Goal: Contribute content: Add original content to the website for others to see

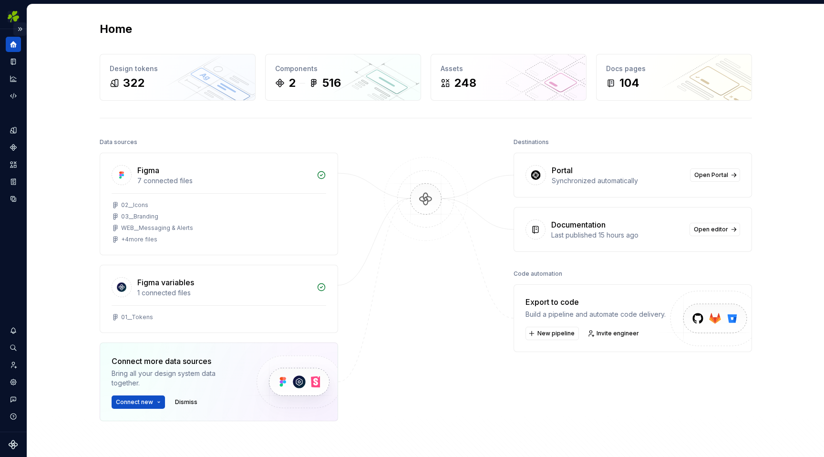
click at [21, 26] on button "Expand sidebar" at bounding box center [19, 28] width 13 height 13
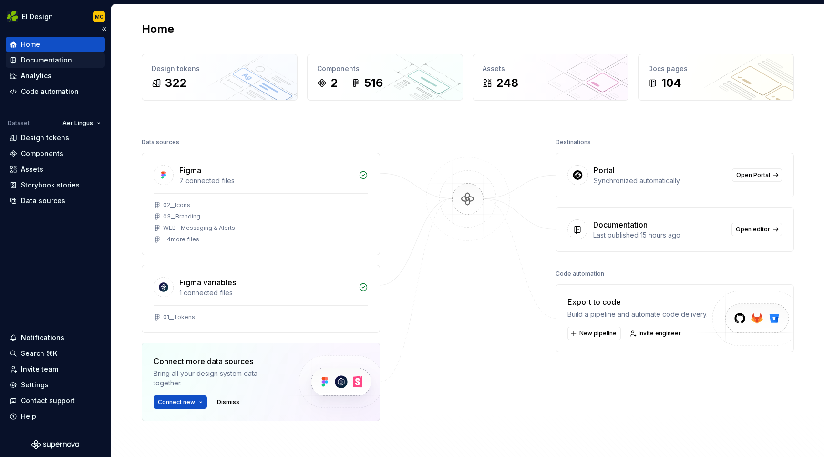
click at [62, 59] on div "Documentation" at bounding box center [46, 60] width 51 height 10
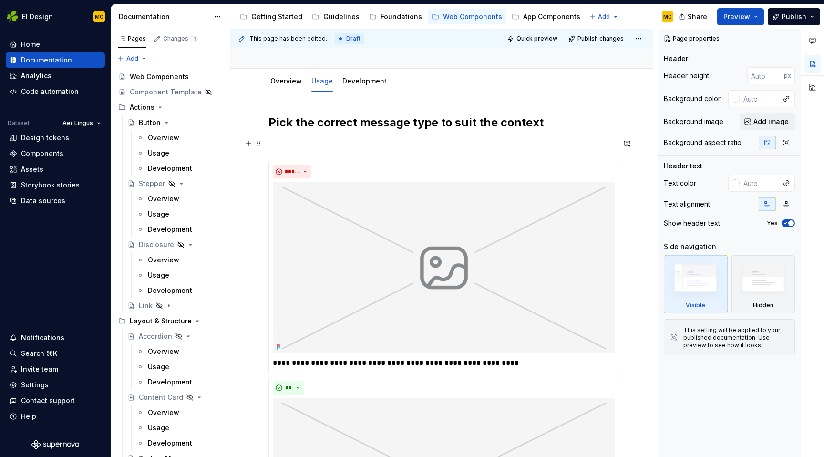
scroll to position [73, 0]
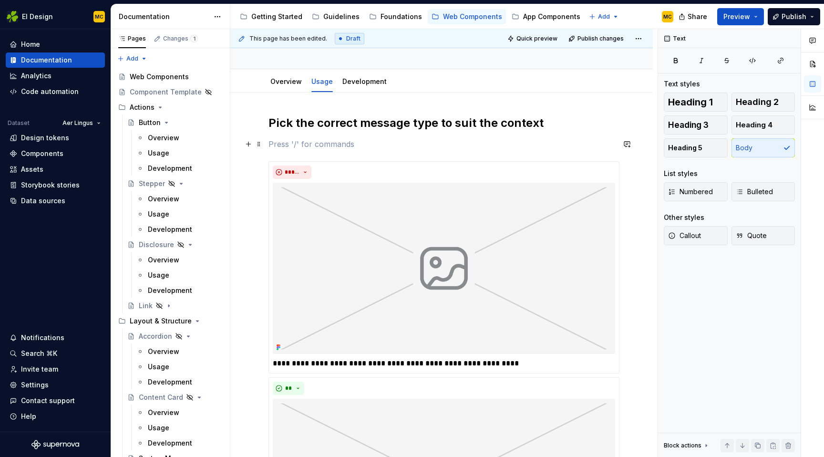
click at [565, 147] on p at bounding box center [442, 143] width 346 height 11
click at [581, 155] on div "**********" at bounding box center [442, 379] width 346 height 528
click at [580, 161] on div "**********" at bounding box center [442, 391] width 346 height 460
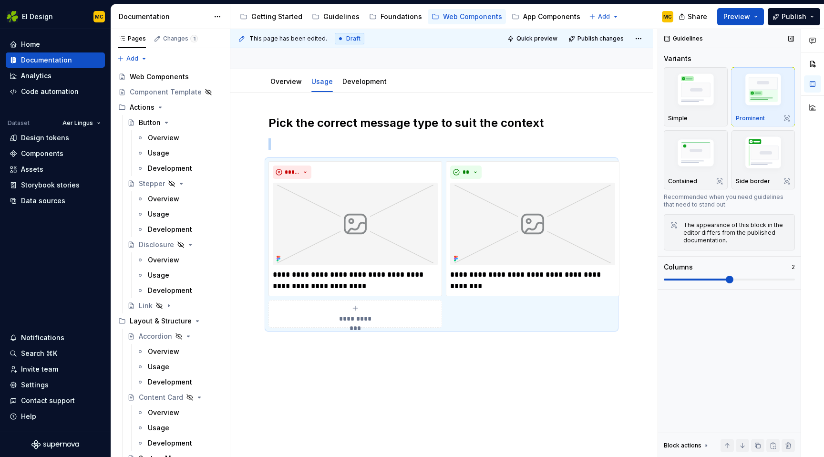
click at [726, 277] on span at bounding box center [730, 280] width 8 height 8
click at [567, 356] on div "**********" at bounding box center [442, 238] width 346 height 247
click at [596, 42] on button "Publish changes" at bounding box center [597, 38] width 62 height 13
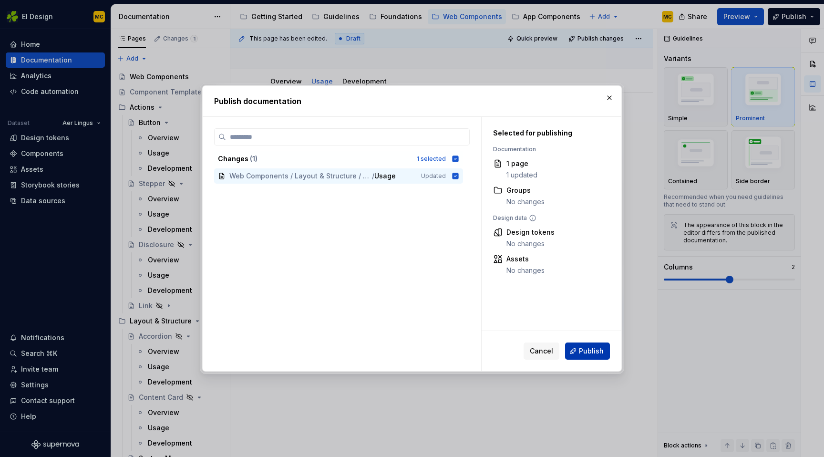
click at [583, 353] on span "Publish" at bounding box center [591, 351] width 25 height 10
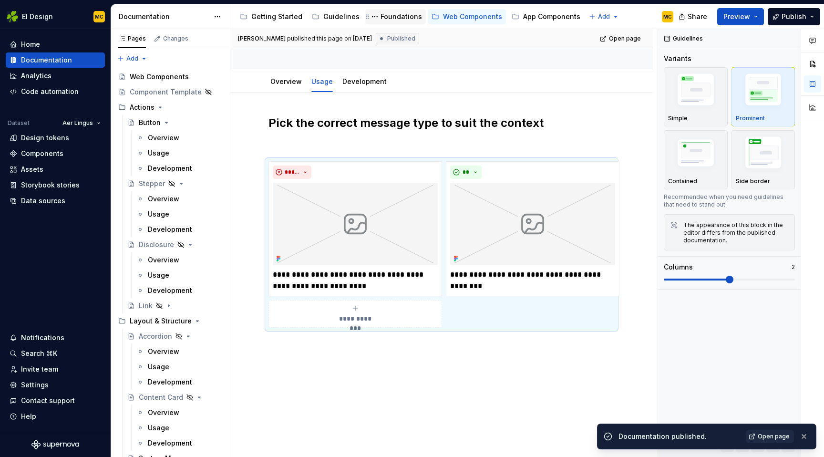
click at [401, 20] on div "Foundations" at bounding box center [401, 17] width 41 height 10
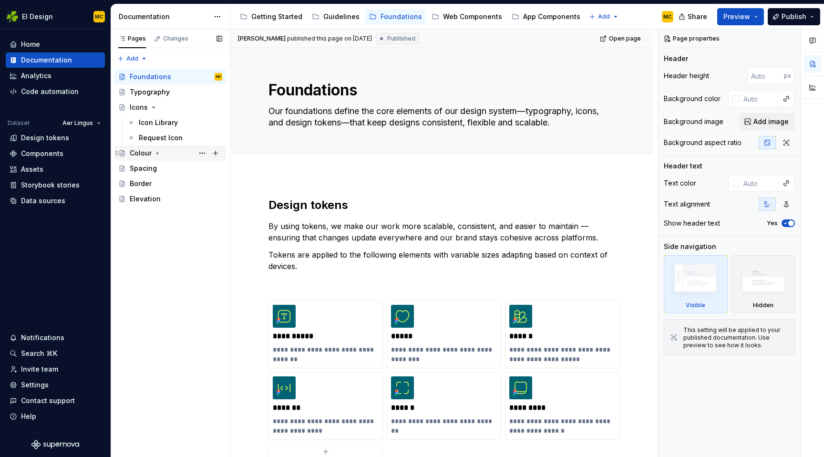
click at [145, 154] on div "Colour" at bounding box center [141, 153] width 22 height 10
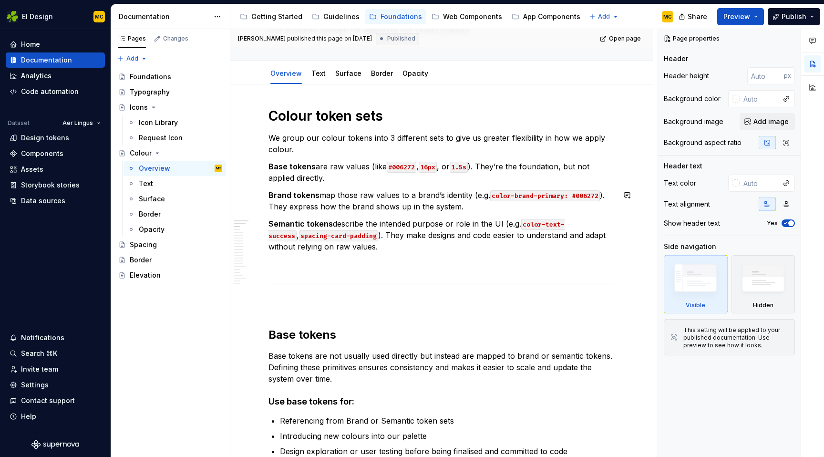
scroll to position [87, 0]
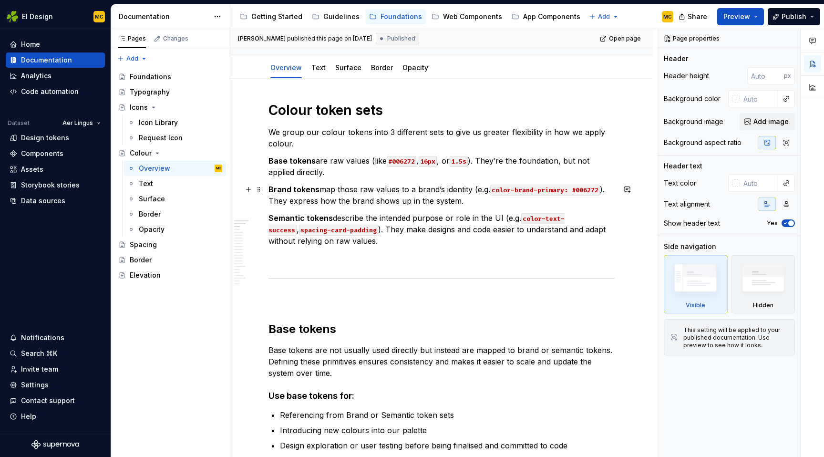
type textarea "*"
click at [358, 191] on p "Brand tokens map those raw values to a brand’s identity (e.g. color-brand-prima…" at bounding box center [442, 195] width 346 height 23
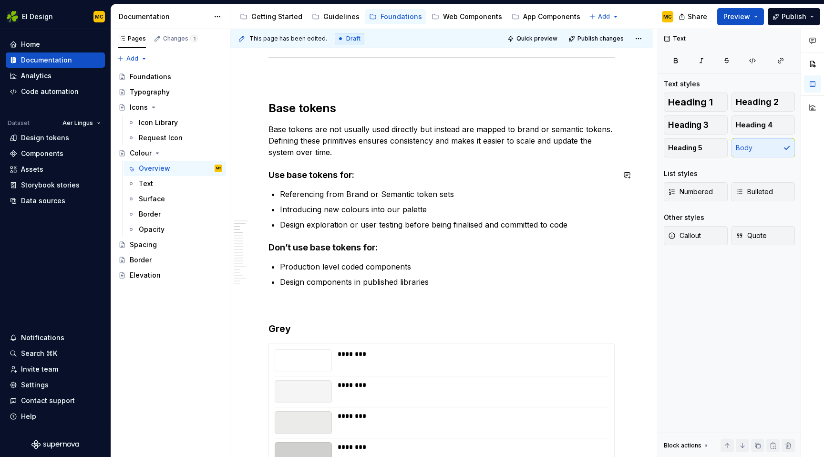
scroll to position [320, 0]
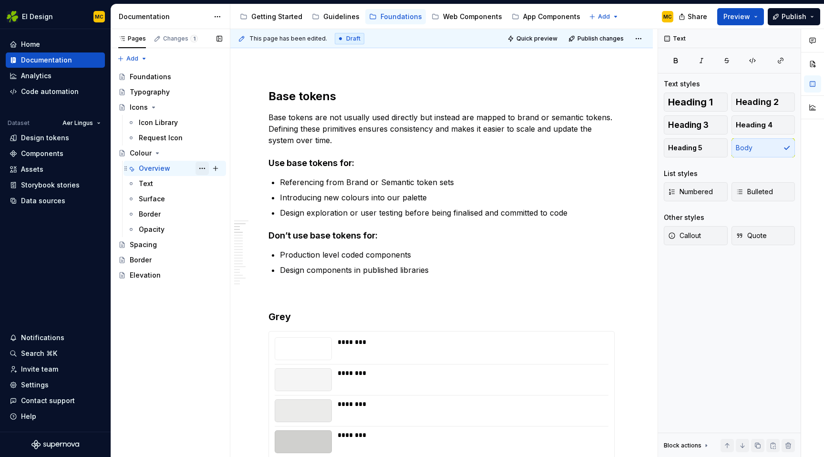
click at [199, 171] on button "Page tree" at bounding box center [202, 168] width 13 height 13
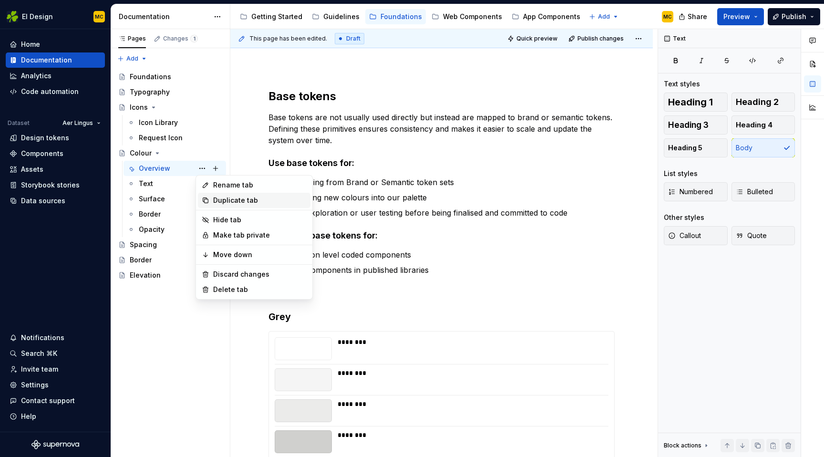
click at [228, 197] on div "Duplicate tab" at bounding box center [259, 201] width 93 height 10
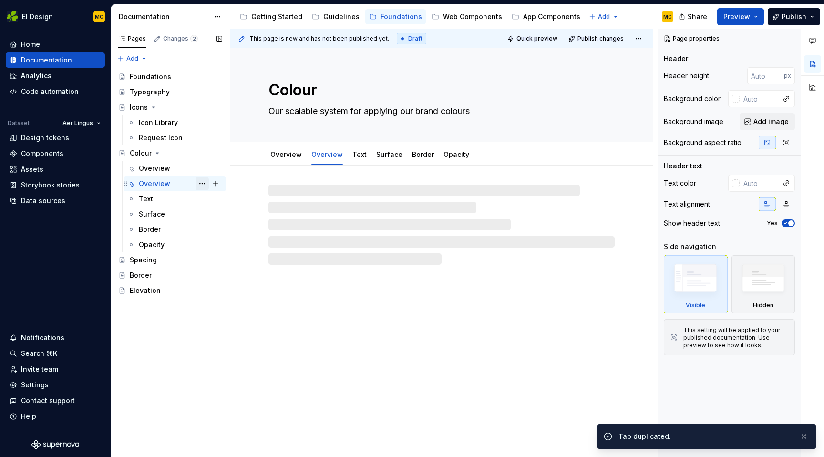
click at [201, 185] on button "Page tree" at bounding box center [202, 183] width 13 height 13
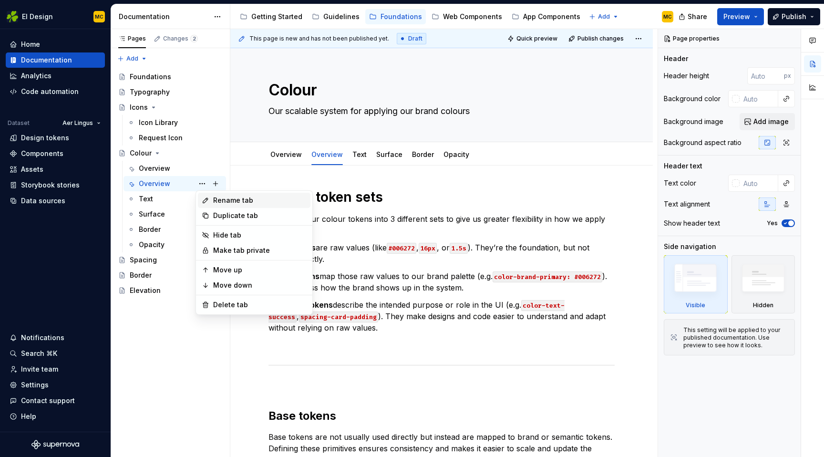
type textarea "*"
click at [220, 199] on div "Rename tab" at bounding box center [259, 201] width 93 height 10
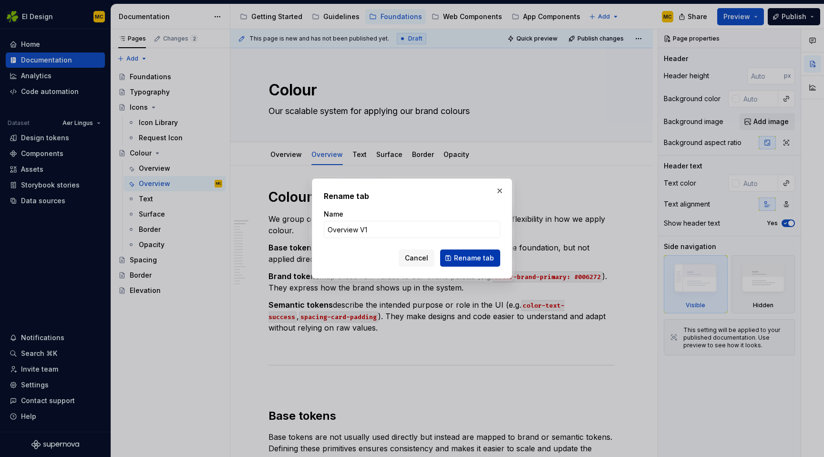
type input "Overview V1"
click at [480, 257] on span "Rename tab" at bounding box center [474, 258] width 40 height 10
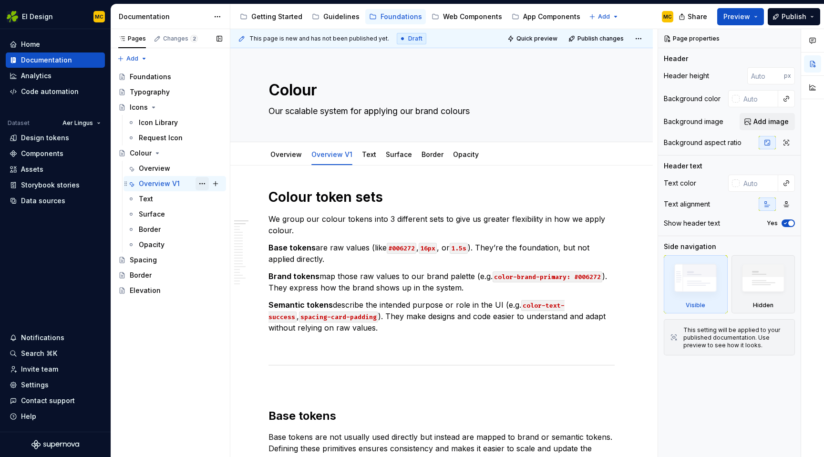
click at [204, 184] on button "Page tree" at bounding box center [202, 183] width 13 height 13
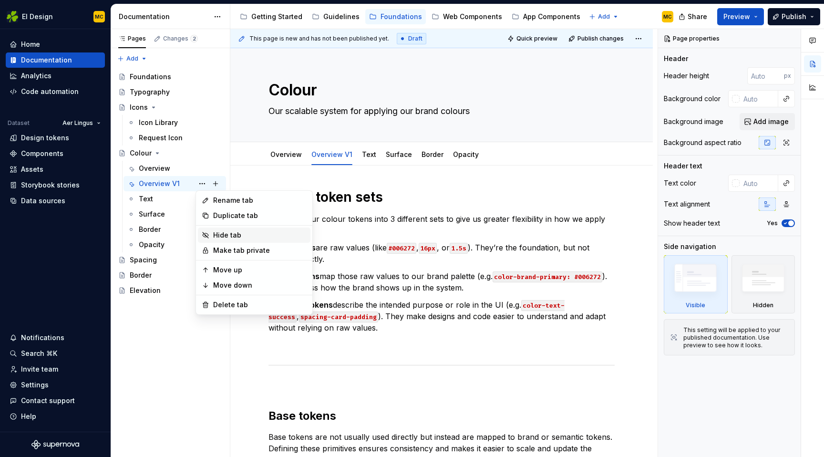
click at [228, 234] on div "Hide tab" at bounding box center [259, 235] width 93 height 10
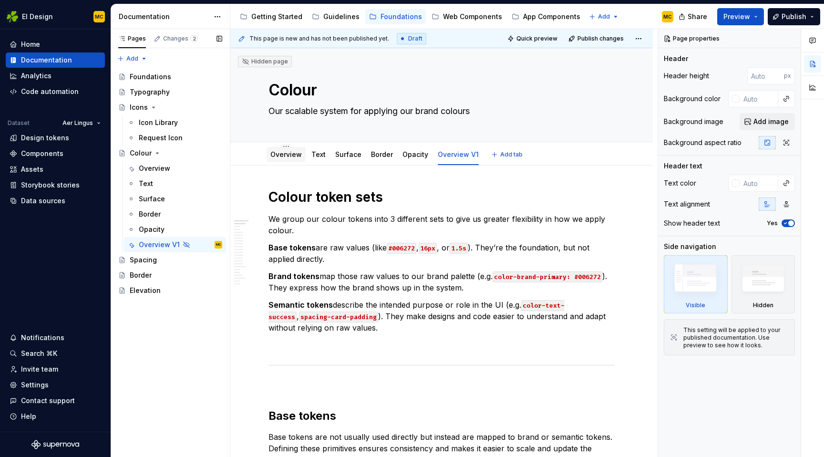
click at [289, 156] on link "Overview" at bounding box center [285, 154] width 31 height 8
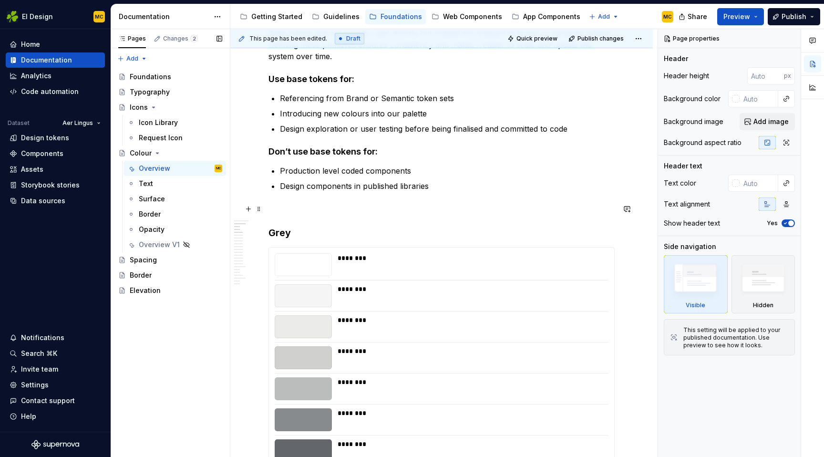
scroll to position [407, 0]
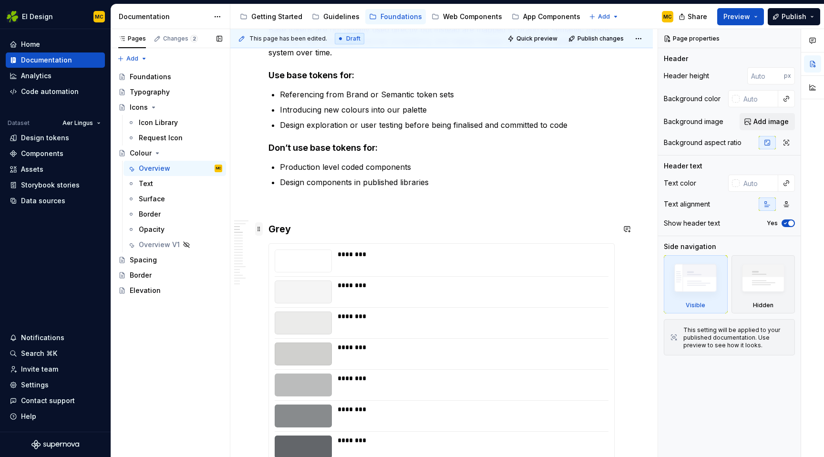
click at [260, 232] on span at bounding box center [259, 228] width 8 height 13
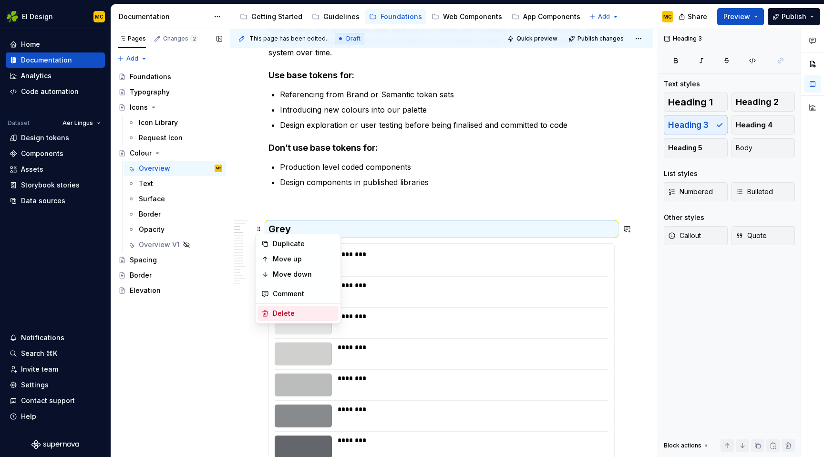
click at [297, 313] on div "Delete" at bounding box center [304, 314] width 62 height 10
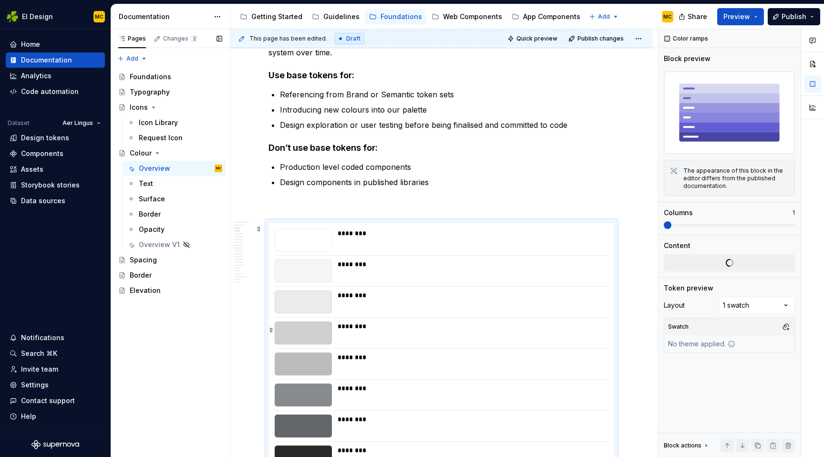
scroll to position [425, 0]
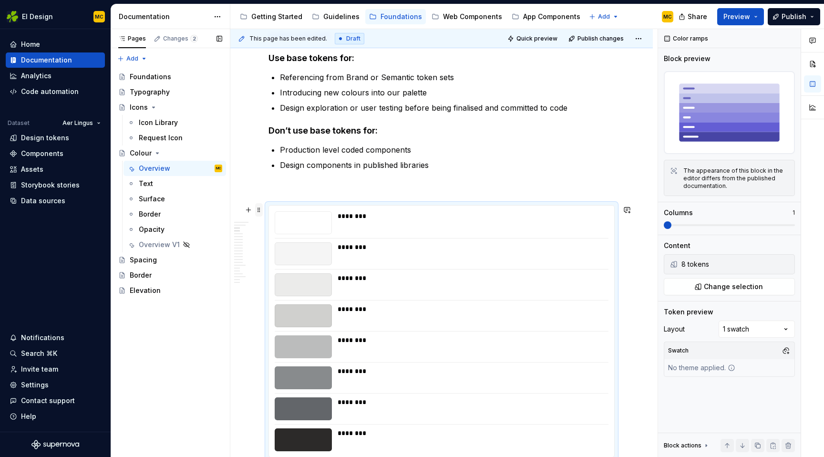
click at [261, 211] on span at bounding box center [259, 209] width 8 height 13
click at [284, 295] on div "Delete" at bounding box center [304, 295] width 62 height 10
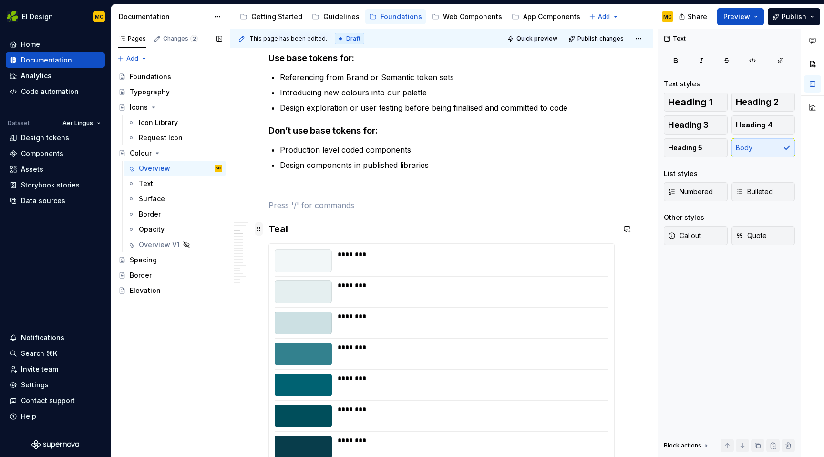
click at [258, 230] on span at bounding box center [259, 228] width 8 height 13
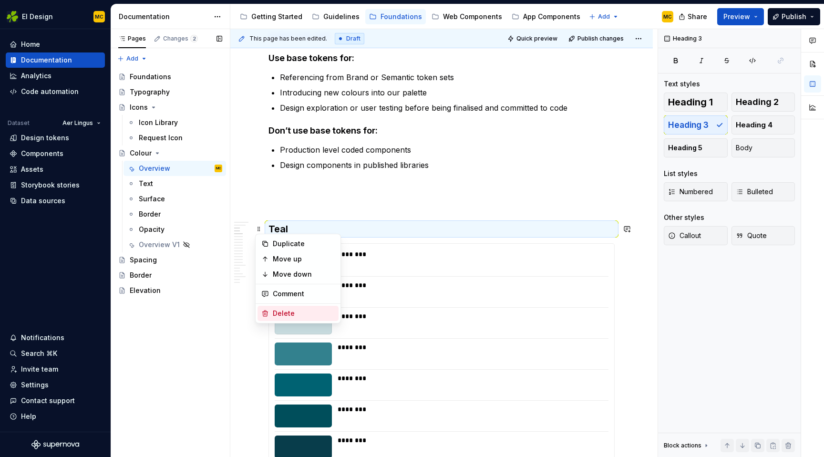
click at [281, 312] on div "Delete" at bounding box center [304, 314] width 62 height 10
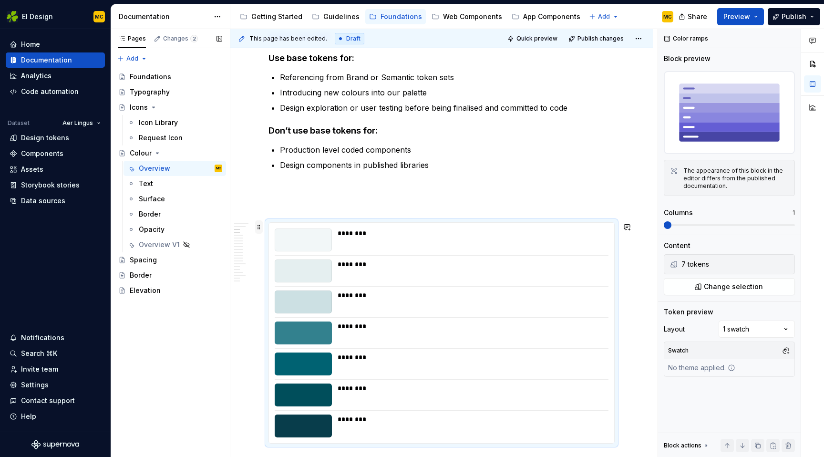
click at [260, 228] on span at bounding box center [259, 226] width 8 height 13
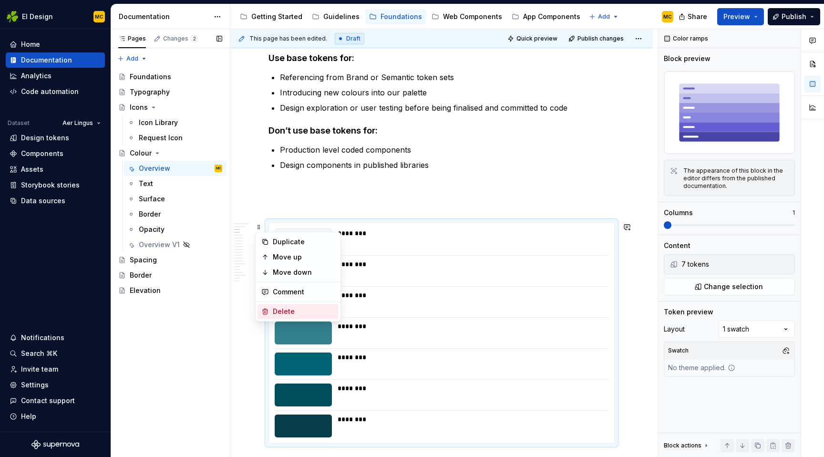
click at [284, 312] on div "Delete" at bounding box center [304, 312] width 62 height 10
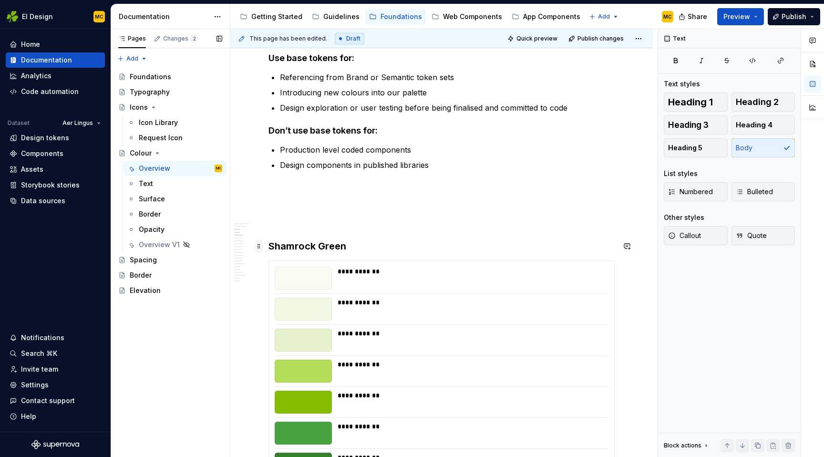
click at [260, 245] on span at bounding box center [259, 245] width 8 height 13
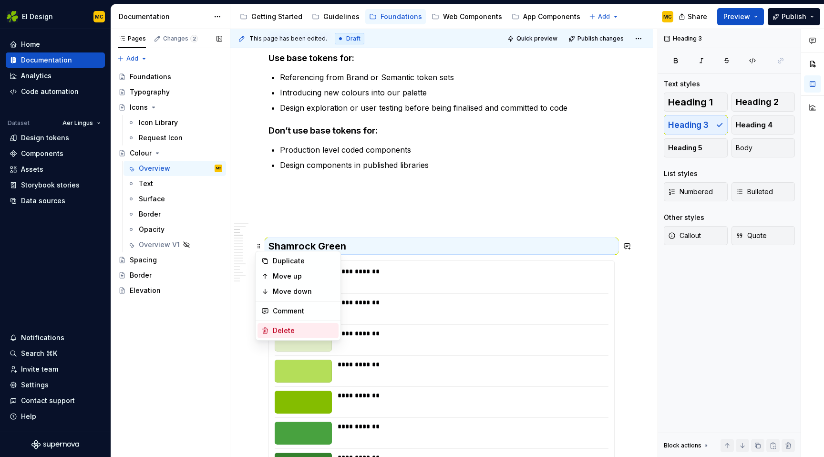
click at [285, 327] on div "Delete" at bounding box center [304, 331] width 62 height 10
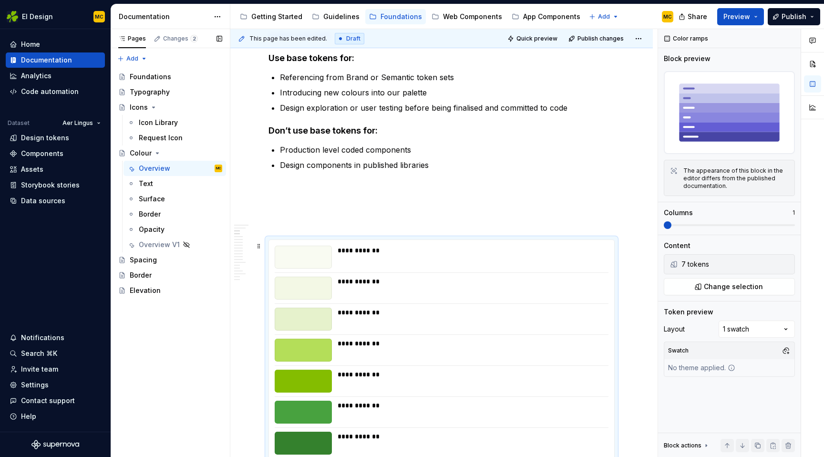
scroll to position [428, 0]
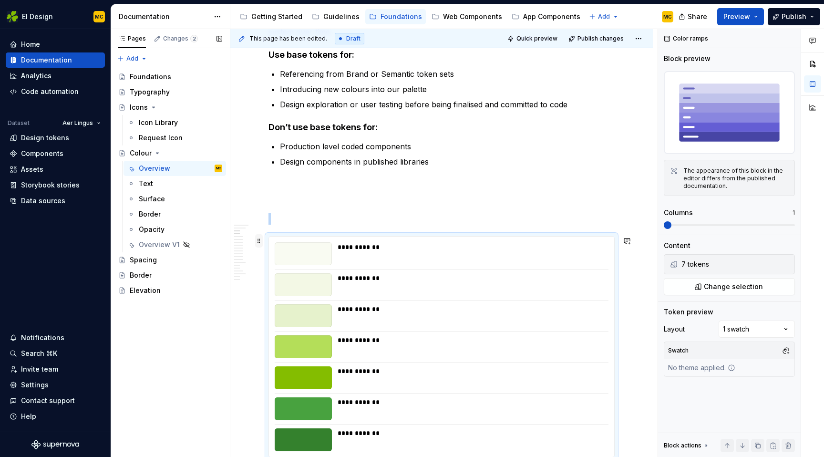
click at [261, 238] on span at bounding box center [259, 240] width 8 height 13
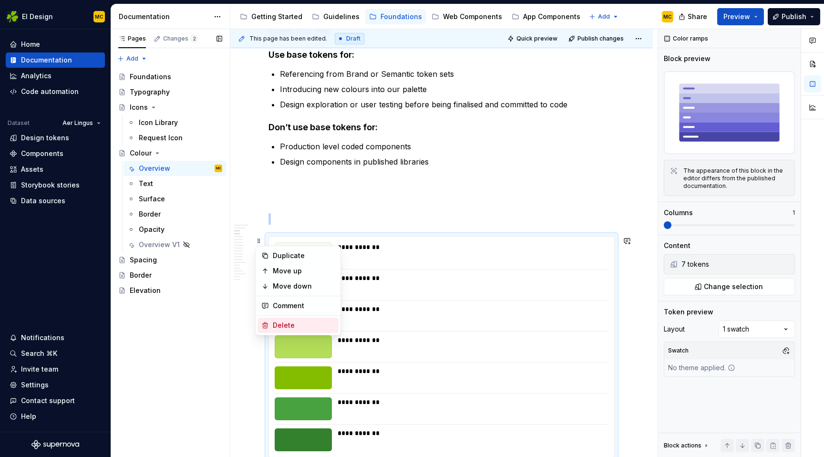
click at [289, 326] on div "Delete" at bounding box center [304, 326] width 62 height 10
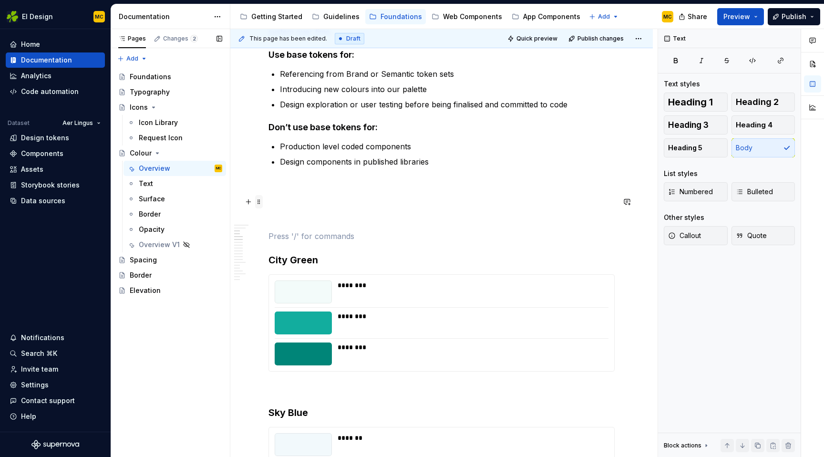
click at [260, 206] on span at bounding box center [259, 201] width 8 height 13
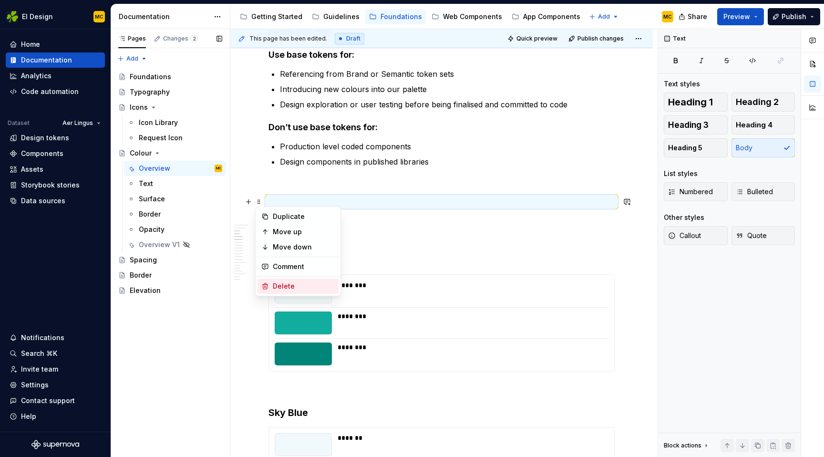
click at [280, 286] on div "Delete" at bounding box center [304, 286] width 62 height 10
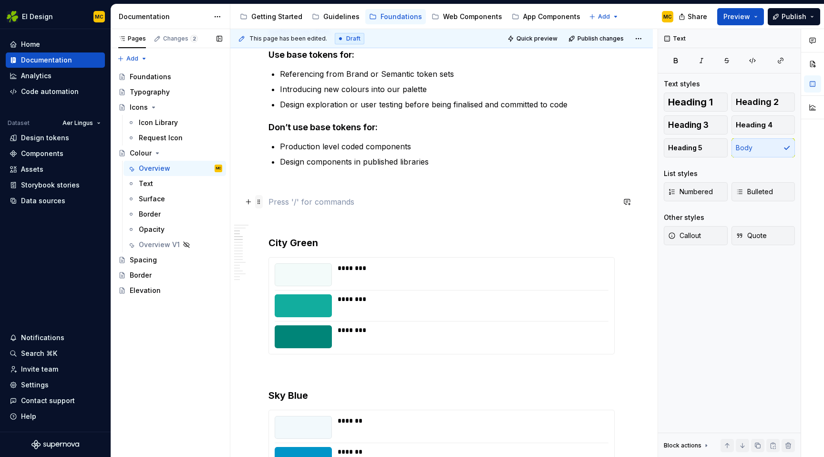
click at [260, 204] on span at bounding box center [259, 201] width 8 height 13
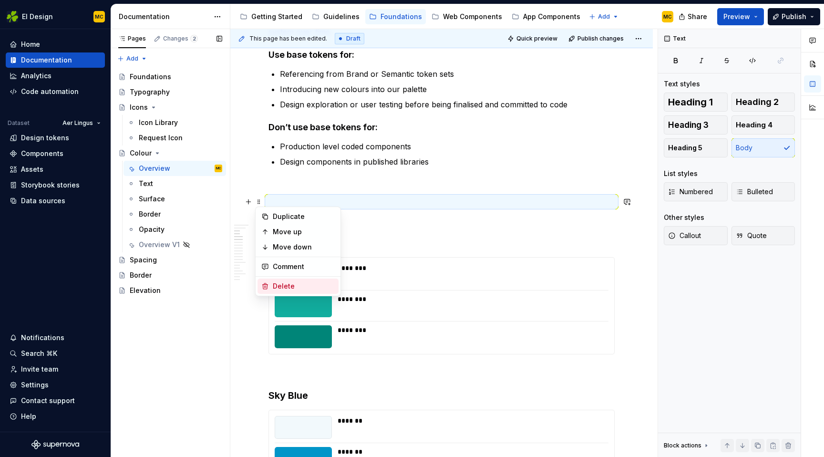
click at [275, 284] on div "Delete" at bounding box center [304, 286] width 62 height 10
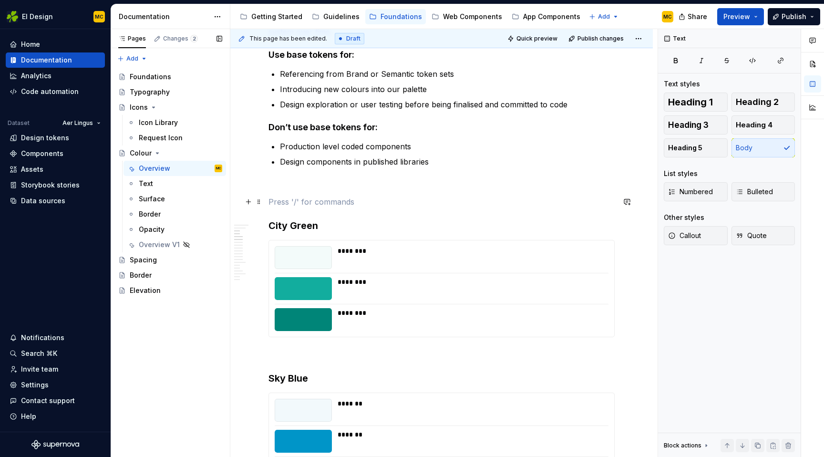
click at [260, 205] on span at bounding box center [259, 201] width 8 height 13
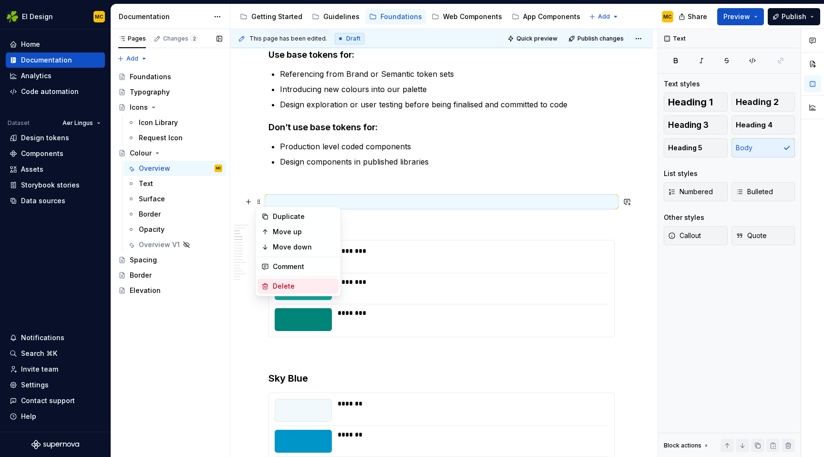
click at [277, 290] on div "Delete" at bounding box center [304, 286] width 62 height 10
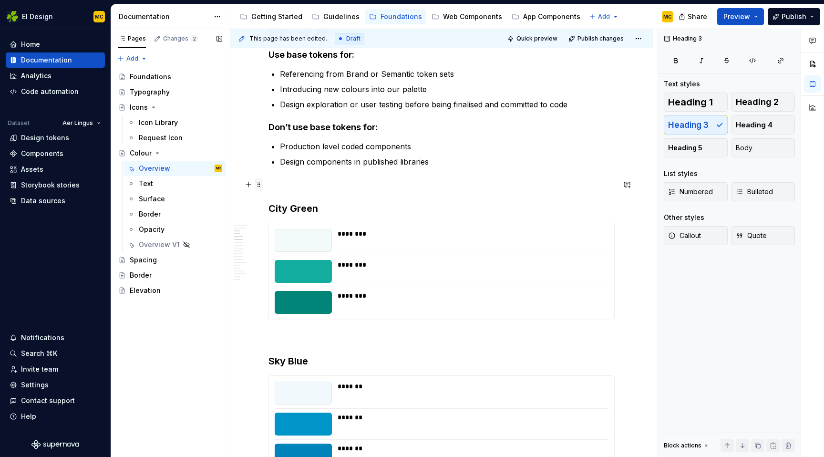
click at [260, 182] on span at bounding box center [259, 184] width 8 height 13
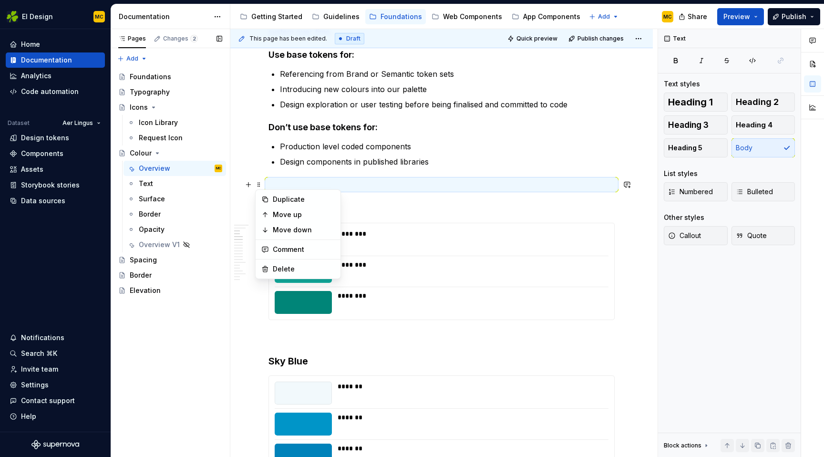
click at [367, 211] on h3 "City Green" at bounding box center [442, 208] width 346 height 13
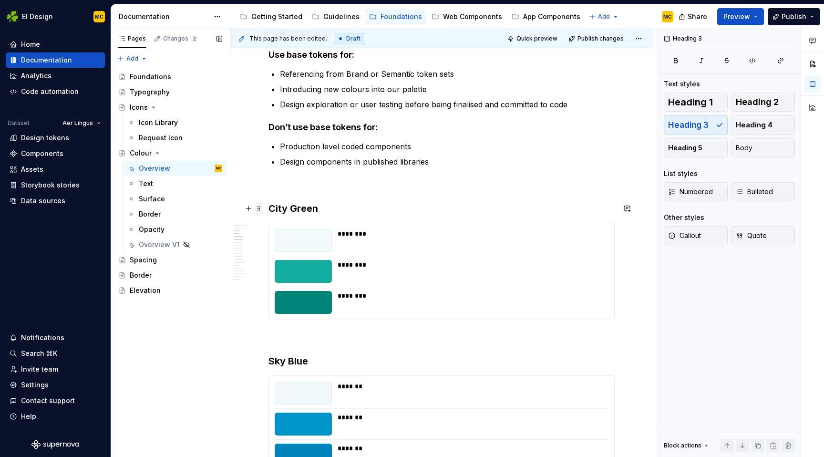
click at [260, 211] on span at bounding box center [259, 208] width 8 height 13
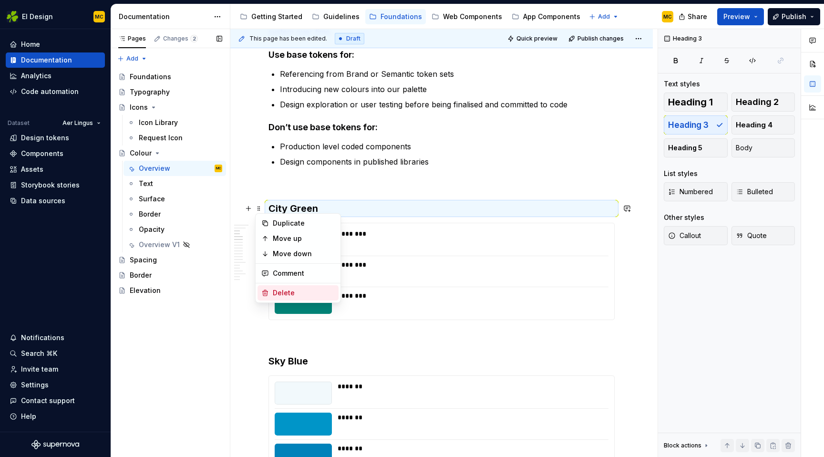
click at [282, 292] on div "Delete" at bounding box center [304, 293] width 62 height 10
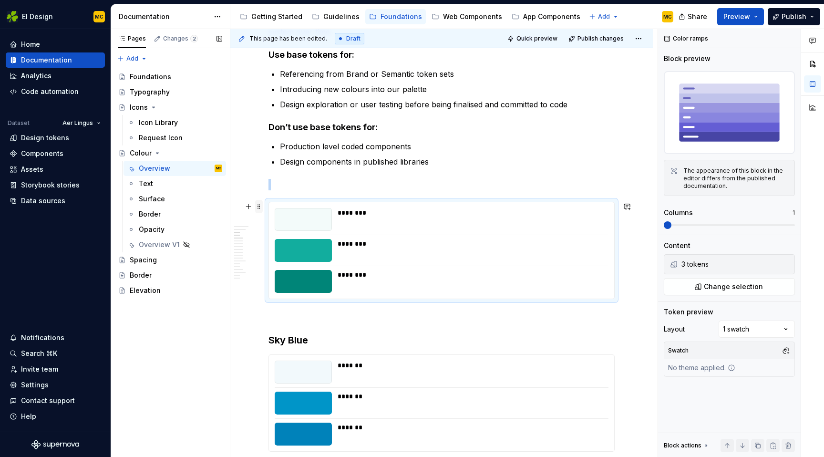
click at [260, 205] on span at bounding box center [259, 206] width 8 height 13
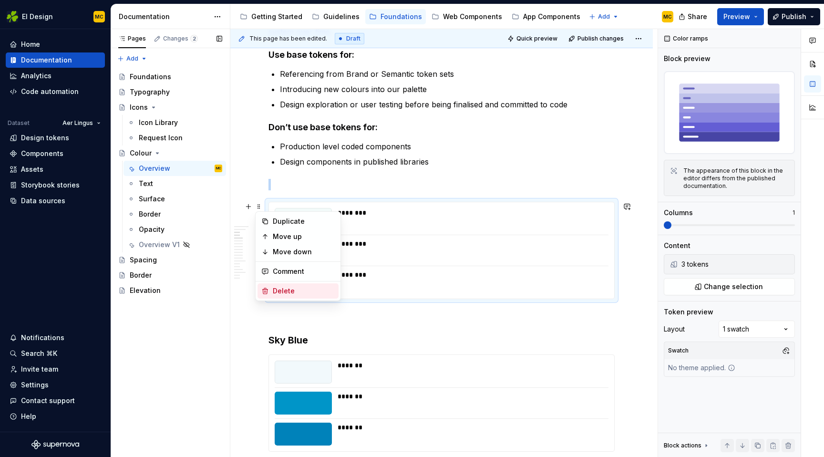
click at [287, 290] on div "Delete" at bounding box center [304, 291] width 62 height 10
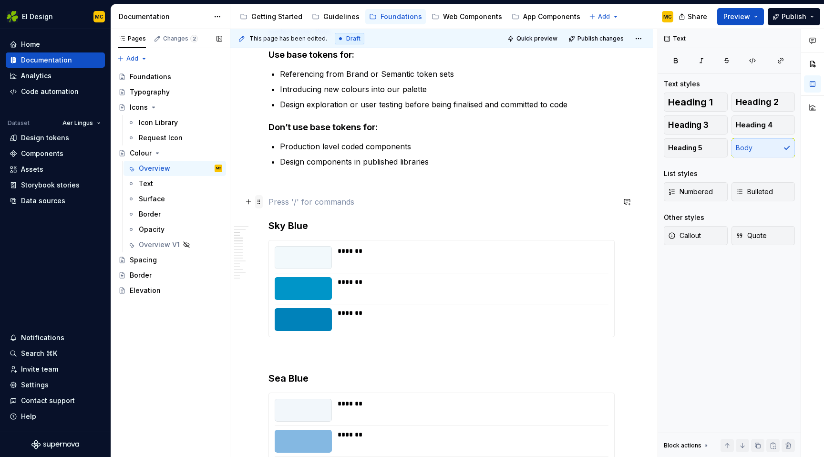
click at [259, 203] on span at bounding box center [259, 201] width 8 height 13
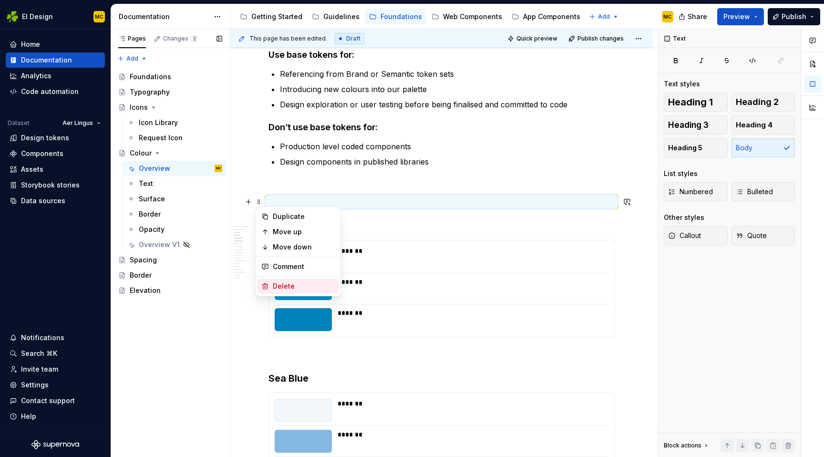
click at [282, 285] on div "Delete" at bounding box center [304, 286] width 62 height 10
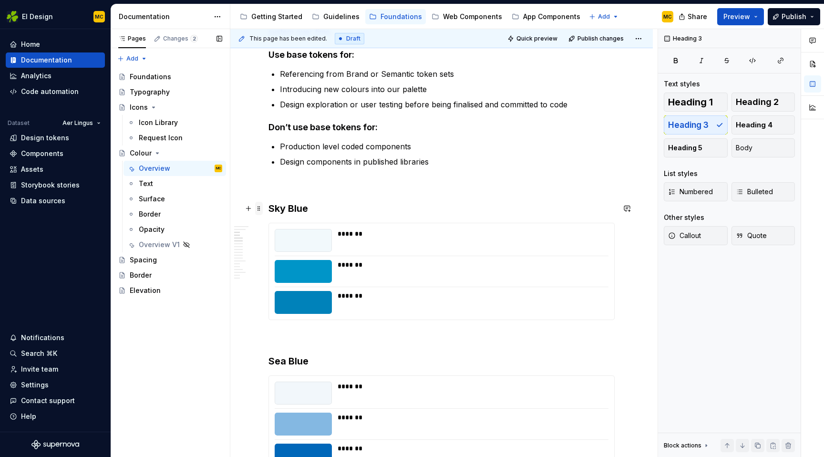
click at [259, 207] on span at bounding box center [259, 208] width 8 height 13
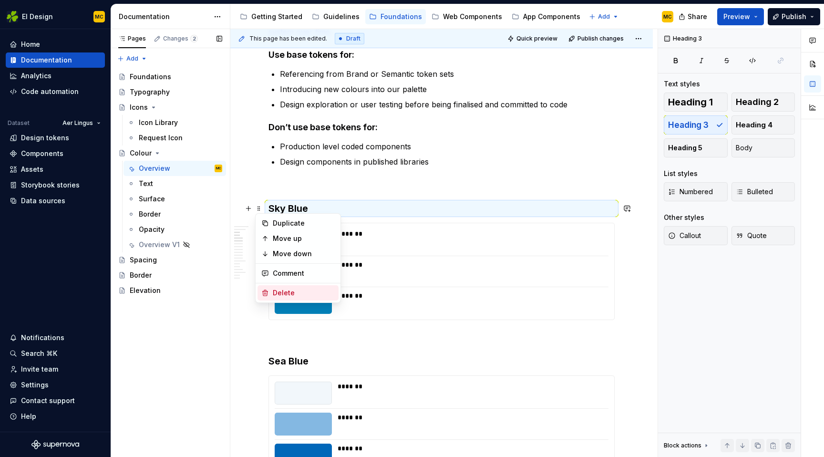
click at [282, 291] on div "Delete" at bounding box center [304, 293] width 62 height 10
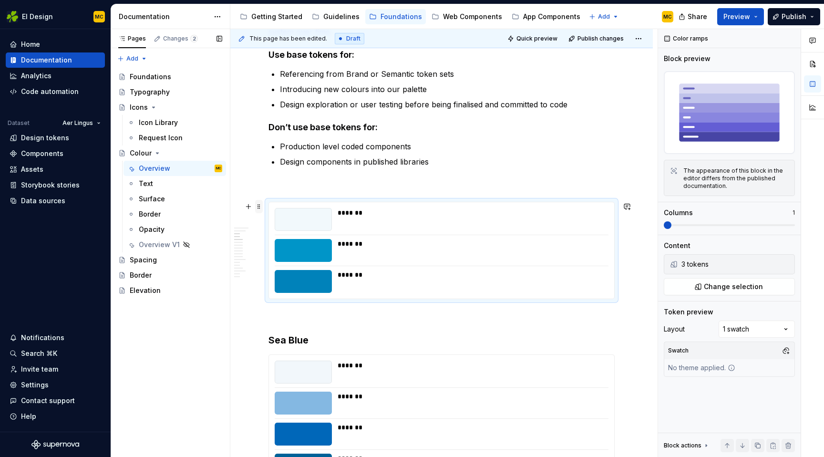
click at [259, 205] on span at bounding box center [259, 206] width 8 height 13
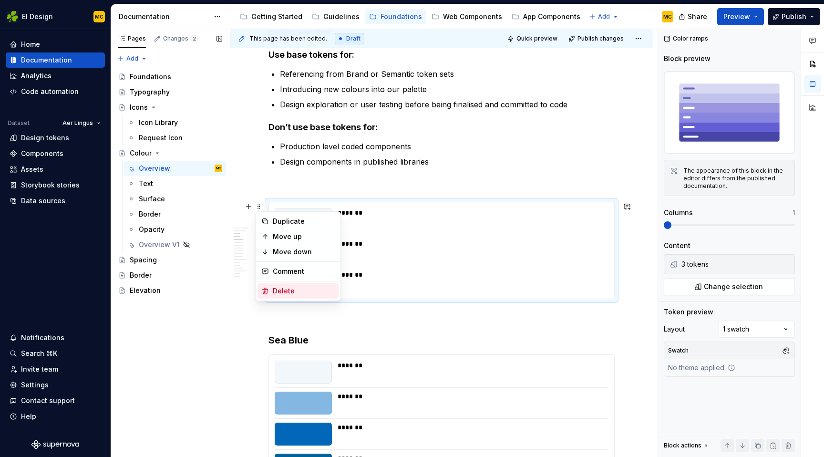
click at [278, 288] on div "Delete" at bounding box center [304, 291] width 62 height 10
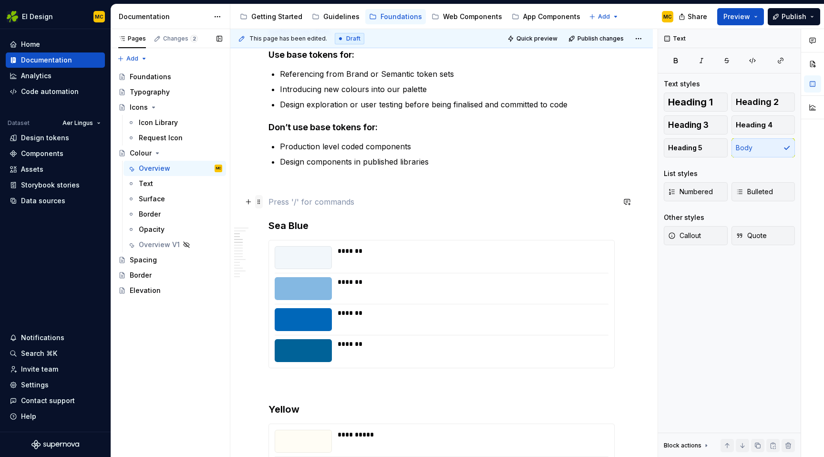
click at [261, 201] on span at bounding box center [259, 201] width 8 height 13
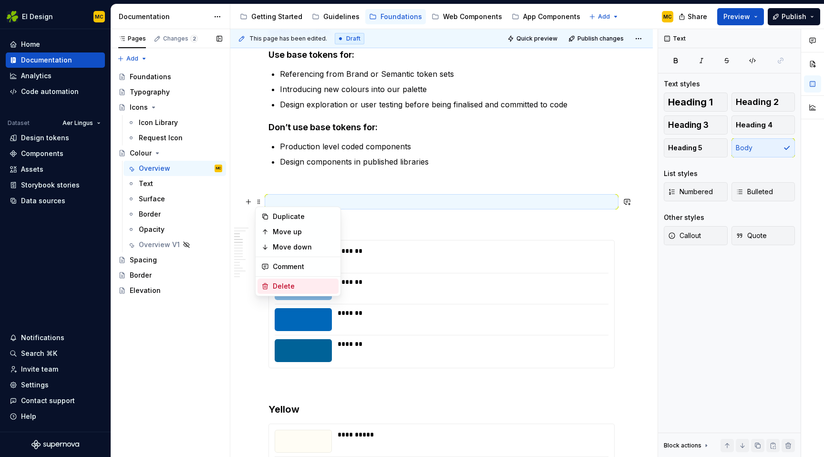
click at [276, 289] on div "Delete" at bounding box center [304, 286] width 62 height 10
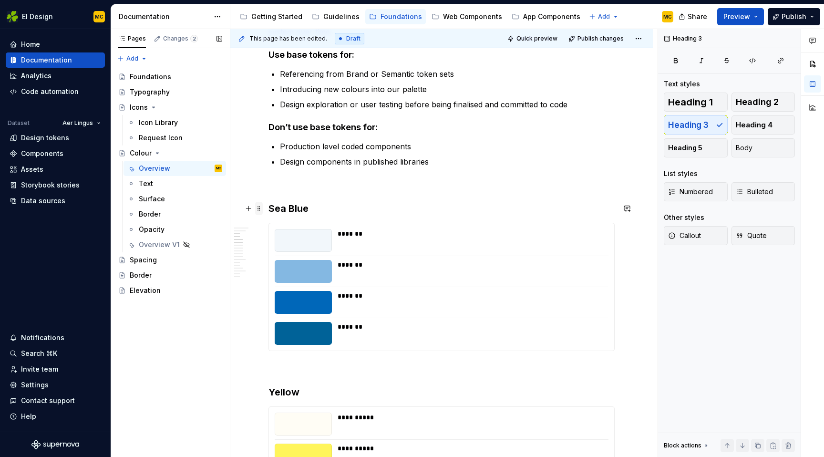
click at [261, 207] on span at bounding box center [259, 208] width 8 height 13
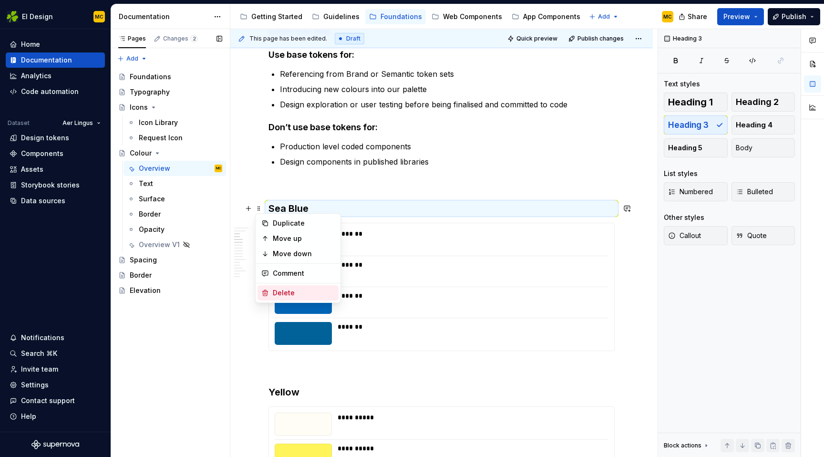
click at [278, 296] on div "Delete" at bounding box center [304, 293] width 62 height 10
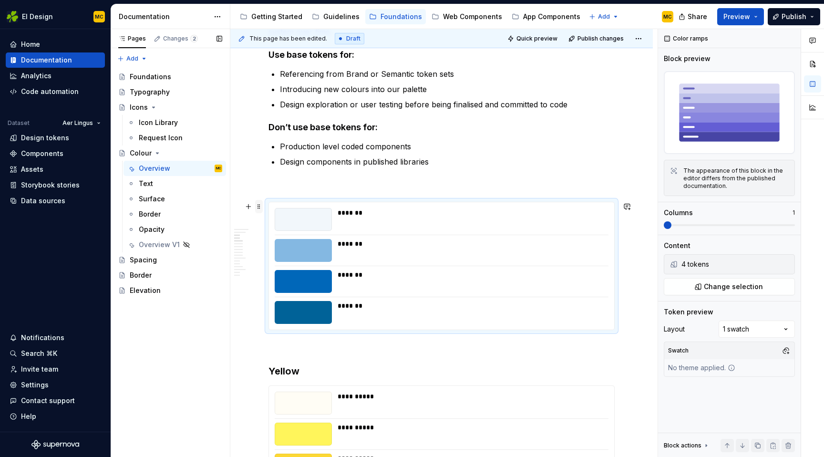
click at [259, 206] on span at bounding box center [259, 206] width 8 height 13
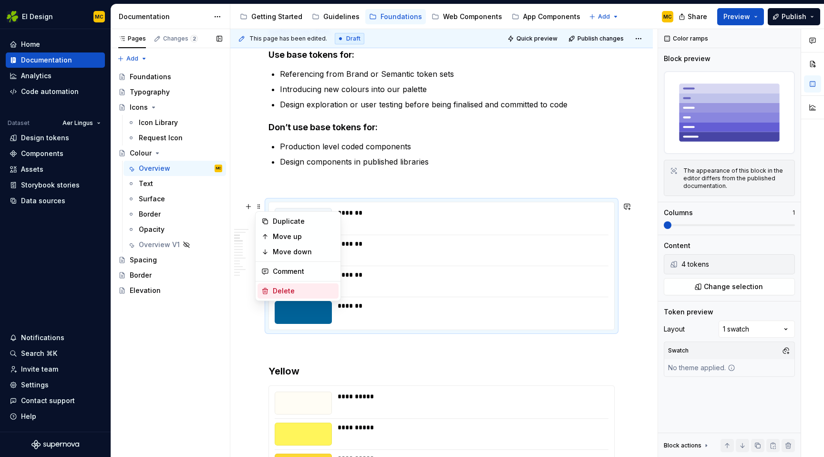
click at [277, 289] on div "Delete" at bounding box center [304, 291] width 62 height 10
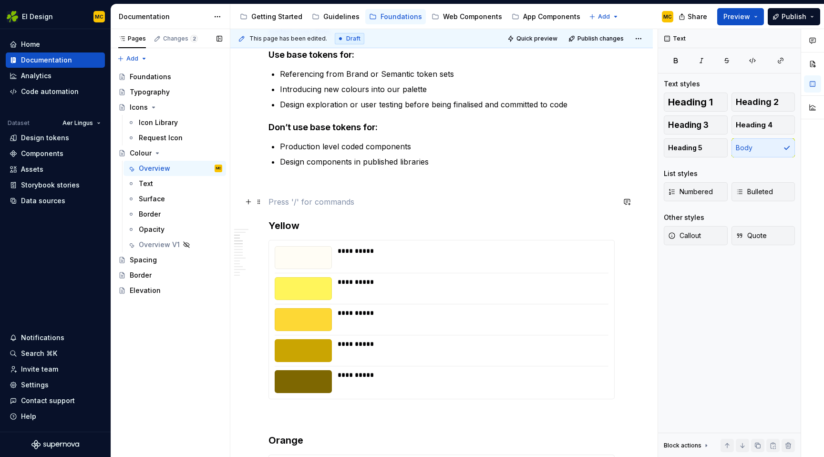
click at [261, 202] on span at bounding box center [259, 201] width 8 height 13
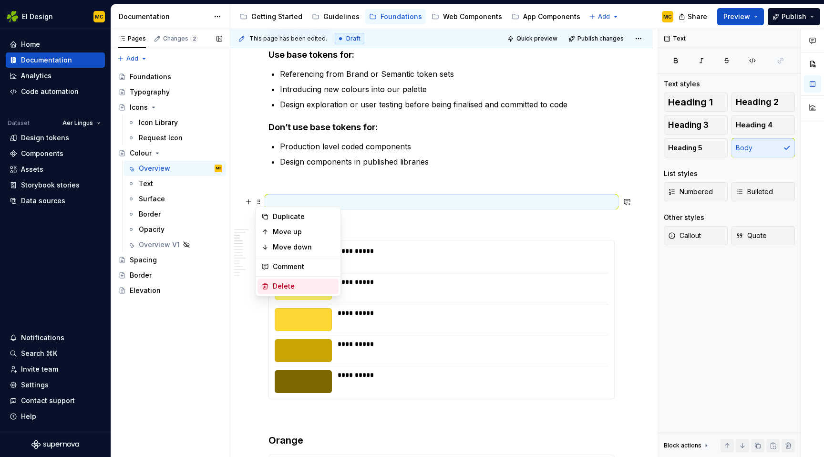
click at [287, 284] on div "Delete" at bounding box center [304, 286] width 62 height 10
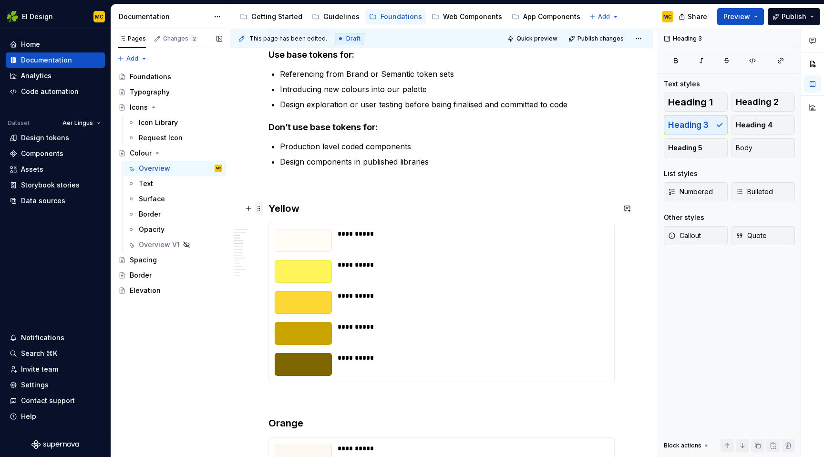
click at [260, 207] on span at bounding box center [259, 208] width 8 height 13
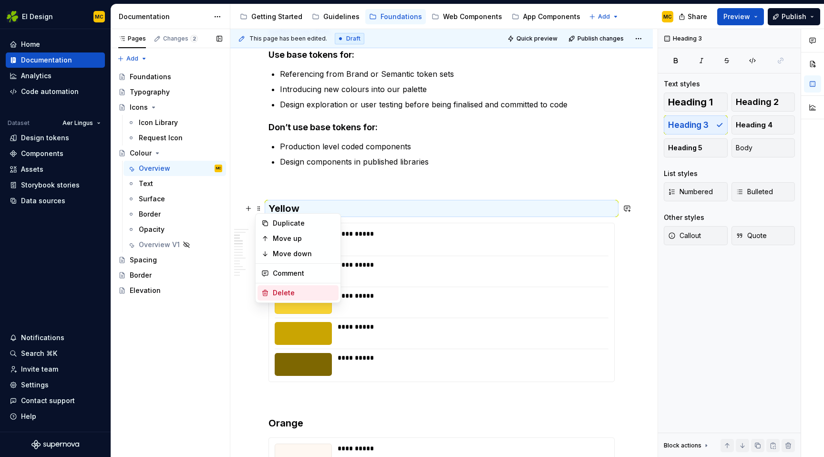
click at [287, 292] on div "Delete" at bounding box center [304, 293] width 62 height 10
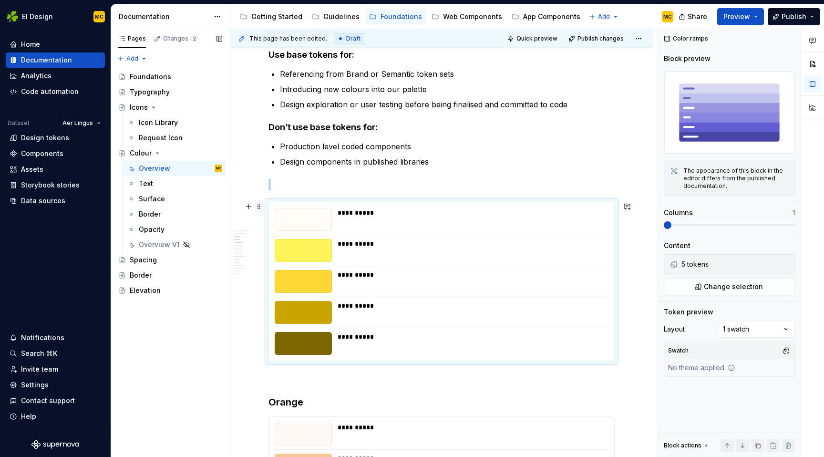
click at [260, 210] on span at bounding box center [259, 206] width 8 height 13
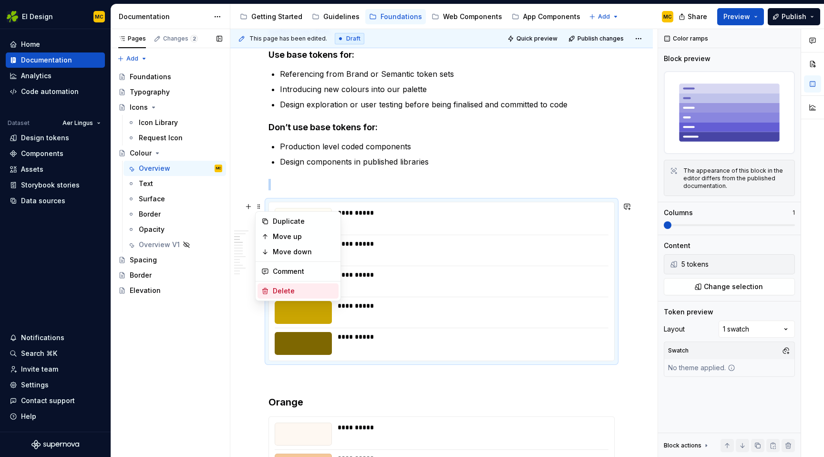
click at [279, 289] on div "Delete" at bounding box center [304, 291] width 62 height 10
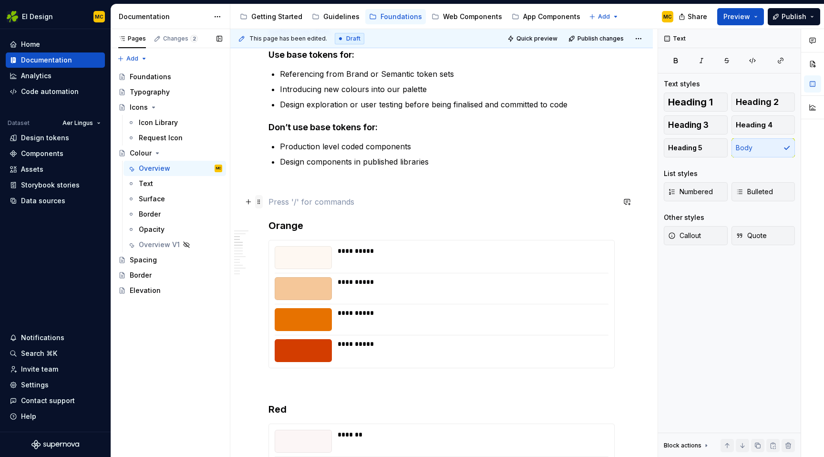
click at [261, 199] on span at bounding box center [259, 201] width 8 height 13
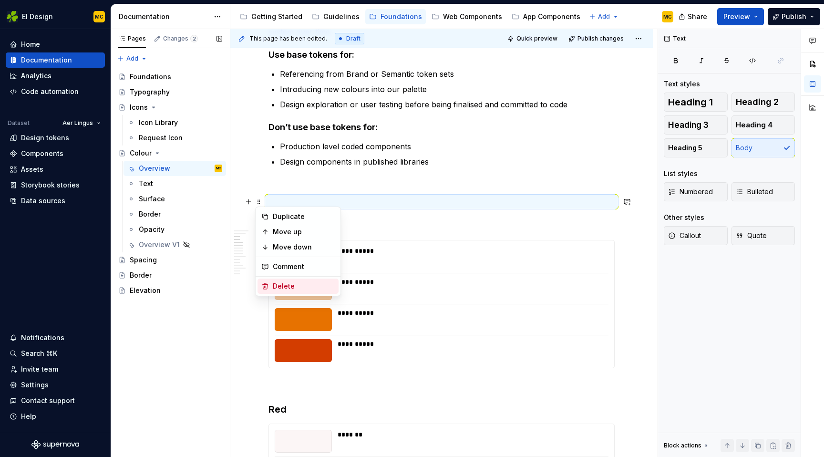
click at [282, 290] on div "Delete" at bounding box center [304, 286] width 62 height 10
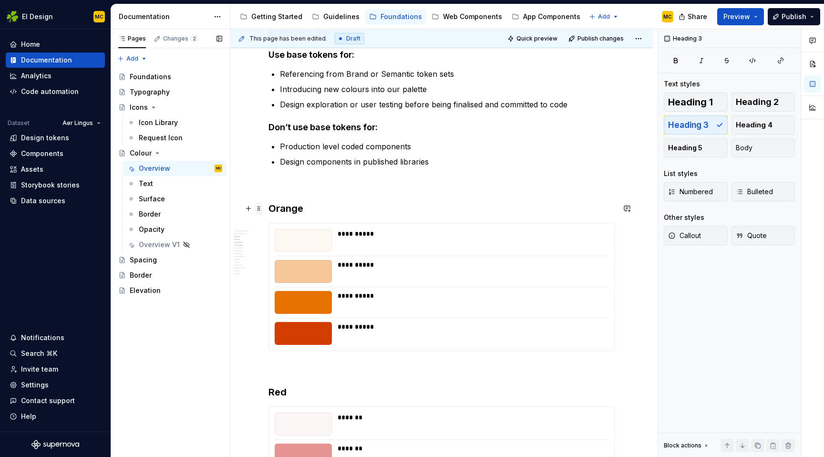
click at [259, 207] on span at bounding box center [259, 208] width 8 height 13
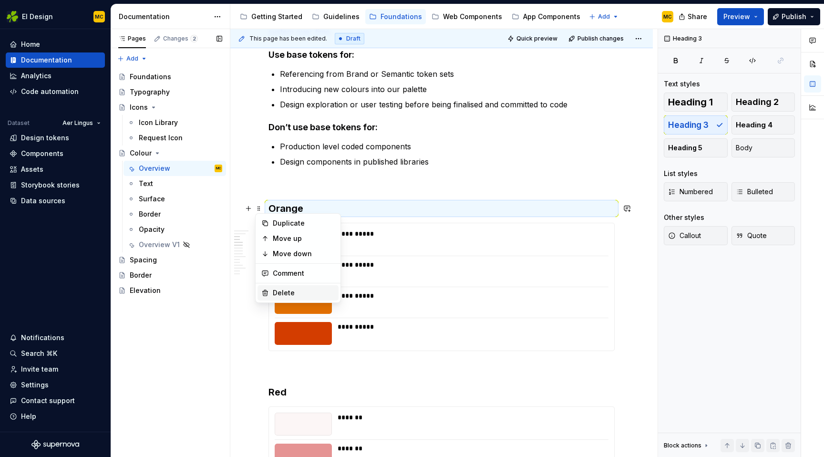
click at [280, 292] on div "Delete" at bounding box center [304, 293] width 62 height 10
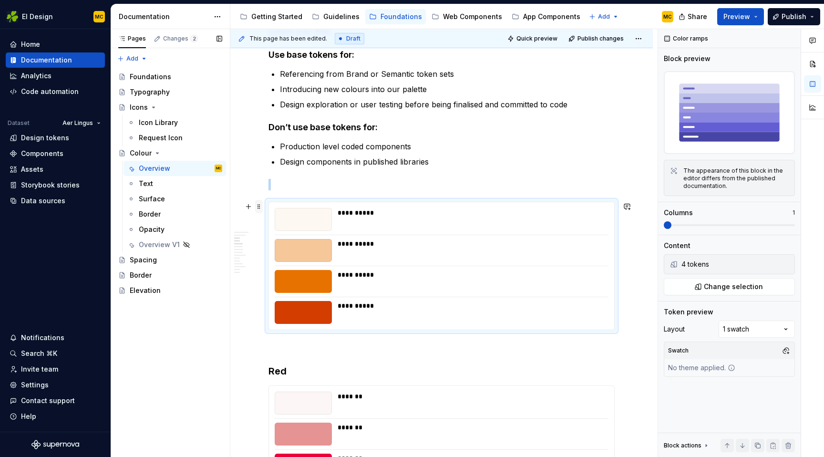
click at [260, 208] on span at bounding box center [259, 206] width 8 height 13
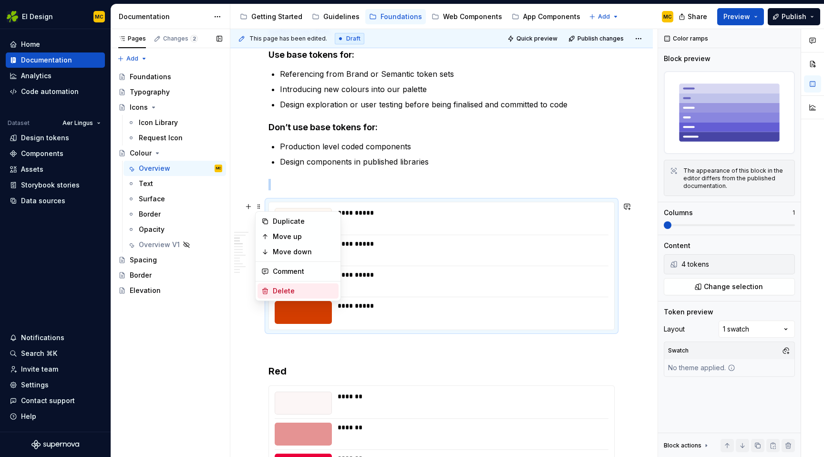
click at [274, 287] on div "Delete" at bounding box center [304, 291] width 62 height 10
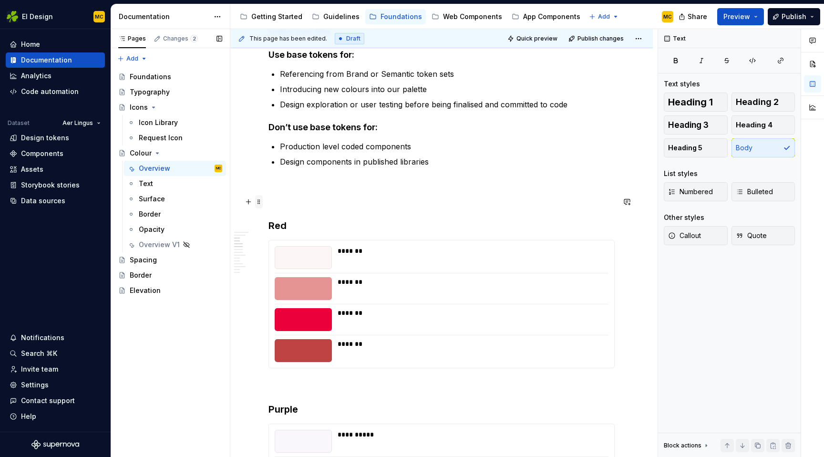
click at [260, 204] on span at bounding box center [259, 201] width 8 height 13
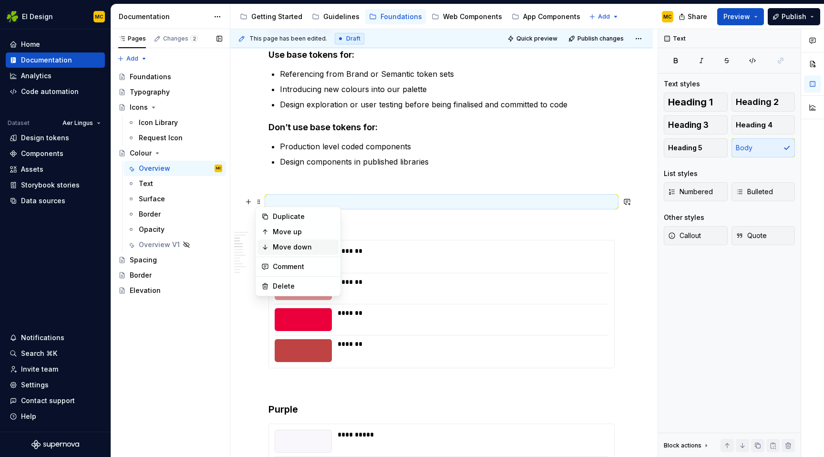
type textarea "*"
click at [283, 286] on div "Delete" at bounding box center [304, 286] width 62 height 10
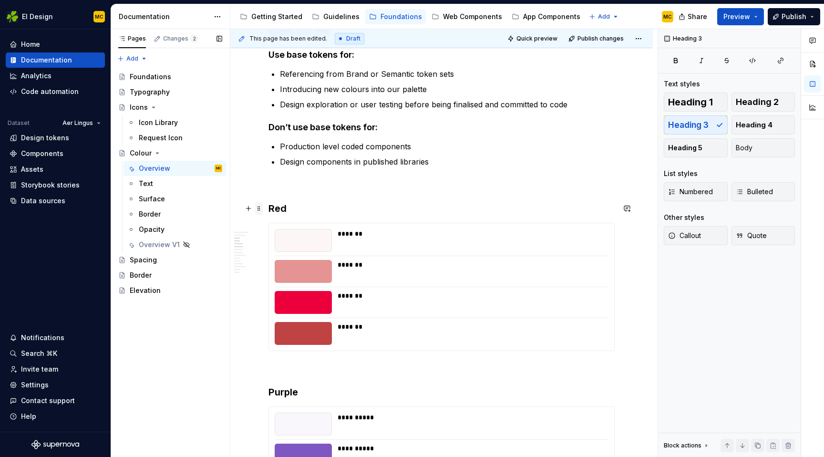
click at [260, 208] on span at bounding box center [259, 208] width 8 height 13
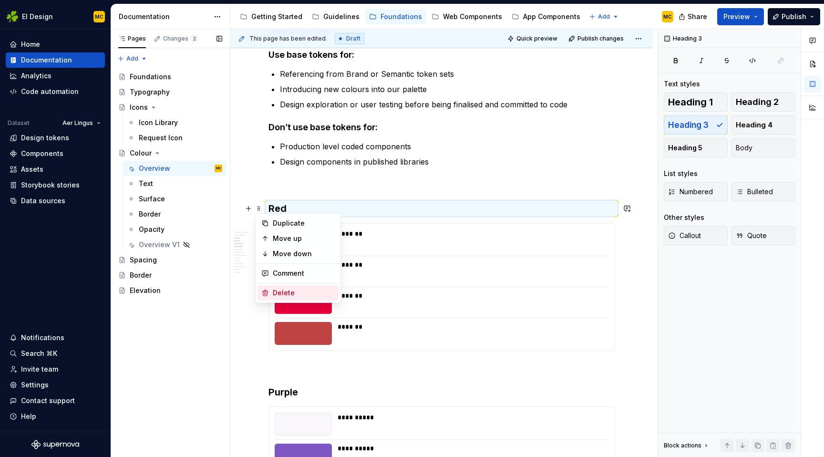
click at [283, 295] on div "Delete" at bounding box center [304, 293] width 62 height 10
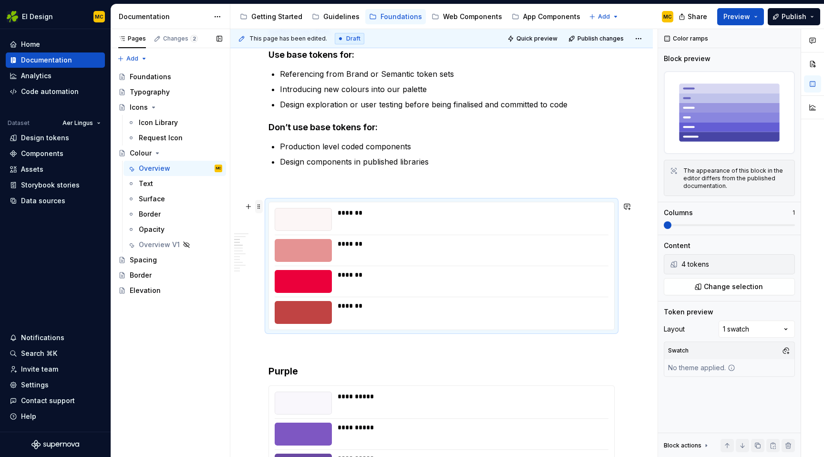
click at [260, 209] on span at bounding box center [259, 206] width 8 height 13
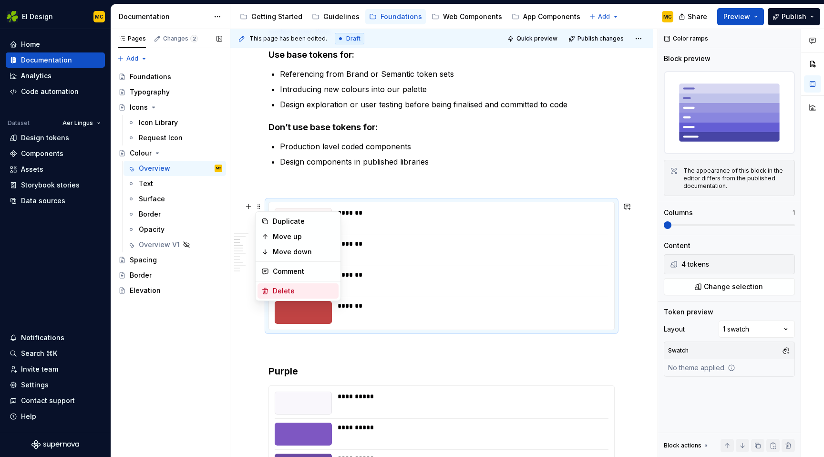
click at [277, 292] on div "Delete" at bounding box center [304, 291] width 62 height 10
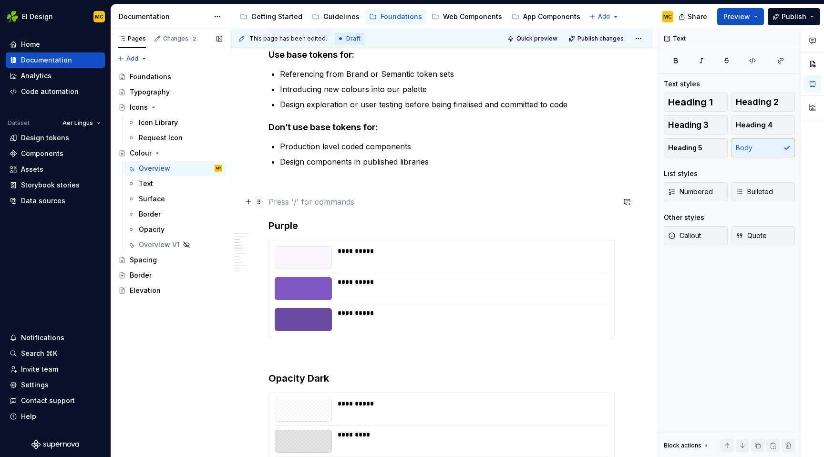
click at [260, 206] on span at bounding box center [259, 201] width 8 height 13
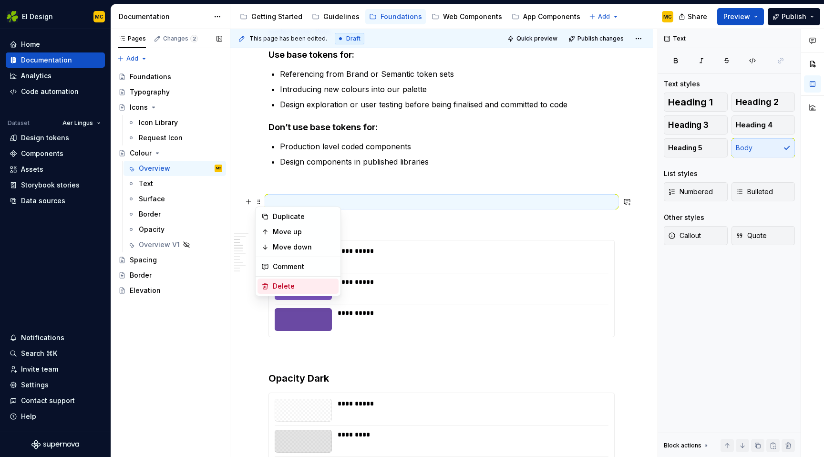
click at [282, 282] on div "Delete" at bounding box center [304, 286] width 62 height 10
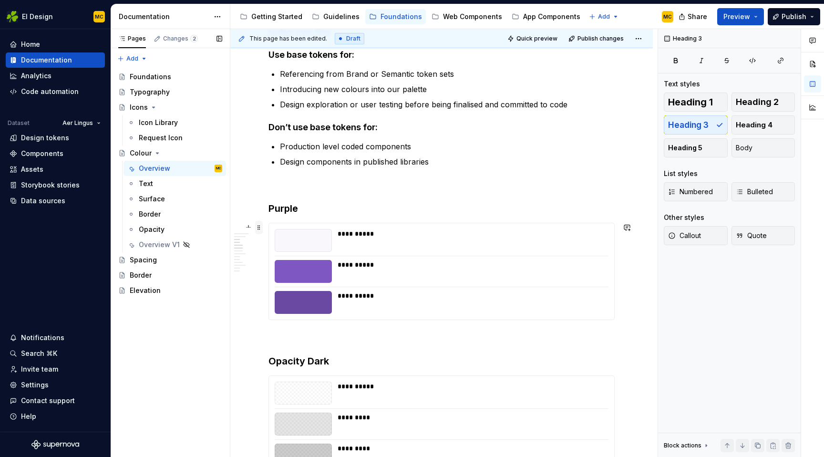
click at [261, 225] on span at bounding box center [259, 227] width 8 height 13
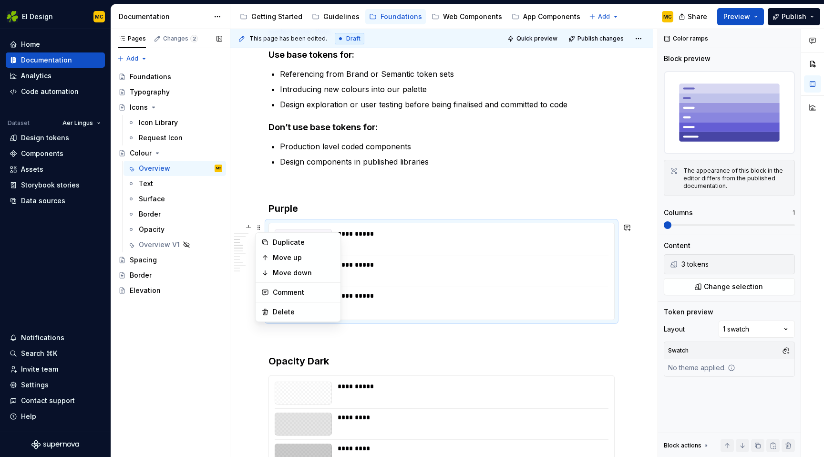
click at [456, 318] on div "**********" at bounding box center [441, 271] width 345 height 96
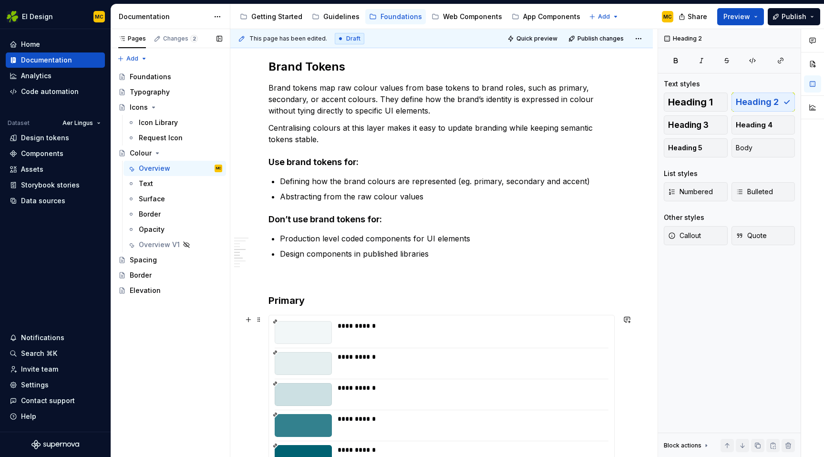
scroll to position [595, 0]
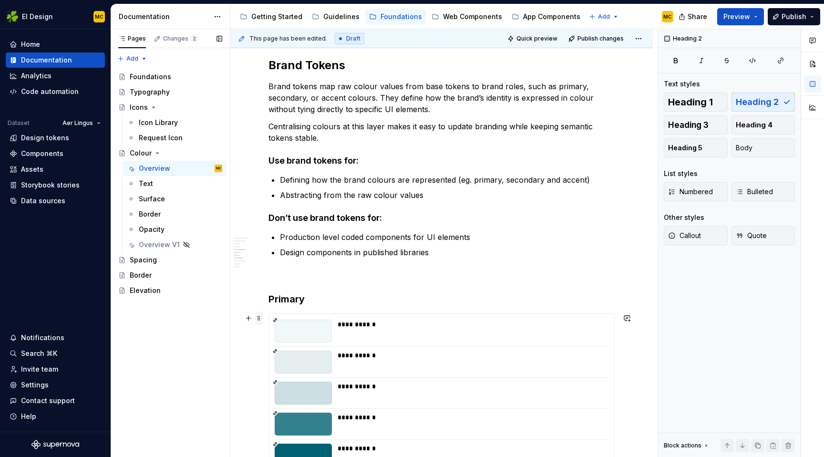
click at [260, 317] on span at bounding box center [259, 317] width 8 height 13
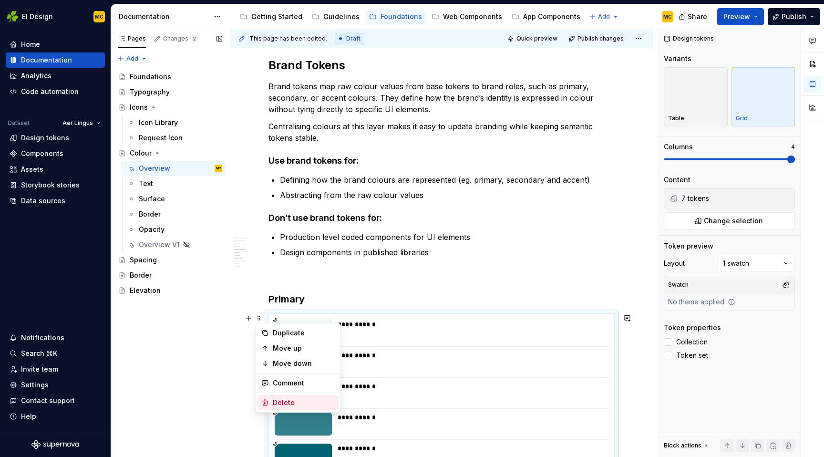
click at [269, 402] on icon at bounding box center [265, 403] width 8 height 8
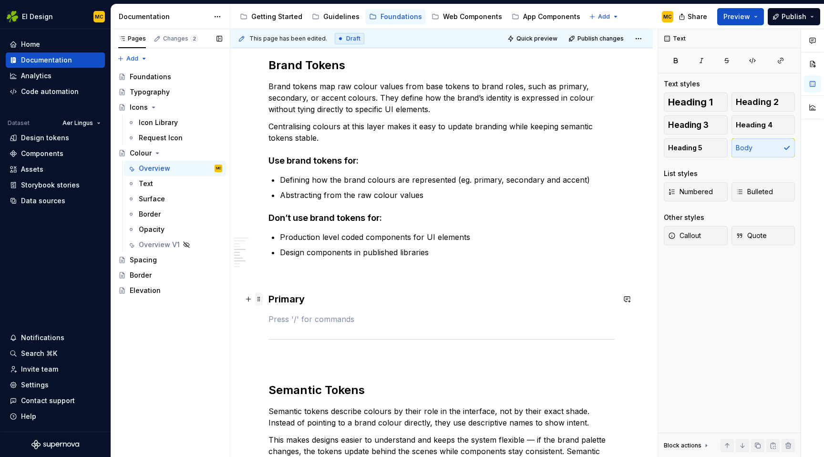
click at [260, 298] on span at bounding box center [259, 298] width 8 height 13
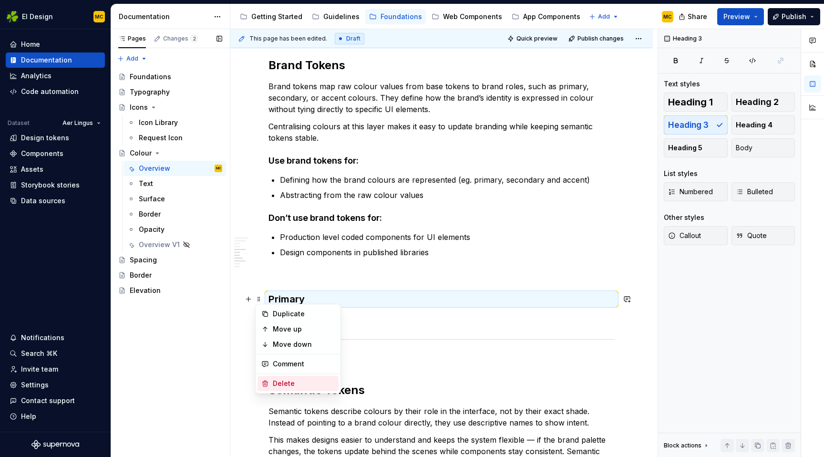
click at [280, 386] on div "Delete" at bounding box center [304, 384] width 62 height 10
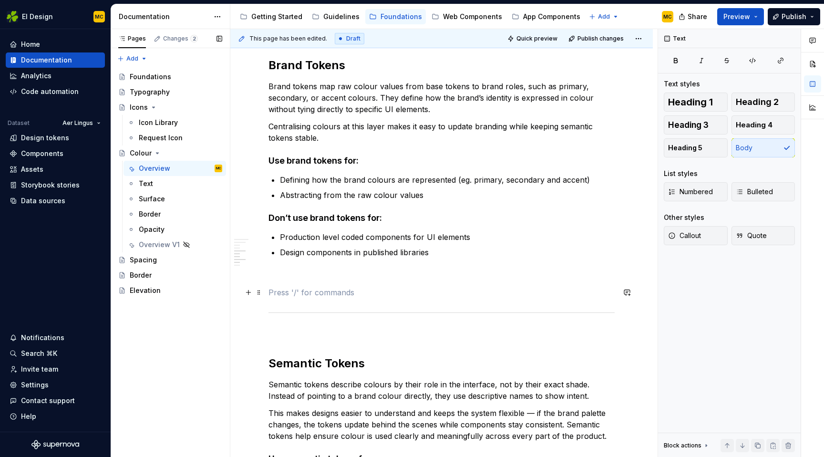
click at [305, 297] on p at bounding box center [442, 292] width 346 height 11
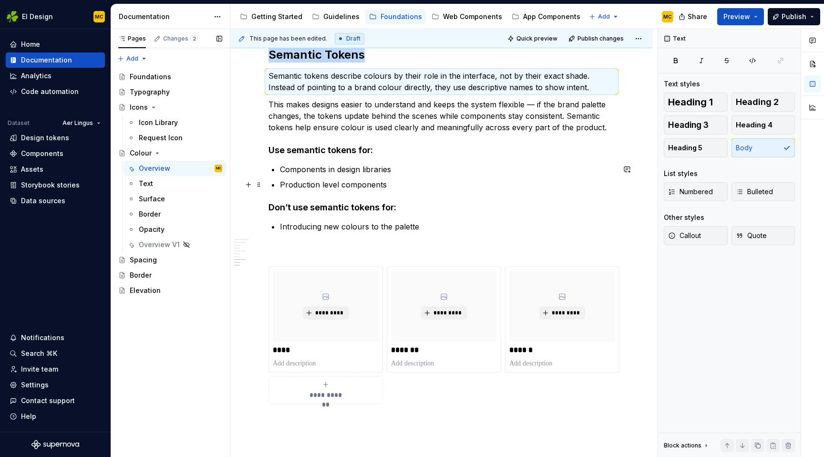
scroll to position [959, 0]
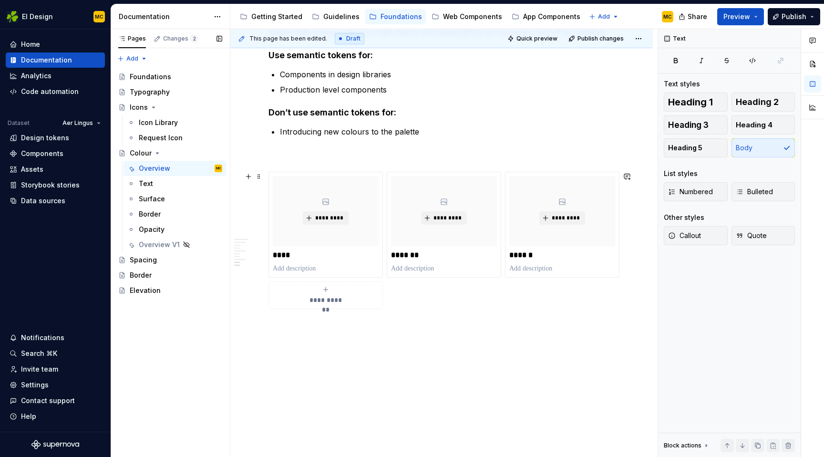
click at [422, 290] on div "**********" at bounding box center [442, 240] width 346 height 137
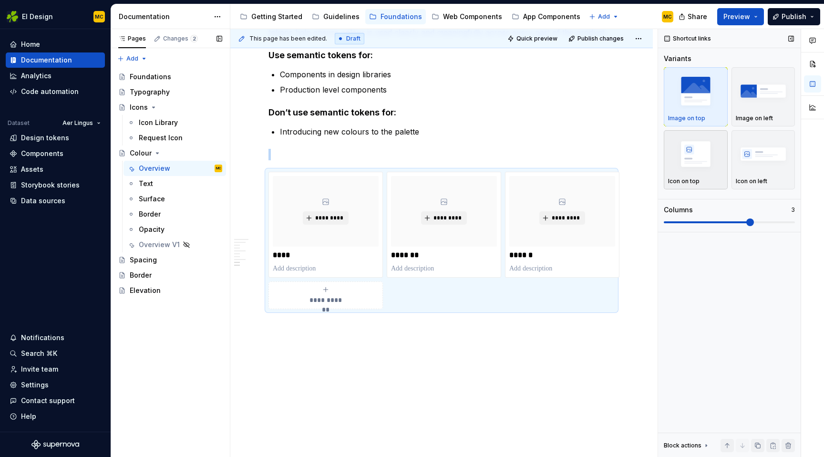
click at [722, 170] on img "button" at bounding box center [695, 153] width 55 height 35
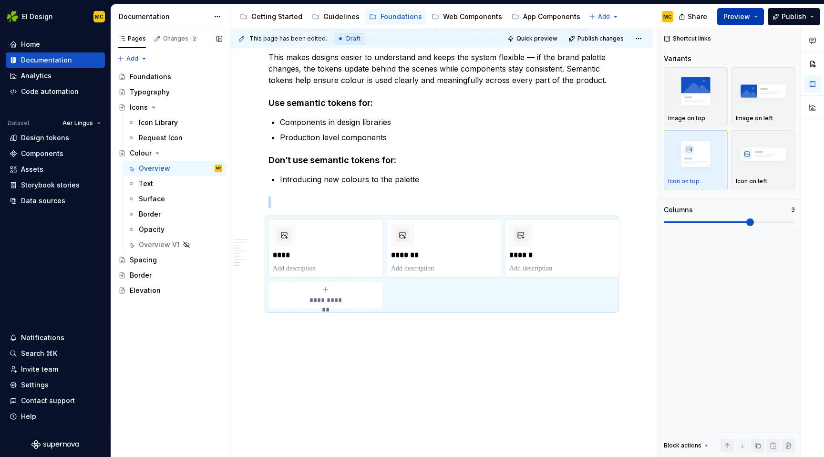
click at [736, 21] on button "Preview" at bounding box center [740, 16] width 47 height 17
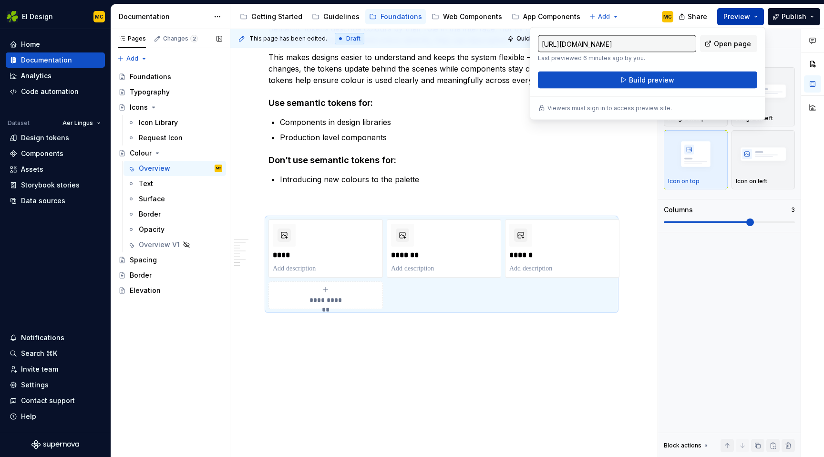
click at [737, 19] on span "Preview" at bounding box center [737, 17] width 27 height 10
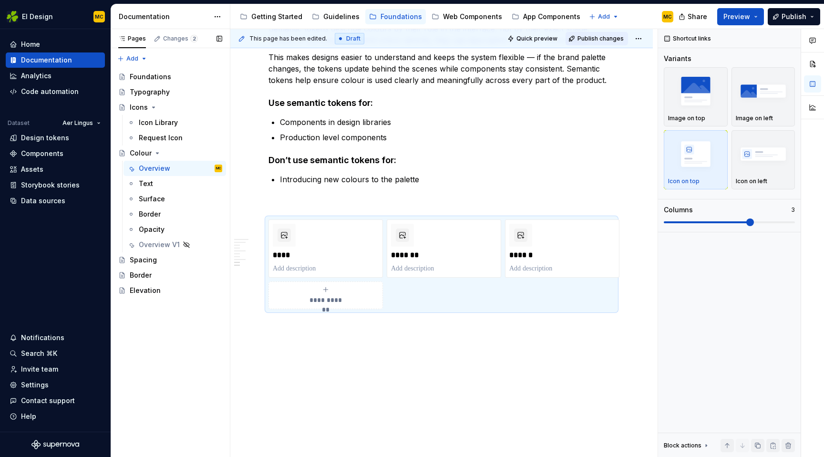
click at [611, 40] on span "Publish changes" at bounding box center [601, 39] width 46 height 8
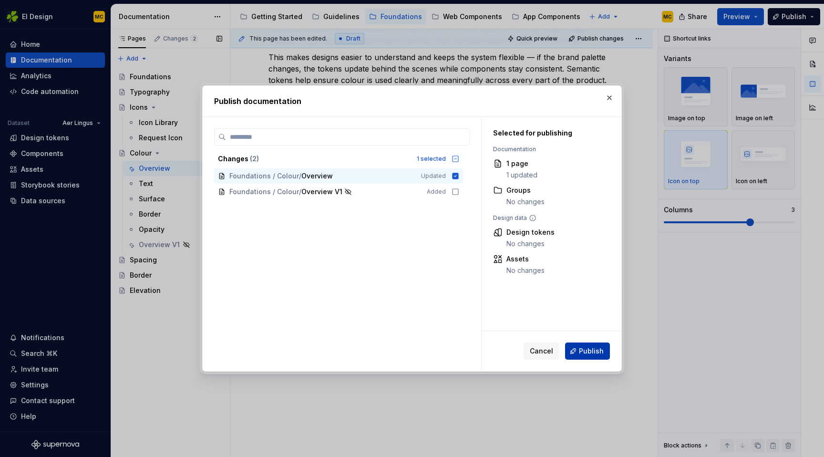
click at [588, 346] on span "Publish" at bounding box center [591, 351] width 25 height 10
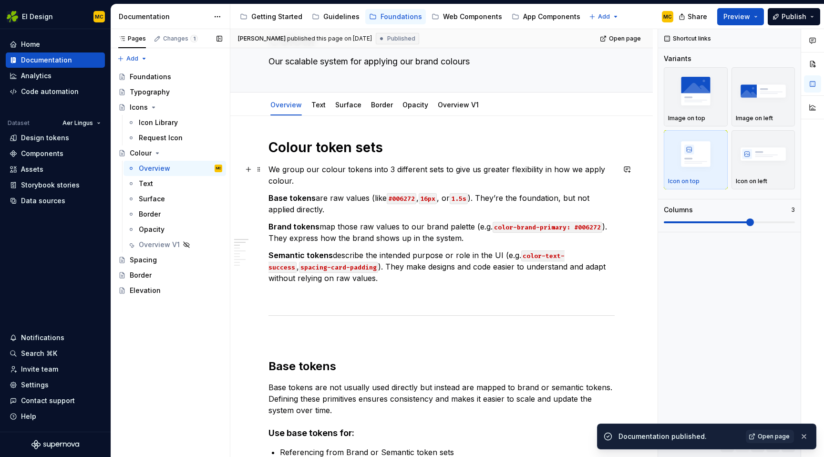
scroll to position [55, 0]
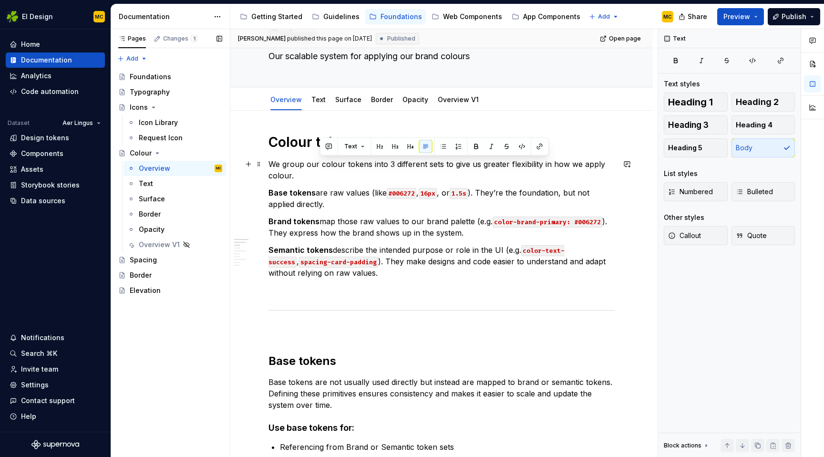
click at [314, 172] on p "We group our colour tokens into 3 different sets to give us greater flexibility…" at bounding box center [442, 169] width 346 height 23
click at [422, 191] on code "16px" at bounding box center [428, 193] width 18 height 11
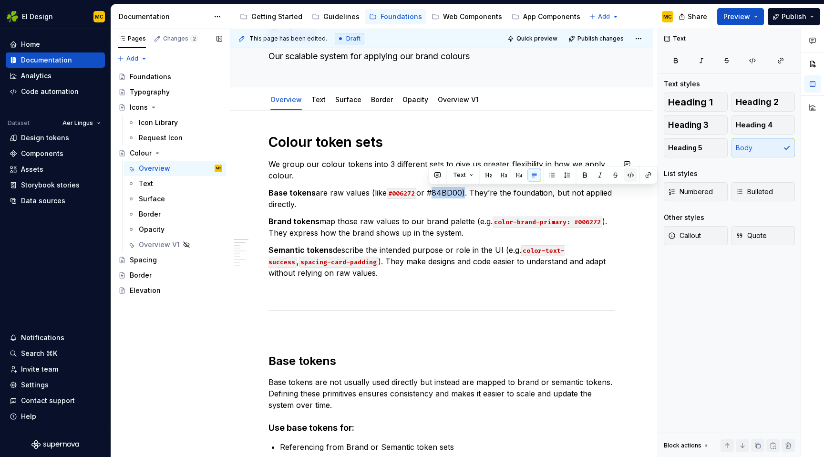
click at [633, 171] on button "button" at bounding box center [630, 174] width 13 height 13
click at [460, 209] on p "Base tokens are raw values (like #006272 or #84BD00 ). They’re the foundation, …" at bounding box center [442, 198] width 346 height 23
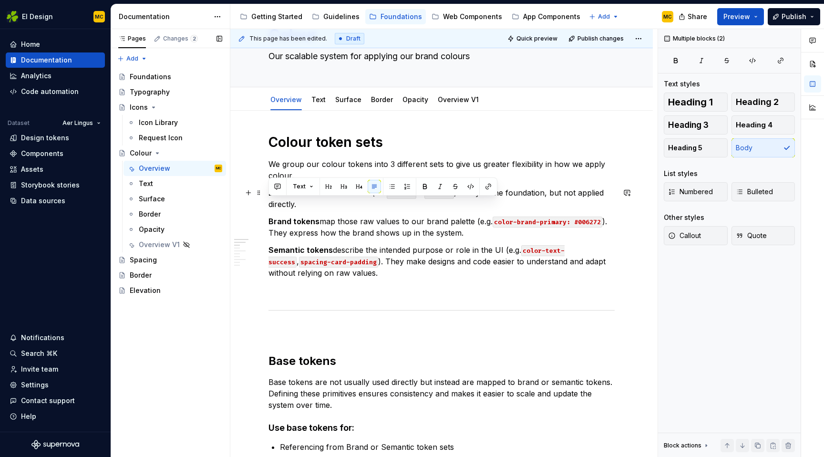
click at [460, 209] on p "Base tokens are raw values (like #006272 or #84BD00 ). They’re the foundation, …" at bounding box center [442, 198] width 346 height 23
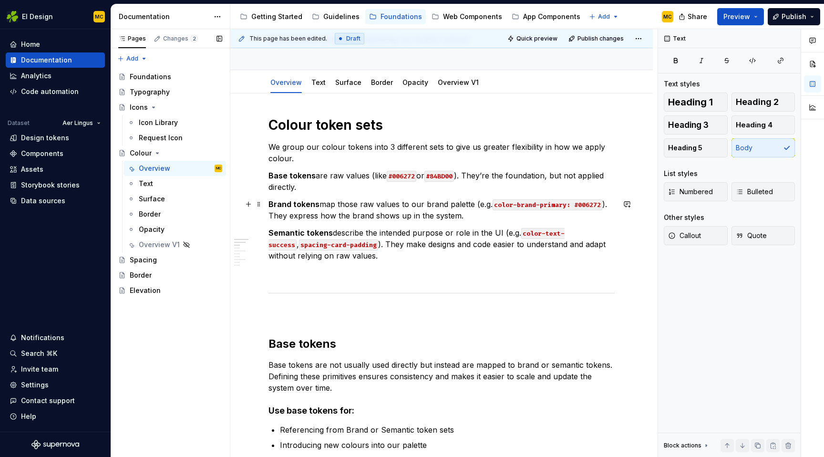
scroll to position [75, 0]
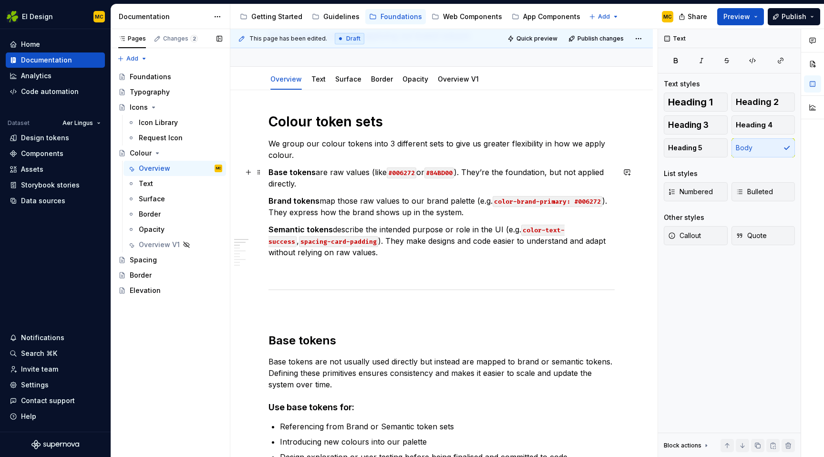
click at [469, 172] on p "Base tokens are raw values (like #006272 or #84BD00 ). They’re the foundation, …" at bounding box center [442, 177] width 346 height 23
click at [490, 147] on p "We group our colour tokens into 3 different sets to give us greater flexibility…" at bounding box center [442, 149] width 346 height 23
click at [419, 151] on p "We group our colour tokens into 3 different sets to give us greater flexibility…" at bounding box center [442, 149] width 346 height 23
click at [338, 16] on div "Guidelines" at bounding box center [341, 17] width 36 height 10
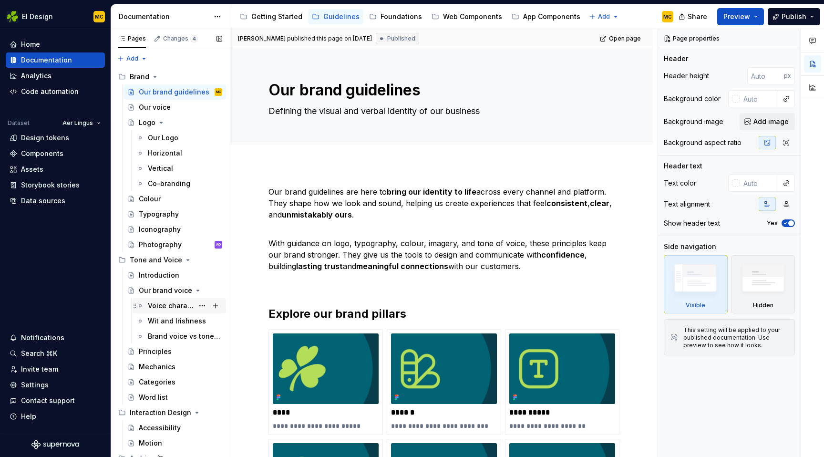
scroll to position [7, 0]
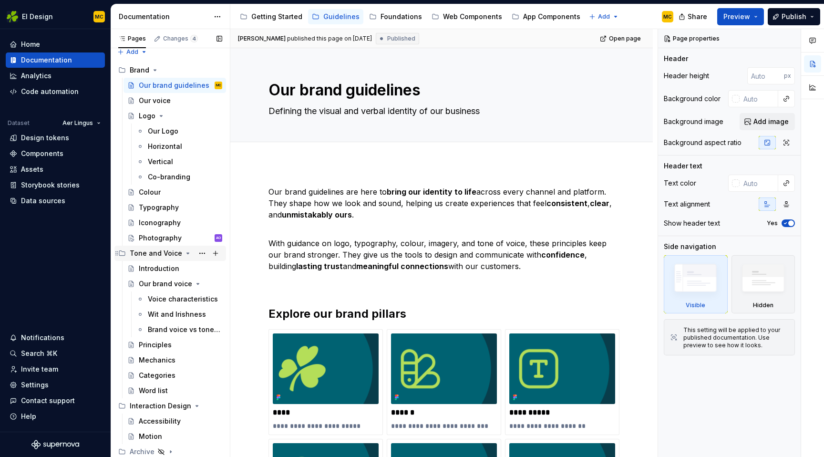
click at [186, 252] on icon "Page tree" at bounding box center [188, 253] width 8 height 8
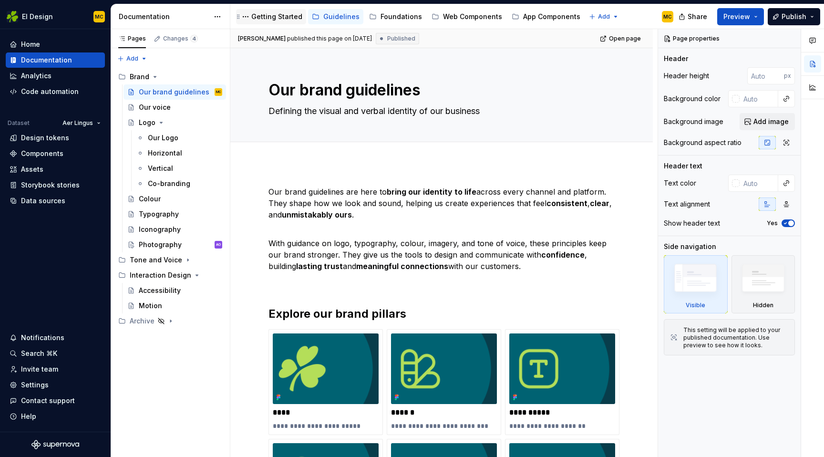
click at [277, 21] on div "Getting Started" at bounding box center [276, 17] width 51 height 10
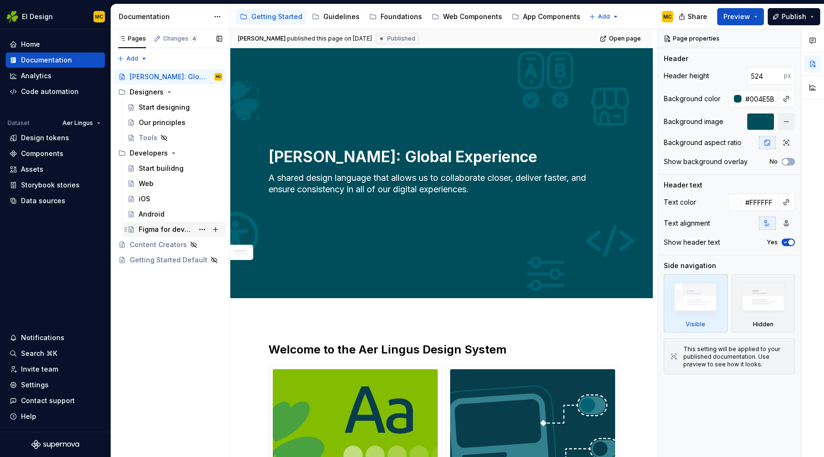
click at [172, 232] on div "Figma for developers" at bounding box center [166, 230] width 55 height 10
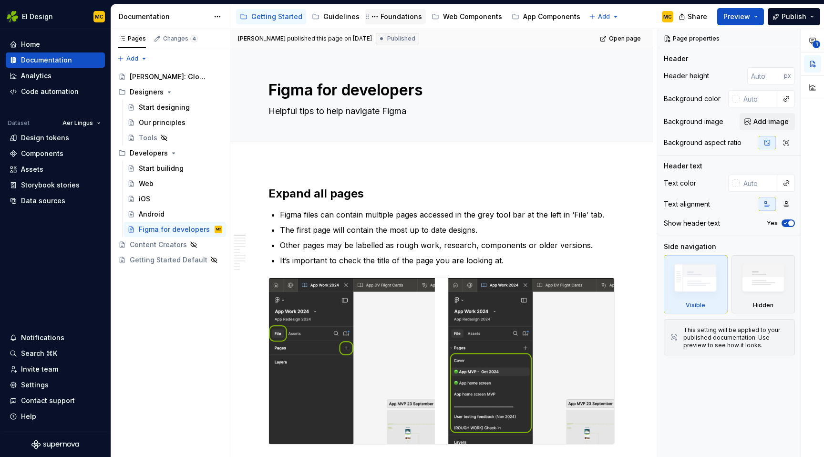
click at [389, 20] on div "Foundations" at bounding box center [401, 17] width 41 height 10
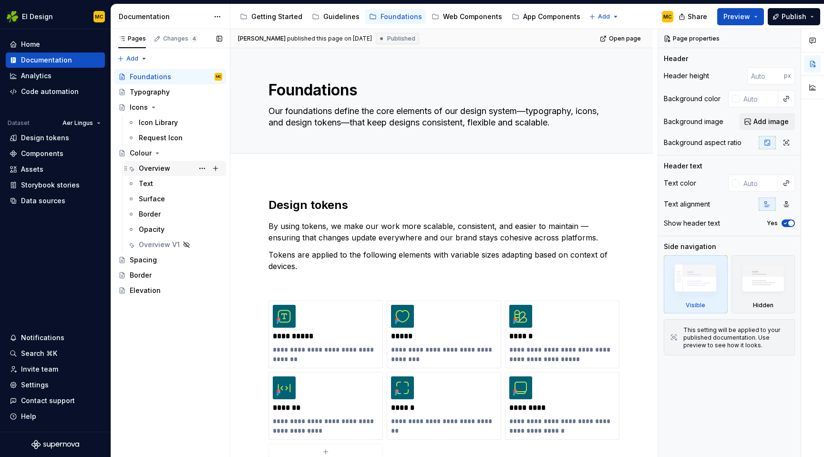
click at [192, 172] on div "Overview" at bounding box center [180, 168] width 83 height 13
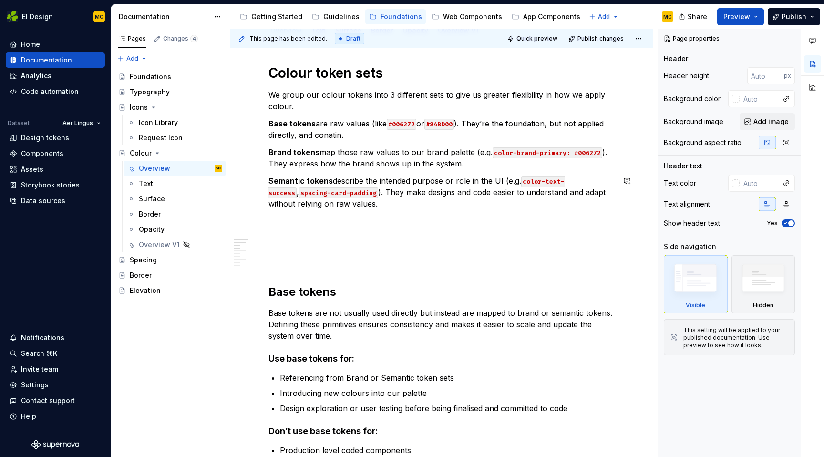
scroll to position [125, 0]
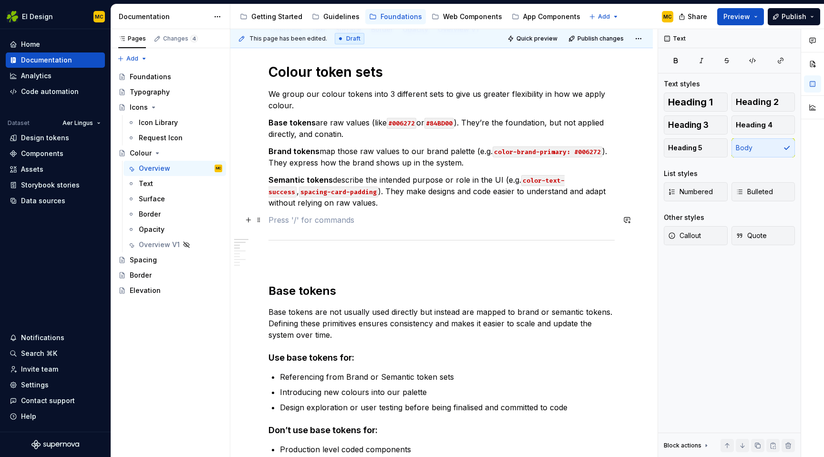
click at [364, 216] on p at bounding box center [442, 219] width 346 height 11
click at [366, 206] on p "Semantic tokens describe the intended purpose or role in the UI (e.g. color-tex…" at bounding box center [442, 191] width 346 height 34
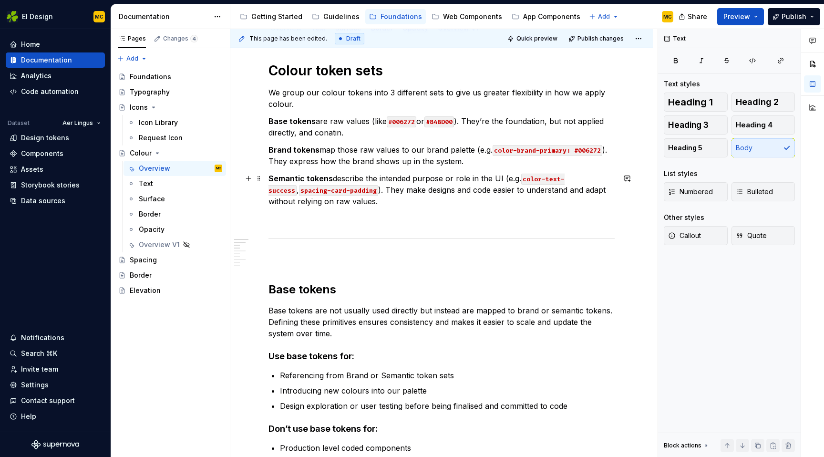
scroll to position [127, 0]
click at [374, 205] on p "Semantic tokens describe the intended purpose or role in the UI (e.g. color-tex…" at bounding box center [442, 189] width 346 height 34
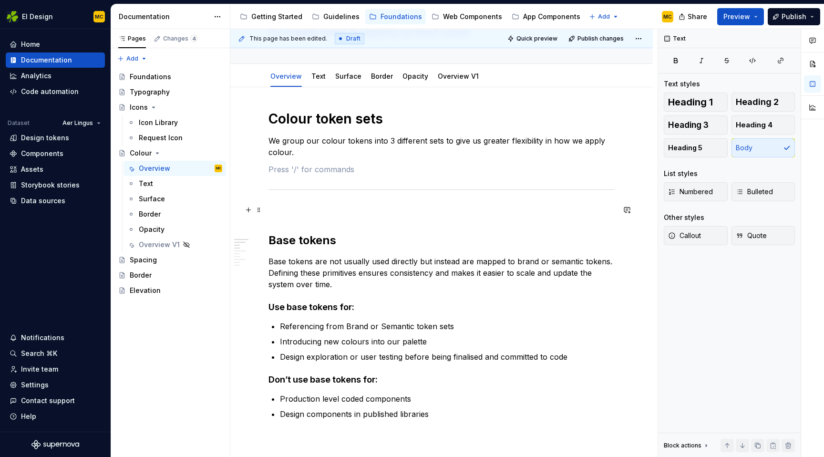
scroll to position [80, 0]
click at [378, 210] on p at bounding box center [442, 208] width 346 height 11
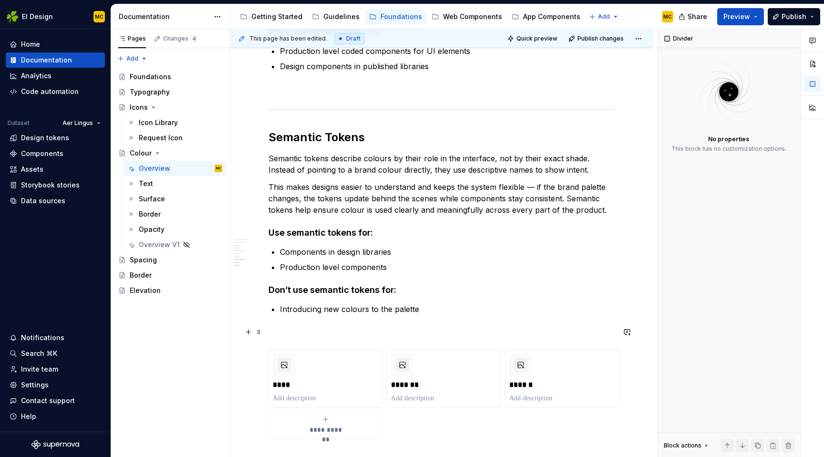
scroll to position [791, 0]
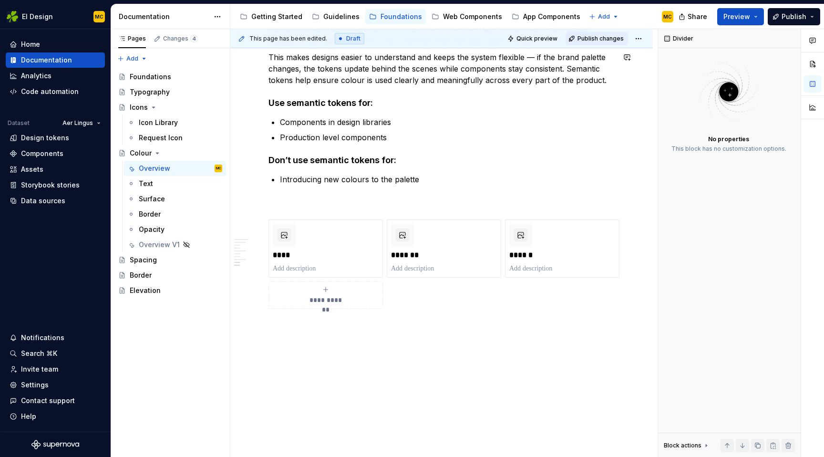
click at [601, 35] on span "Publish changes" at bounding box center [601, 39] width 46 height 8
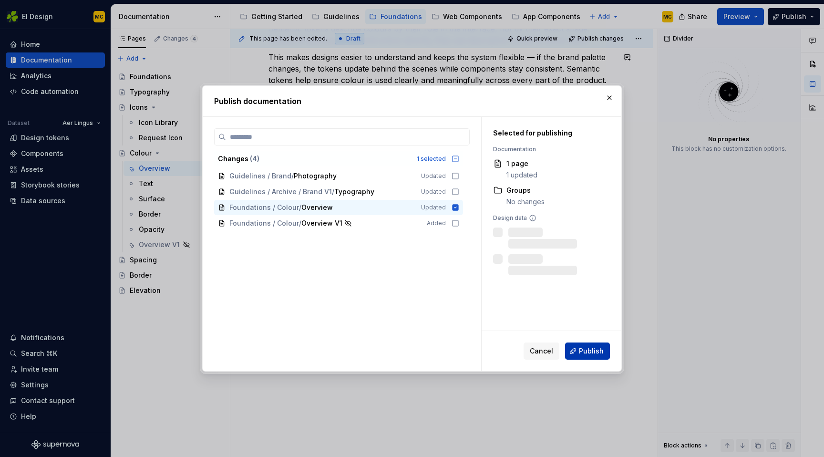
click at [588, 346] on span "Publish" at bounding box center [591, 351] width 25 height 10
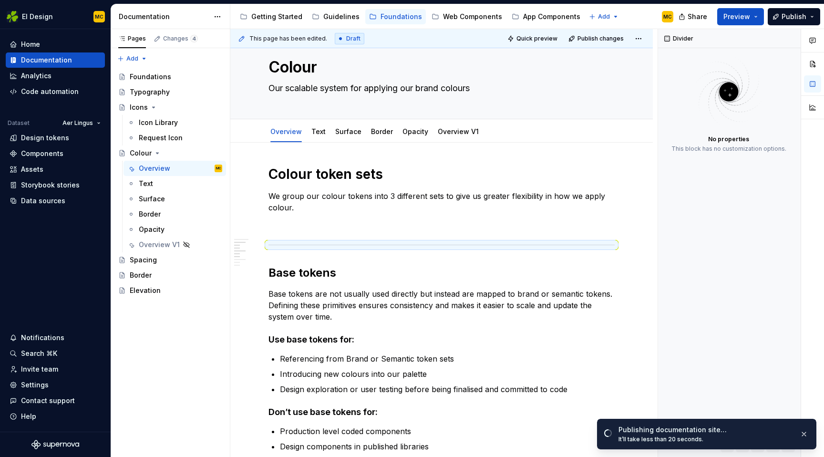
scroll to position [0, 0]
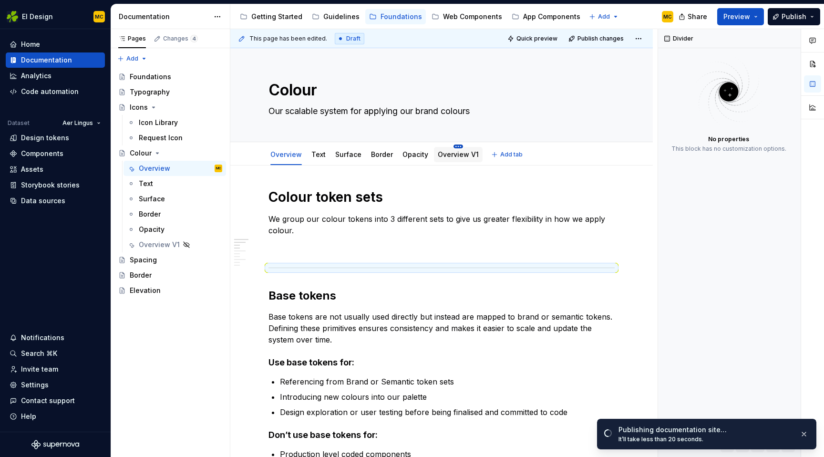
click at [453, 145] on html "EI Design MC Home Documentation Analytics Code automation Dataset Aer Lingus De…" at bounding box center [412, 228] width 824 height 457
click at [563, 179] on html "EI Design MC Home Documentation Analytics Code automation Dataset Aer Lingus De…" at bounding box center [412, 228] width 824 height 457
click at [322, 156] on link "Text" at bounding box center [318, 154] width 14 height 8
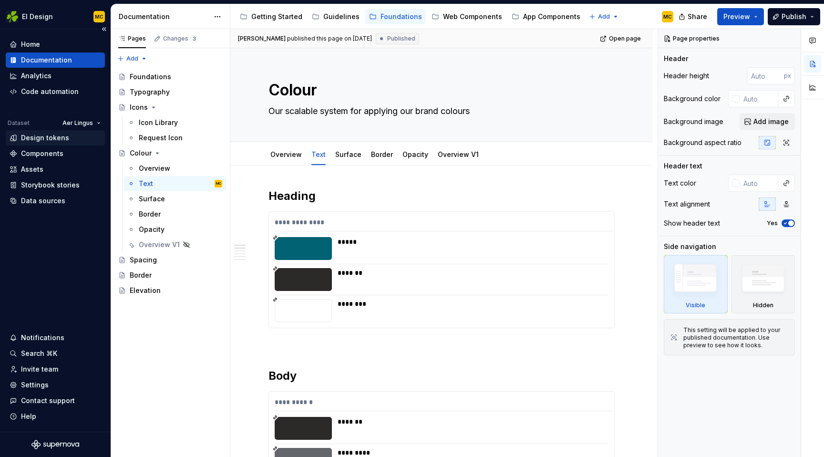
click at [54, 137] on div "Design tokens" at bounding box center [45, 138] width 48 height 10
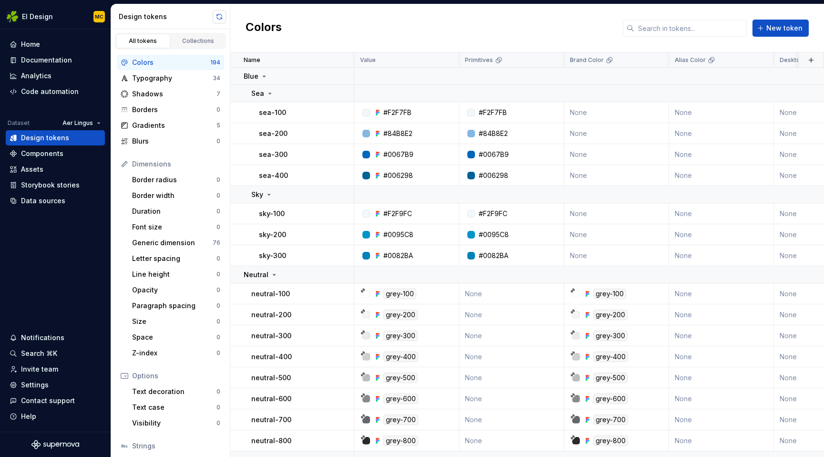
click at [216, 20] on button "button" at bounding box center [219, 16] width 13 height 13
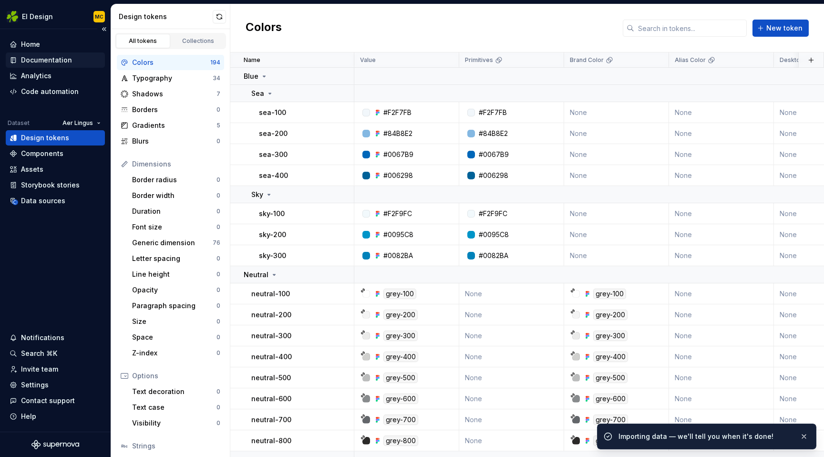
click at [68, 59] on div "Documentation" at bounding box center [46, 60] width 51 height 10
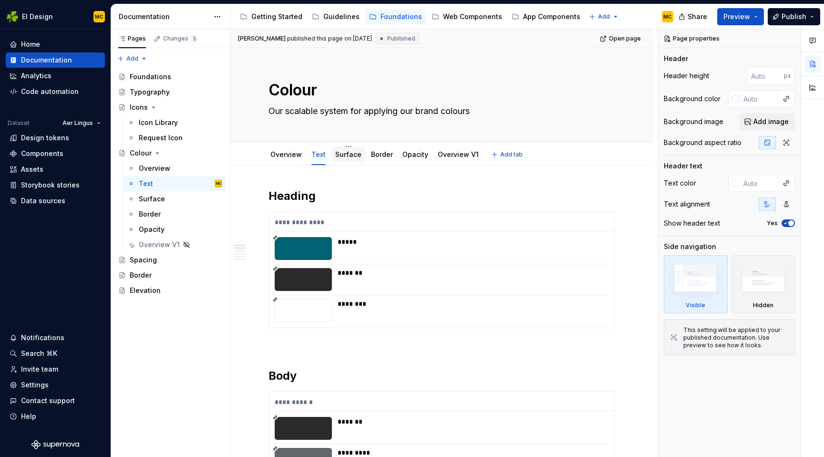
click at [344, 161] on div "Surface" at bounding box center [348, 154] width 34 height 15
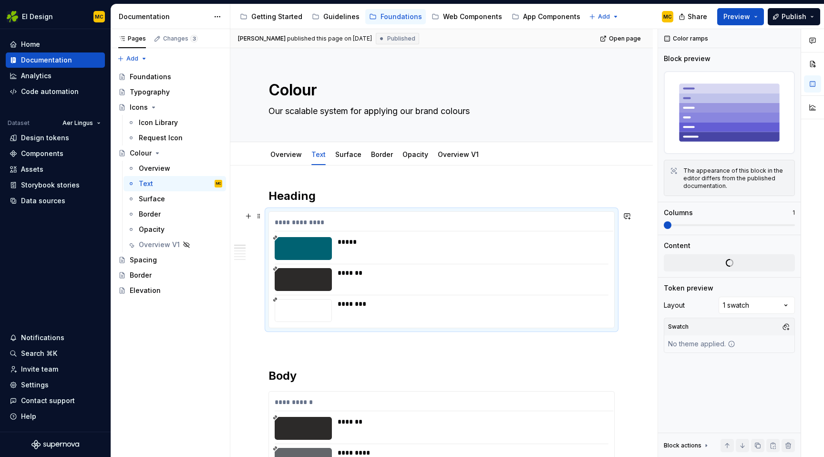
click at [368, 213] on div "**********" at bounding box center [441, 270] width 345 height 116
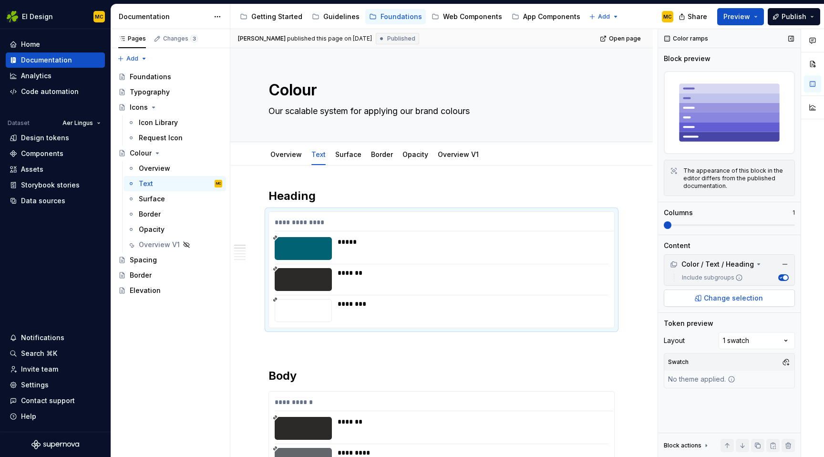
click at [774, 301] on button "Change selection" at bounding box center [729, 298] width 131 height 17
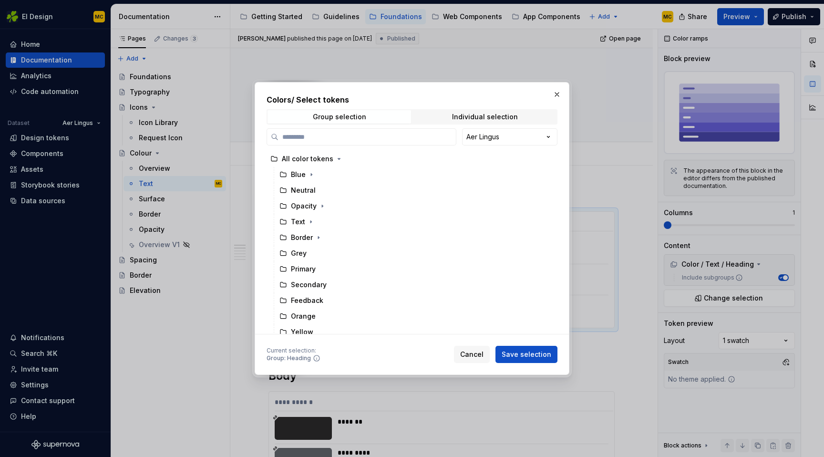
click at [555, 103] on h2 "Colors / Select tokens" at bounding box center [412, 99] width 291 height 11
click at [555, 89] on button "button" at bounding box center [556, 94] width 13 height 13
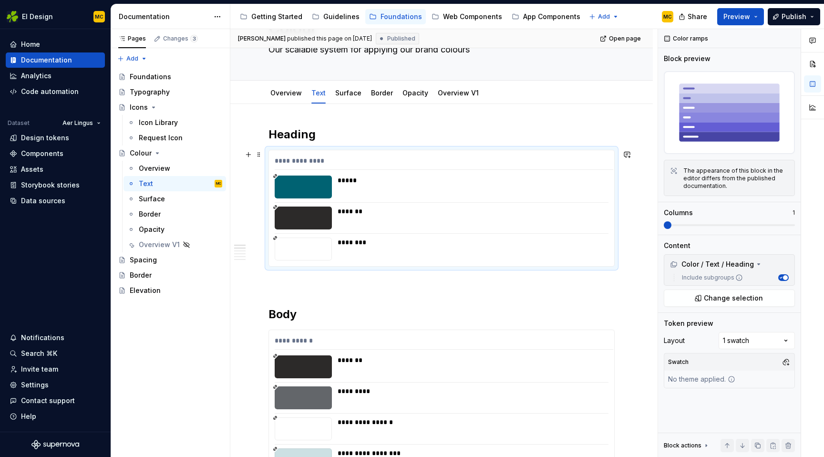
scroll to position [48, 0]
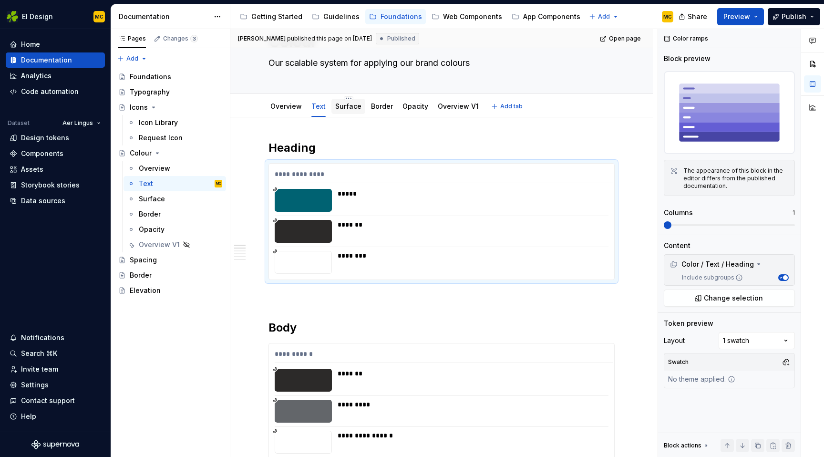
click at [350, 105] on link "Surface" at bounding box center [348, 106] width 26 height 8
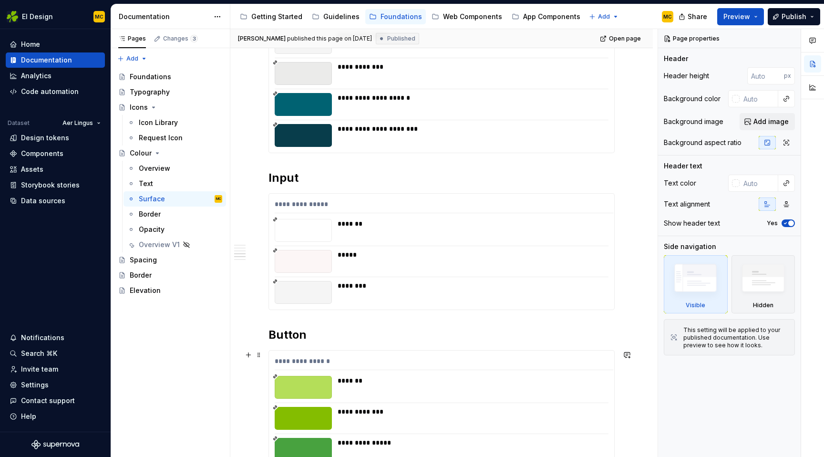
scroll to position [78, 0]
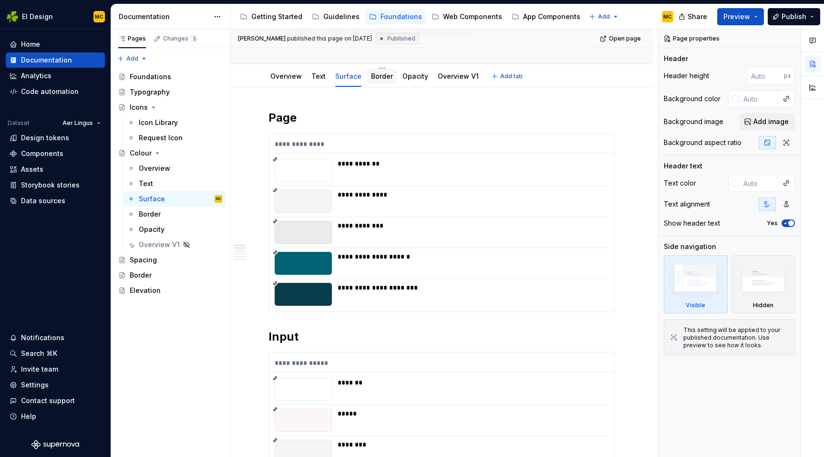
click at [383, 83] on div "Border" at bounding box center [382, 76] width 30 height 15
click at [382, 76] on link "Border" at bounding box center [382, 76] width 22 height 8
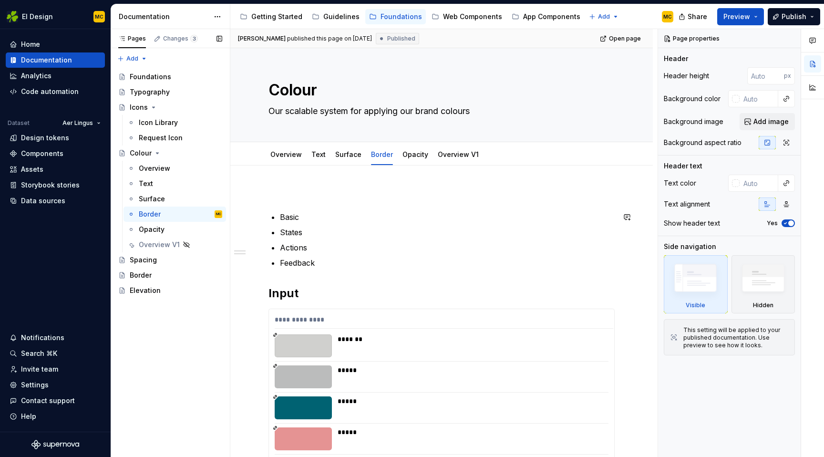
type textarea "*"
click at [67, 135] on div "Design tokens" at bounding box center [56, 138] width 92 height 10
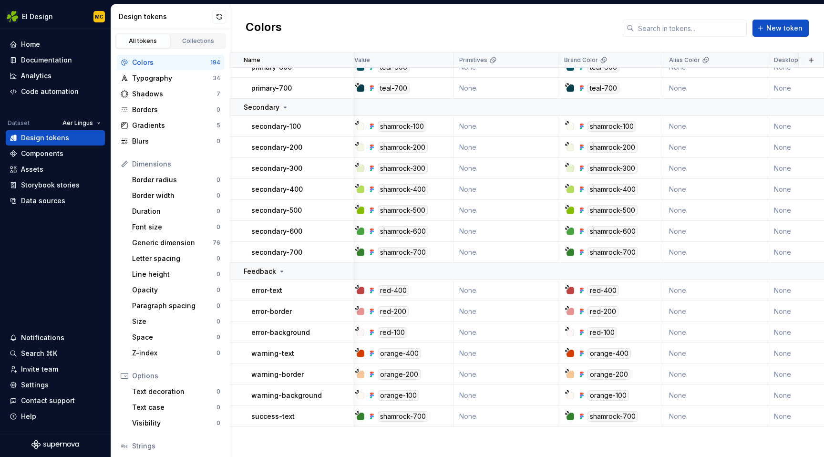
scroll to position [1223, 6]
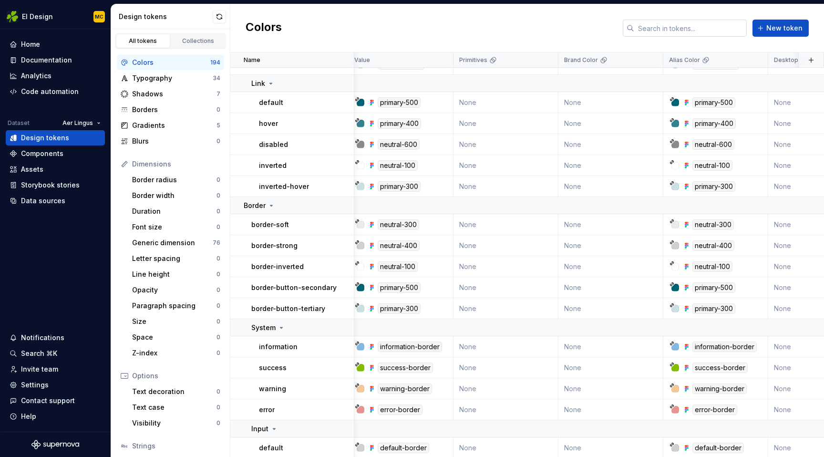
click at [692, 30] on input "text" at bounding box center [690, 28] width 113 height 17
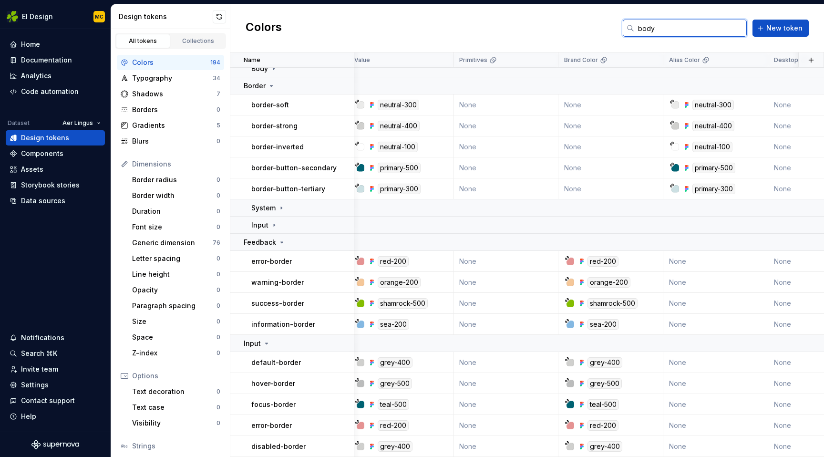
scroll to position [0, 6]
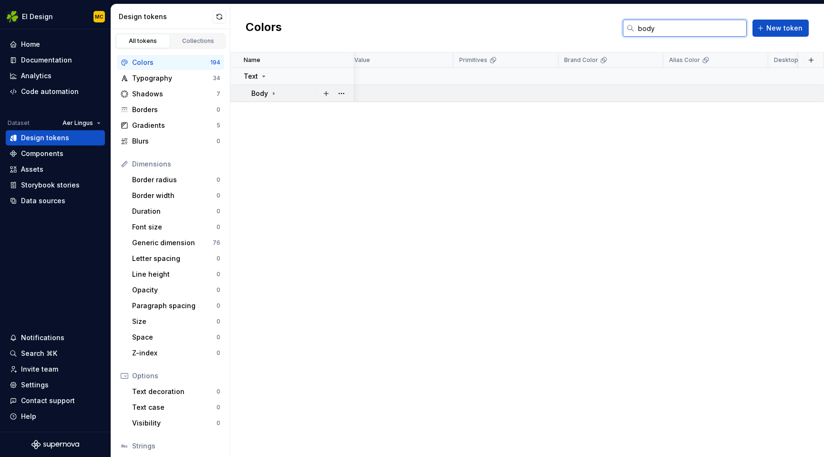
type input "body"
click at [277, 93] on icon at bounding box center [274, 94] width 8 height 8
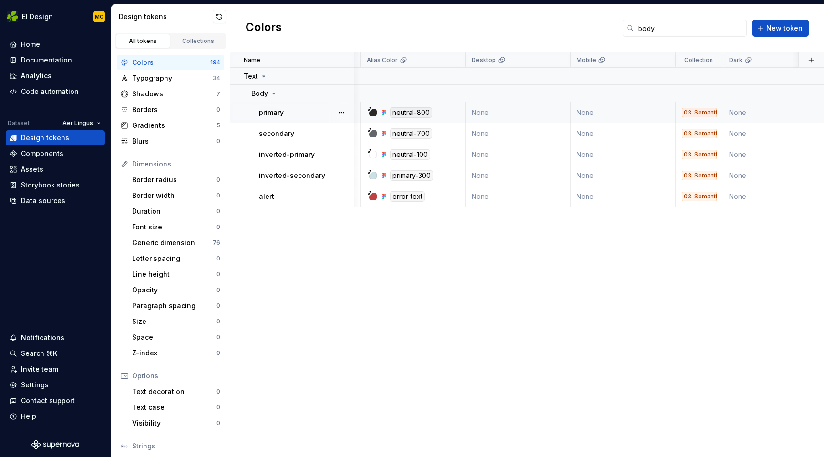
scroll to position [0, 0]
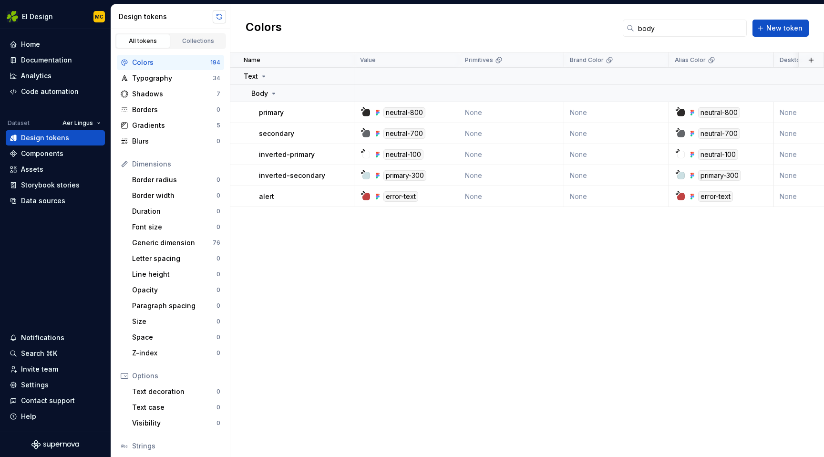
click at [220, 18] on button "button" at bounding box center [219, 16] width 13 height 13
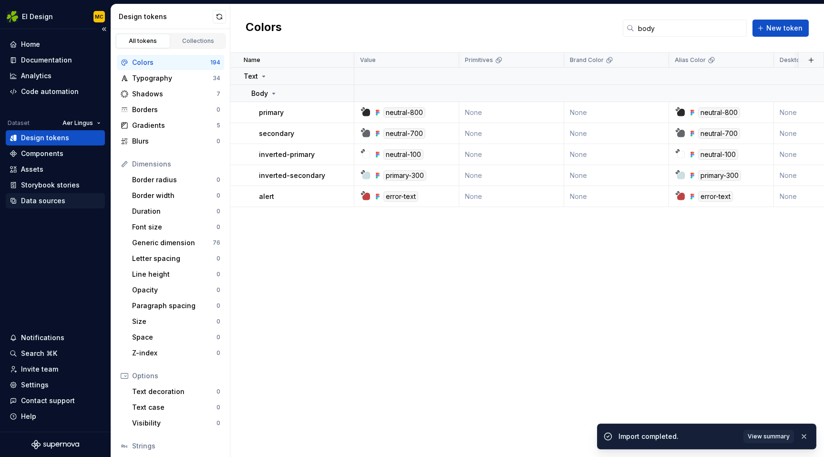
click at [56, 201] on div "Data sources" at bounding box center [43, 201] width 44 height 10
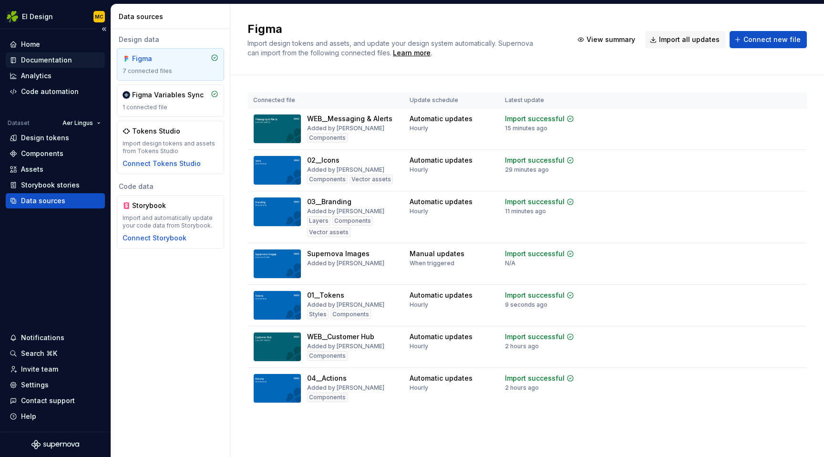
click at [45, 58] on div "Documentation" at bounding box center [46, 60] width 51 height 10
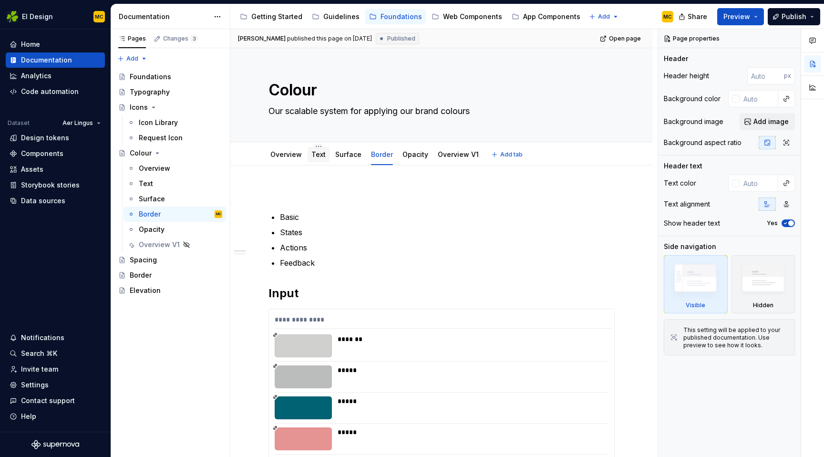
click at [315, 152] on link "Text" at bounding box center [318, 154] width 14 height 8
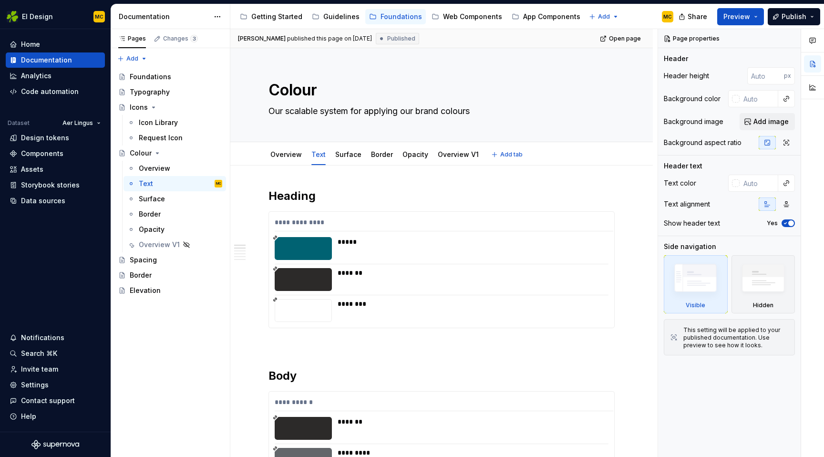
type textarea "*"
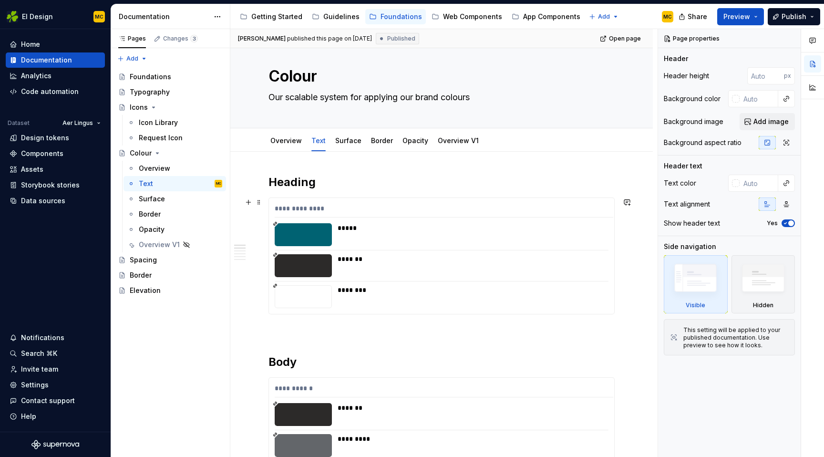
scroll to position [16, 0]
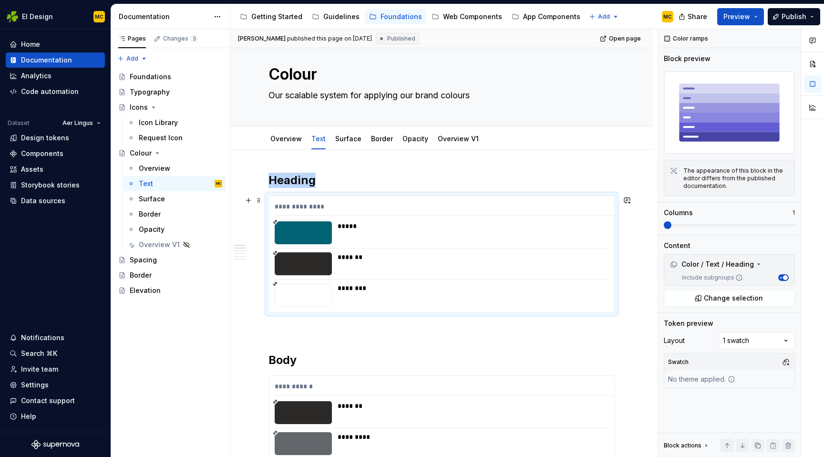
click at [434, 230] on div "*****" at bounding box center [473, 226] width 270 height 10
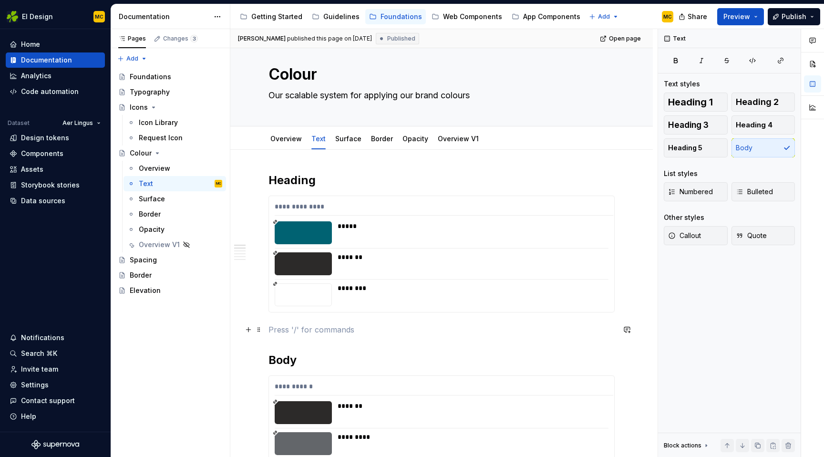
click at [309, 326] on p at bounding box center [442, 329] width 346 height 11
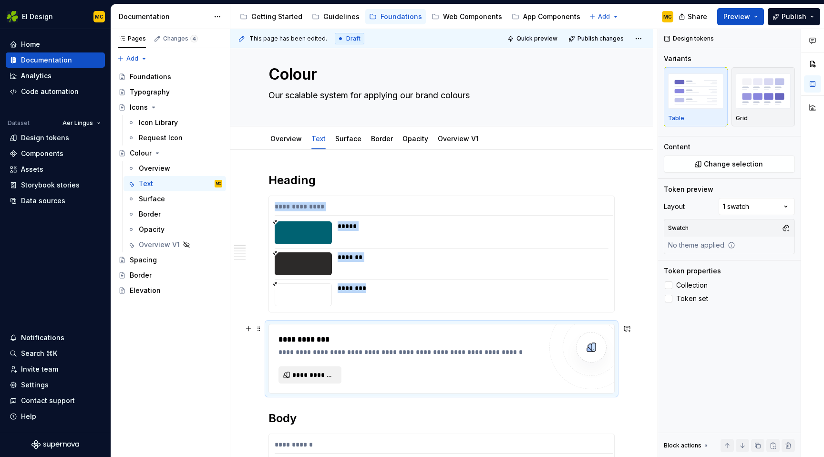
click at [325, 374] on span "**********" at bounding box center [313, 375] width 43 height 10
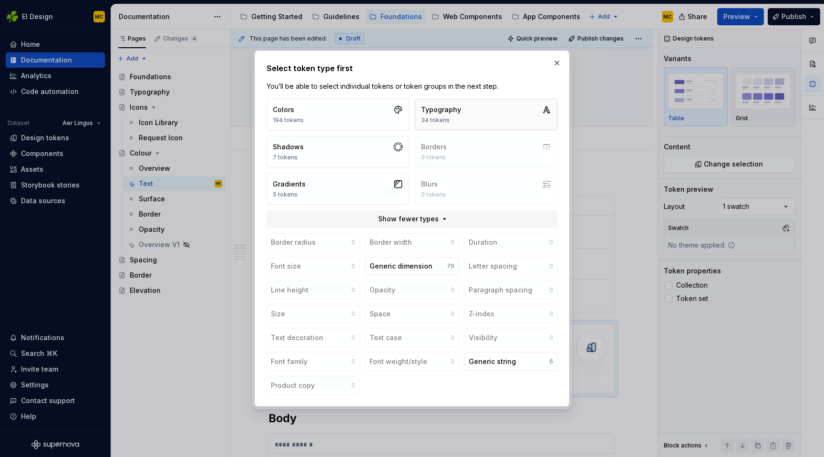
click at [436, 110] on div "Typography" at bounding box center [441, 110] width 40 height 10
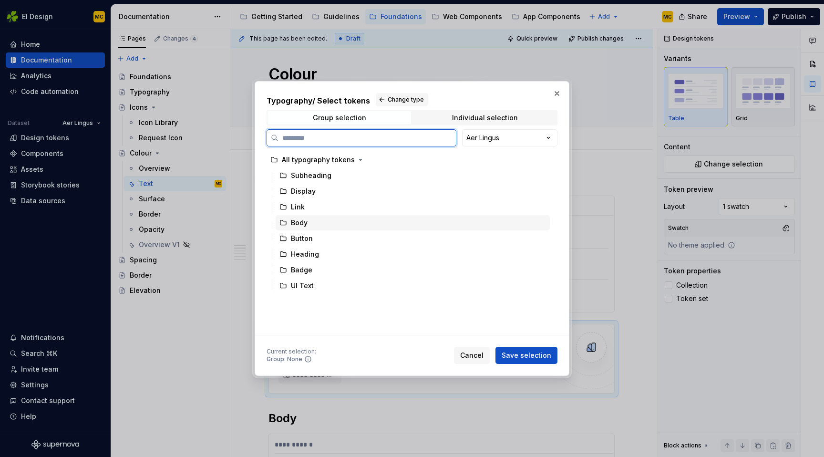
click at [321, 225] on div "Body" at bounding box center [413, 222] width 274 height 15
click at [510, 110] on div "Group selection Individual selection" at bounding box center [412, 117] width 291 height 15
click at [509, 113] on span "Individual selection" at bounding box center [485, 117] width 144 height 13
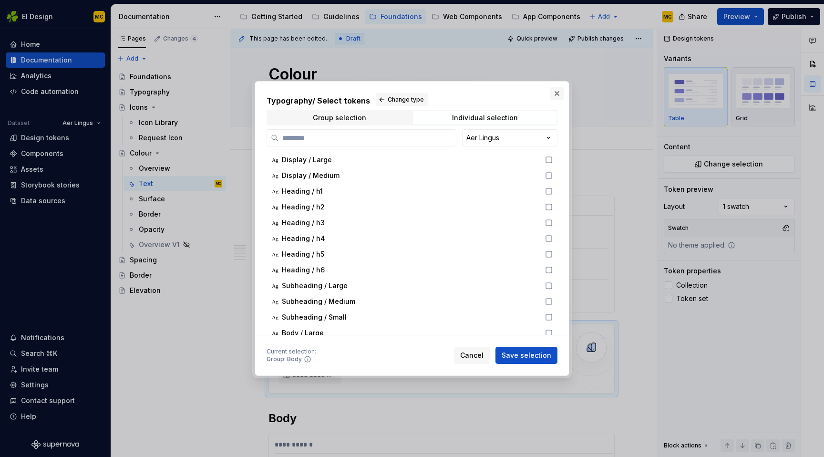
click at [556, 92] on button "button" at bounding box center [556, 93] width 13 height 13
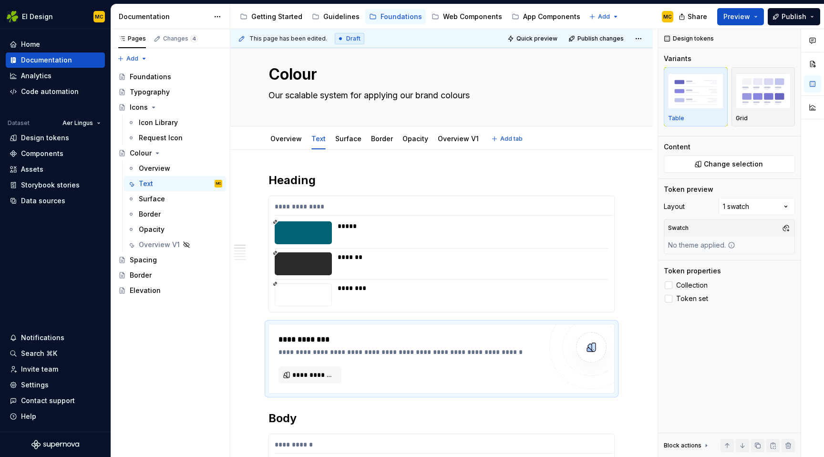
type textarea "*"
click at [318, 376] on span "**********" at bounding box center [313, 375] width 43 height 10
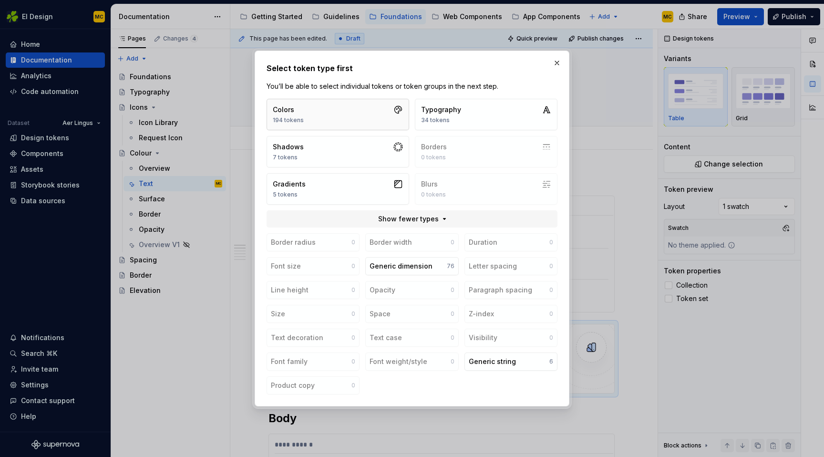
click at [379, 125] on button "Colors 194 tokens" at bounding box center [338, 114] width 143 height 31
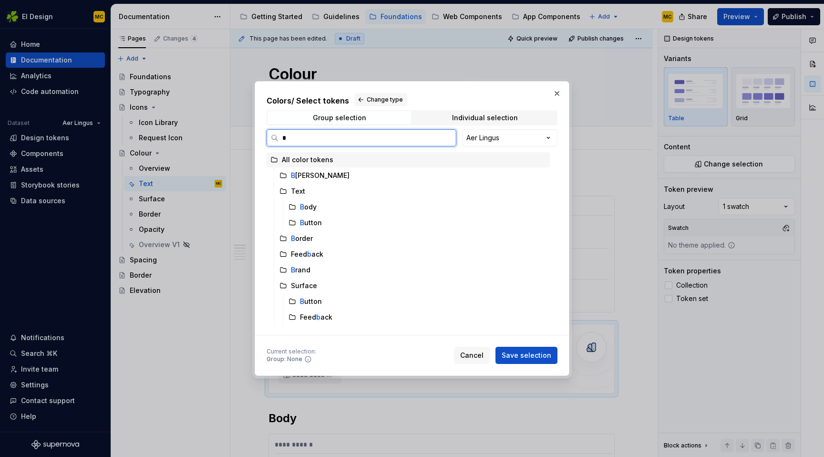
scroll to position [0, 0]
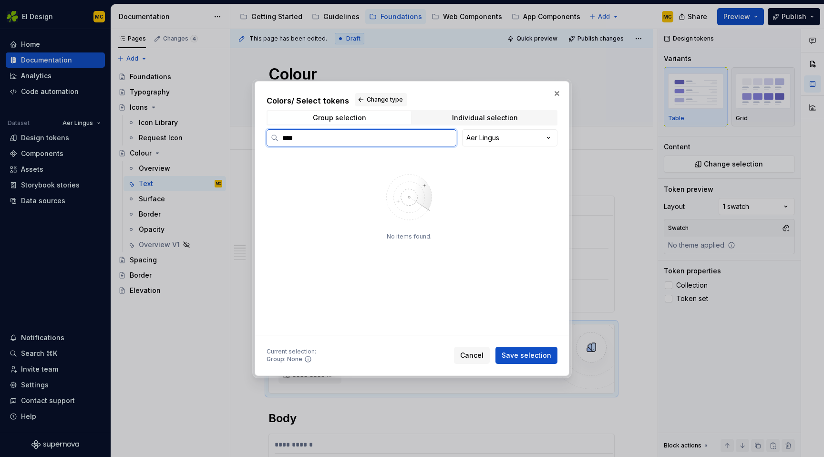
type input "****"
click at [359, 193] on div "Body" at bounding box center [417, 191] width 265 height 15
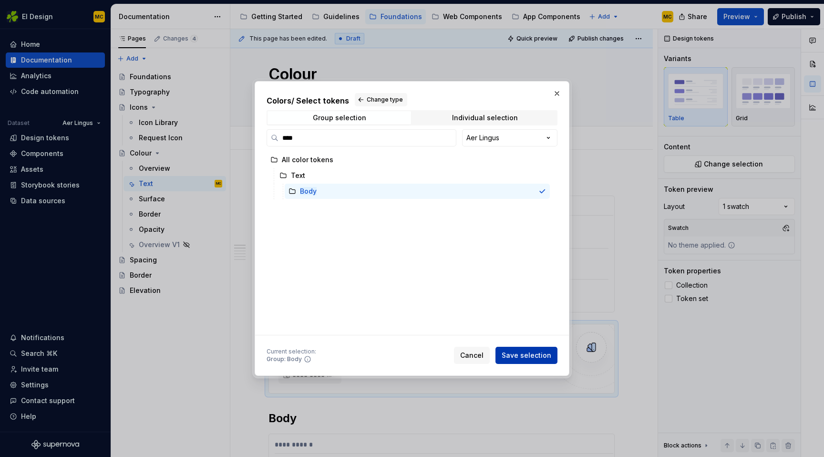
click at [524, 354] on span "Save selection" at bounding box center [527, 356] width 50 height 10
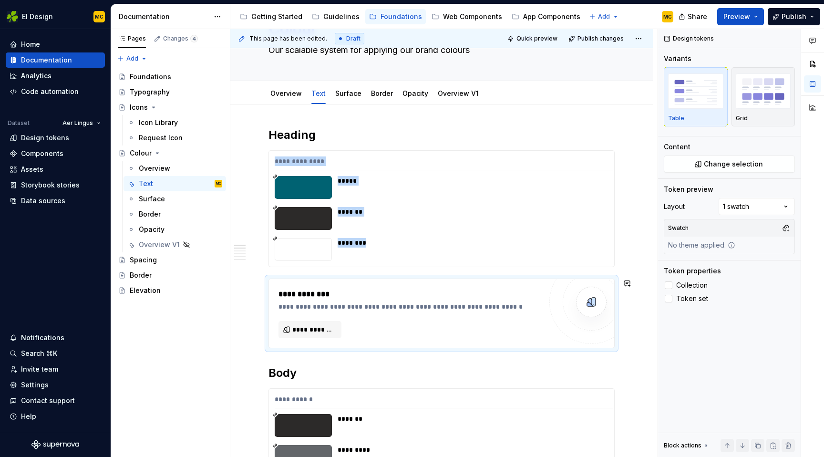
type textarea "*"
click at [303, 330] on span "**********" at bounding box center [313, 330] width 43 height 10
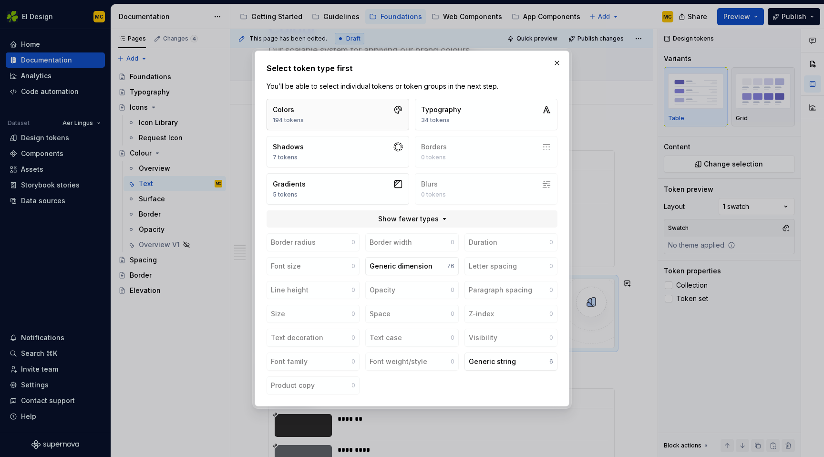
click at [328, 113] on button "Colors 194 tokens" at bounding box center [338, 114] width 143 height 31
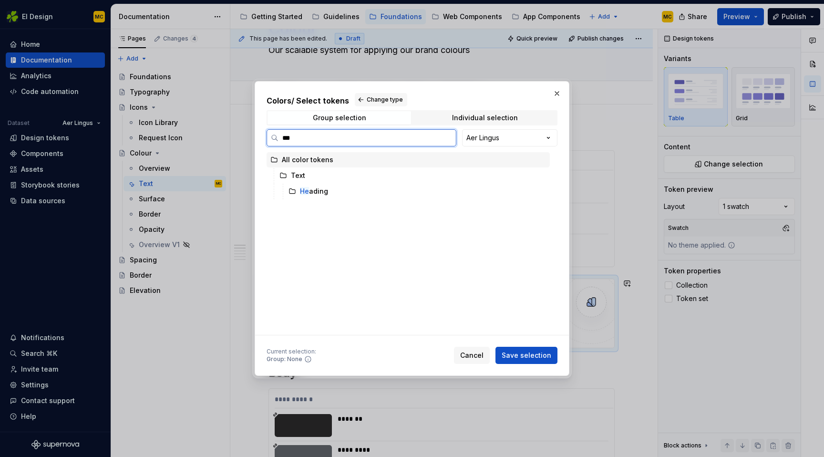
type input "****"
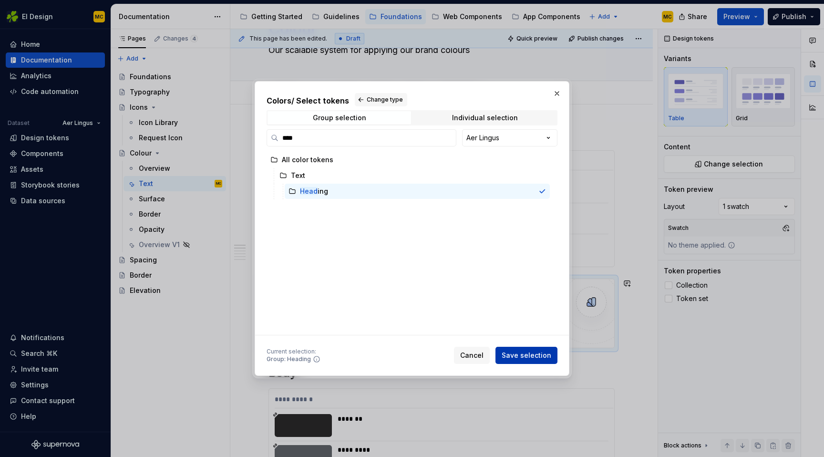
click at [531, 357] on span "Save selection" at bounding box center [527, 356] width 50 height 10
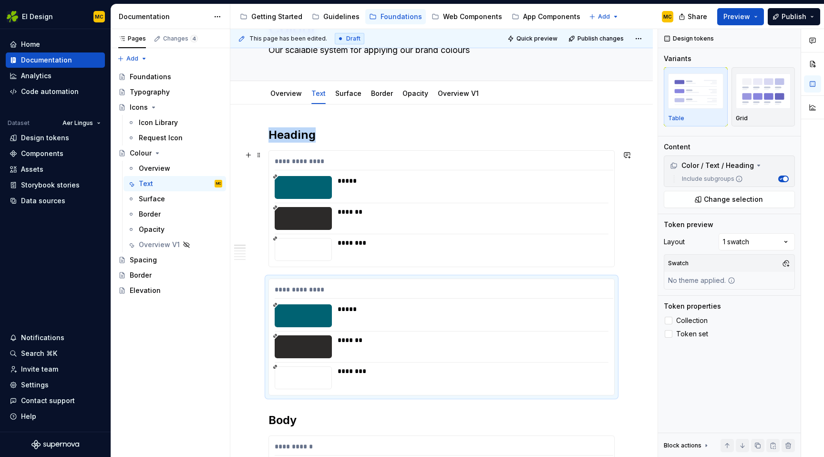
click at [506, 256] on div "********" at bounding box center [470, 249] width 265 height 23
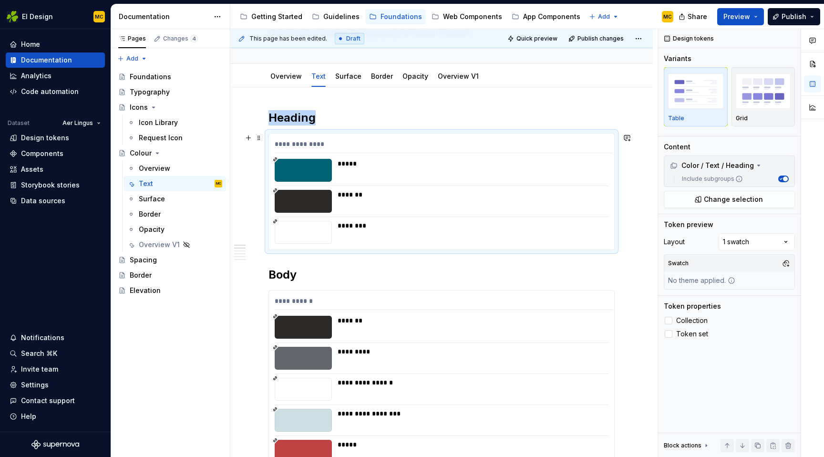
scroll to position [87, 0]
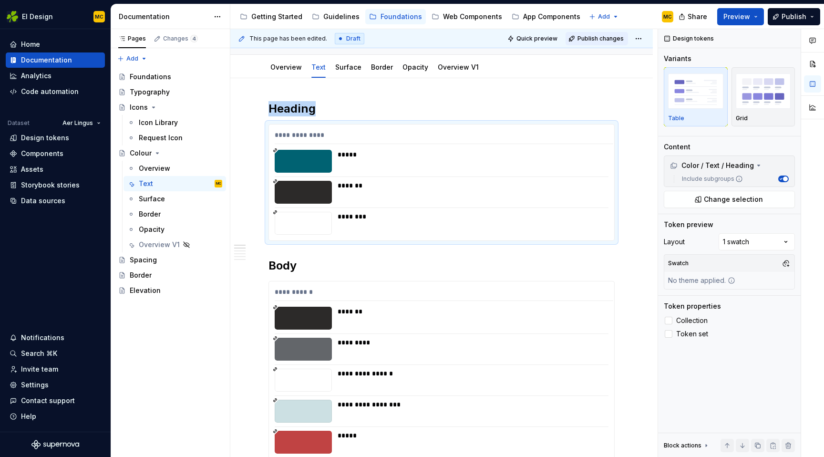
click at [595, 39] on span "Publish changes" at bounding box center [601, 39] width 46 height 8
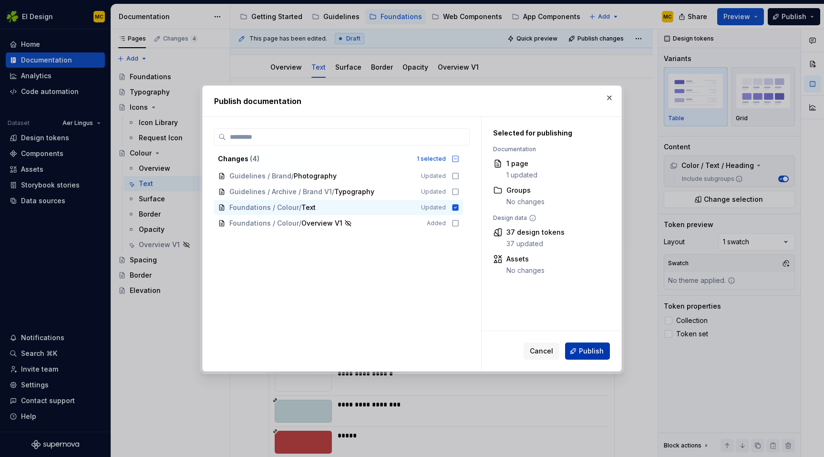
click at [581, 351] on span "Publish" at bounding box center [591, 351] width 25 height 10
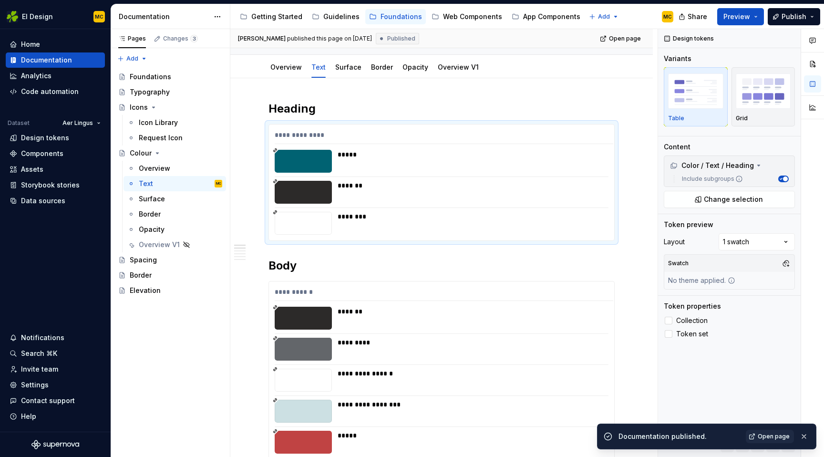
type textarea "*"
click at [63, 132] on div "Design tokens" at bounding box center [55, 137] width 99 height 15
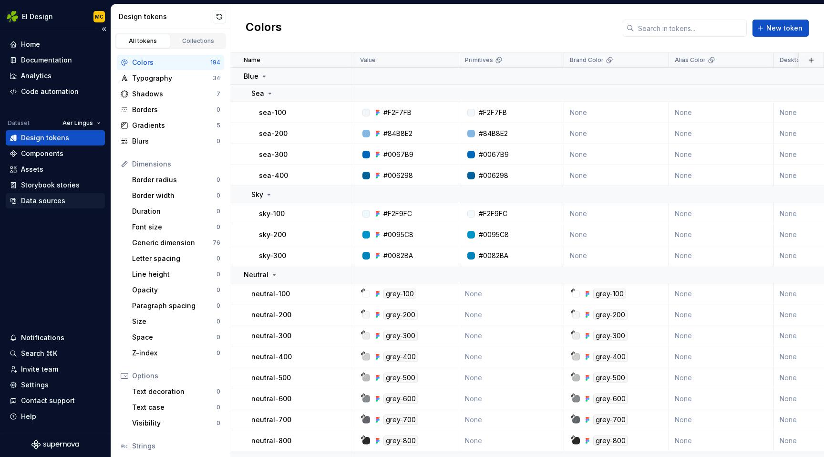
click at [60, 195] on div "Data sources" at bounding box center [55, 200] width 99 height 15
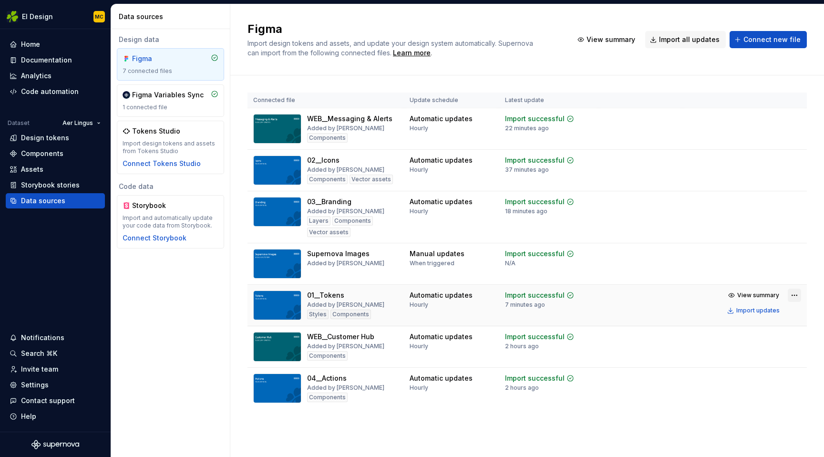
click at [794, 295] on html "EI Design MC Home Documentation Analytics Code automation Dataset Aer Lingus De…" at bounding box center [412, 228] width 824 height 457
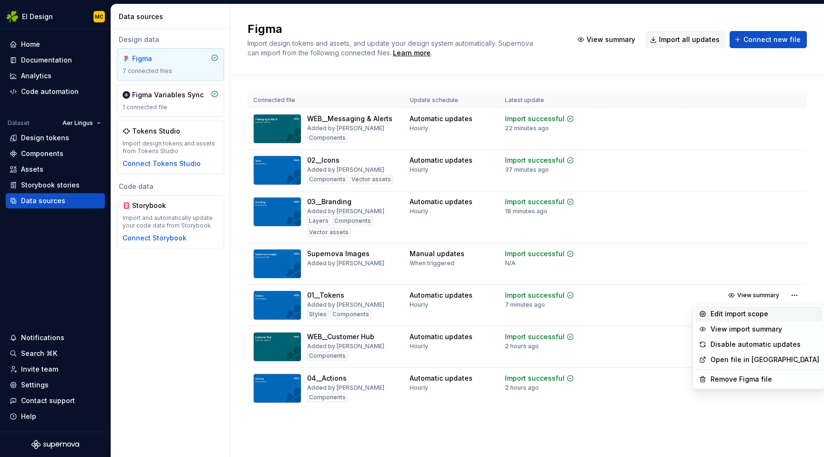
click at [776, 313] on div "Edit import scope" at bounding box center [765, 314] width 109 height 10
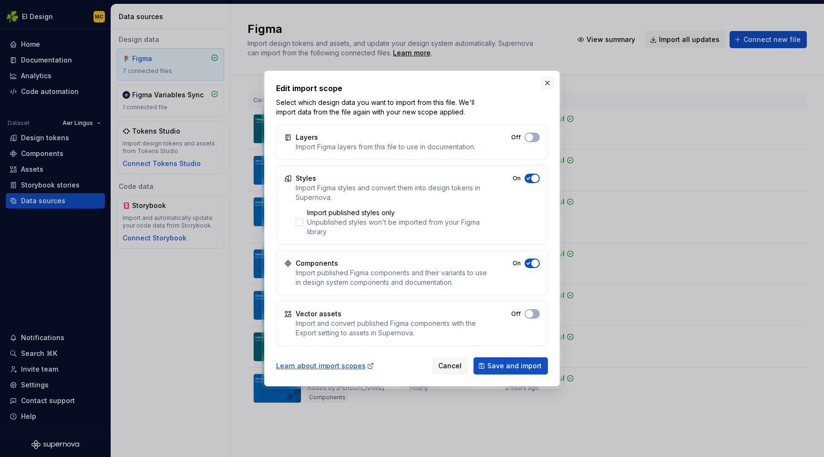
click at [545, 85] on button "button" at bounding box center [547, 82] width 13 height 13
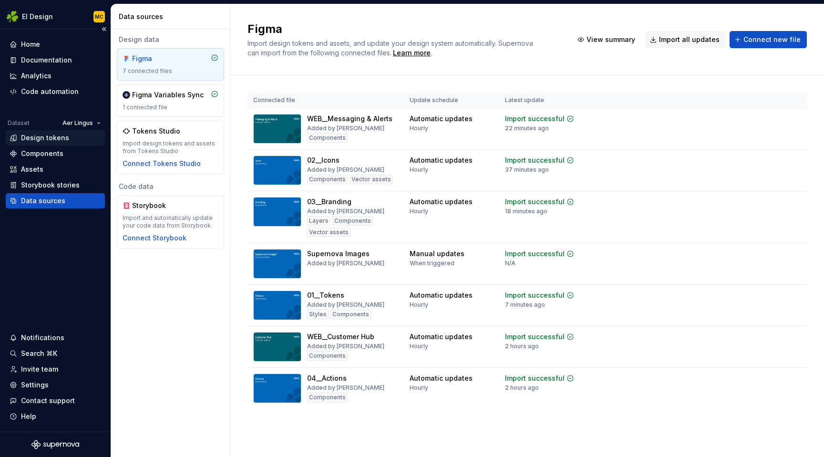
click at [67, 139] on div "Design tokens" at bounding box center [56, 138] width 92 height 10
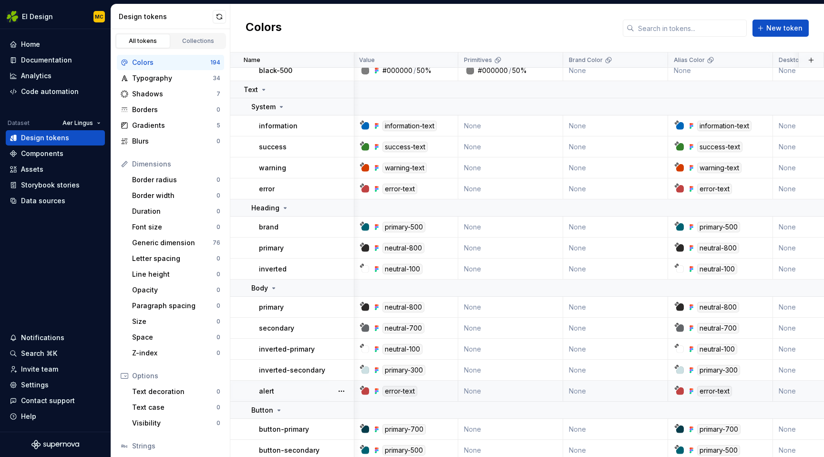
scroll to position [659, 1]
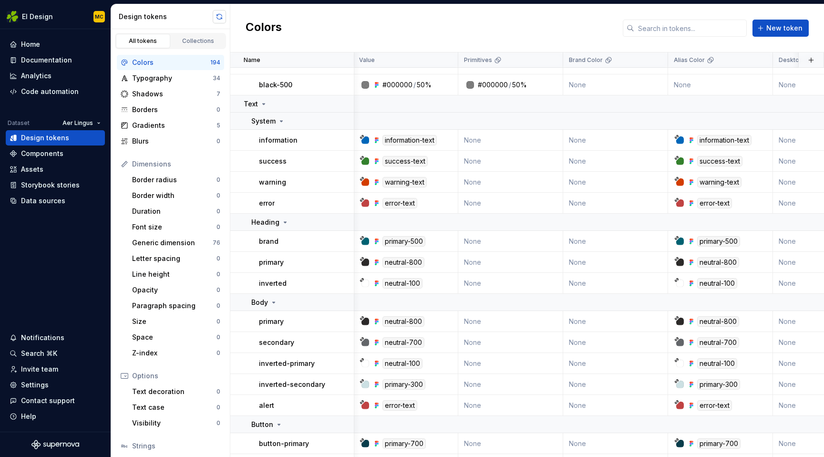
click at [218, 16] on button "button" at bounding box center [219, 16] width 13 height 13
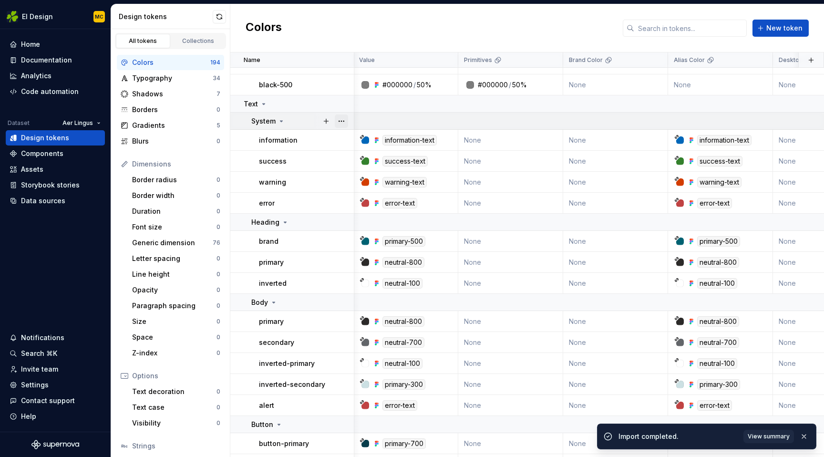
click at [342, 122] on button "button" at bounding box center [341, 120] width 13 height 13
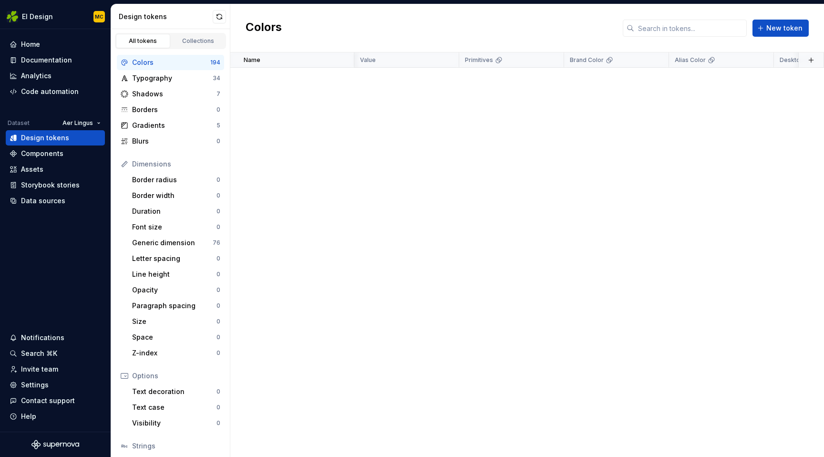
scroll to position [659, 1]
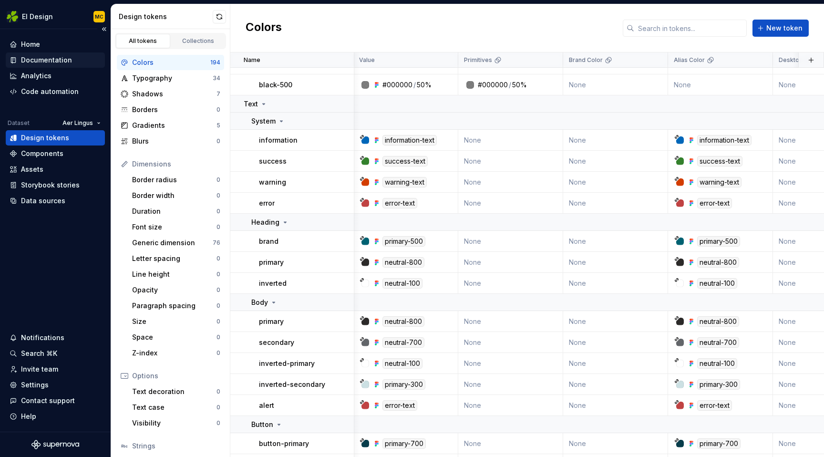
click at [58, 57] on div "Documentation" at bounding box center [46, 60] width 51 height 10
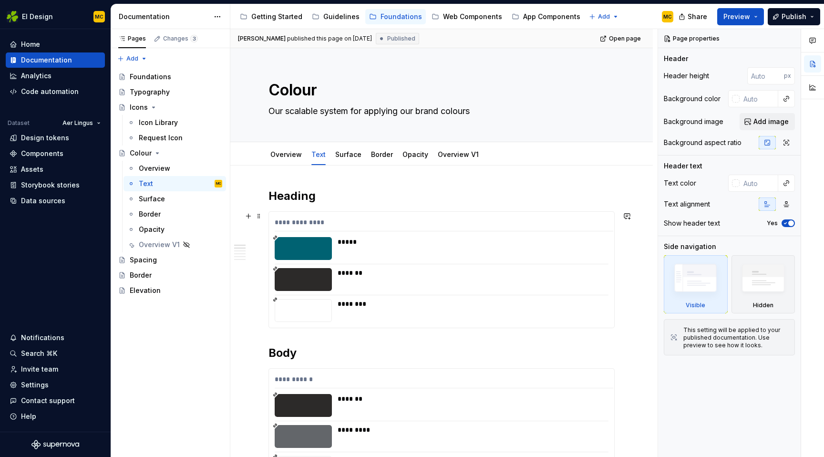
click at [397, 223] on div "**********" at bounding box center [444, 225] width 339 height 14
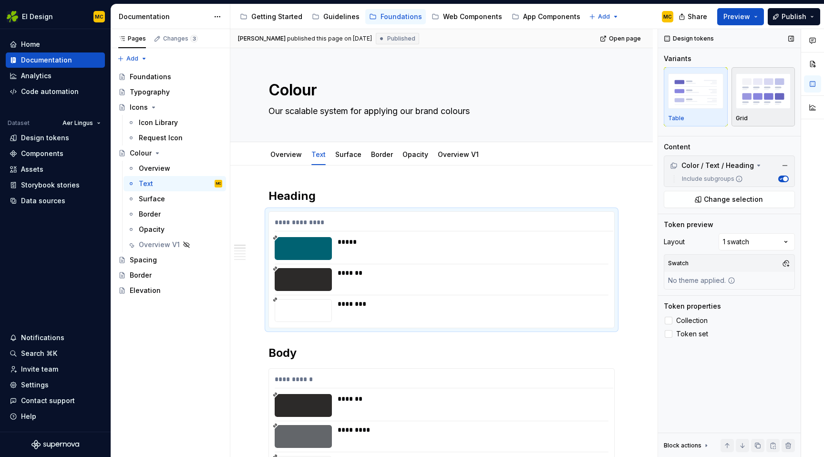
click at [765, 112] on div "Grid" at bounding box center [763, 97] width 55 height 51
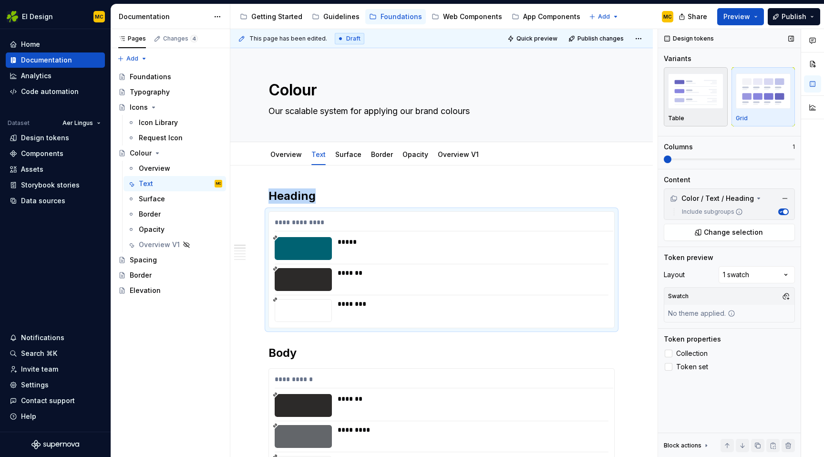
click at [717, 113] on div "Table" at bounding box center [695, 97] width 55 height 51
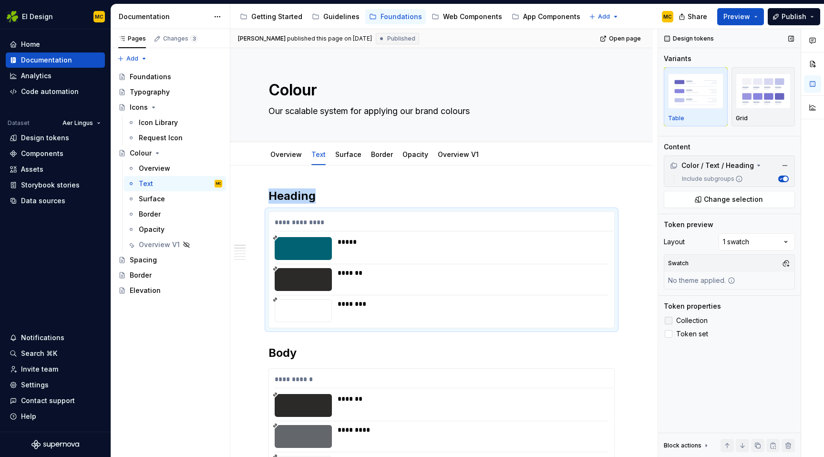
click at [672, 320] on div at bounding box center [669, 321] width 8 height 8
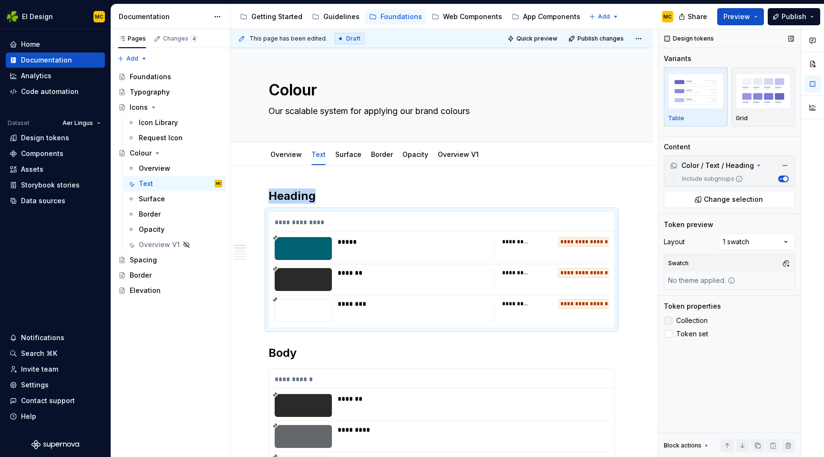
click at [669, 321] on icon at bounding box center [669, 321] width 0 height 0
click at [671, 334] on div at bounding box center [669, 334] width 8 height 8
click at [671, 319] on div at bounding box center [669, 321] width 8 height 8
click at [669, 321] on polyline at bounding box center [669, 321] width 0 height 0
click at [673, 334] on label "Token set" at bounding box center [729, 333] width 131 height 11
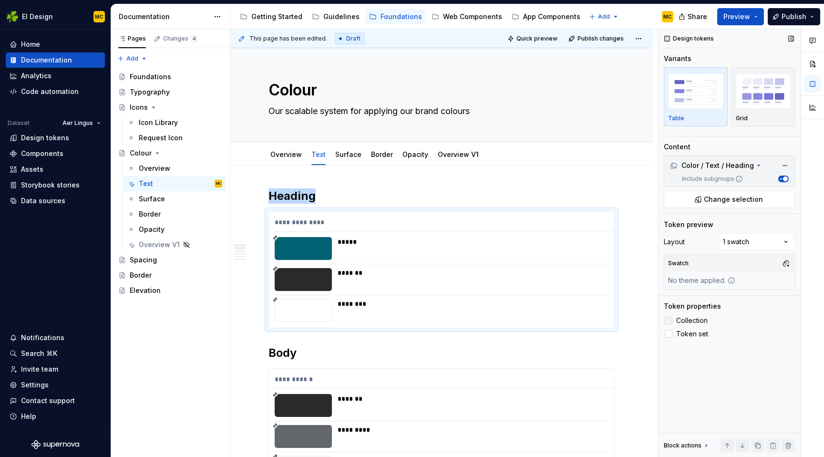
click at [671, 321] on div at bounding box center [669, 321] width 8 height 8
click at [671, 327] on div "Collection Token set" at bounding box center [729, 327] width 131 height 25
click at [672, 334] on div at bounding box center [669, 334] width 8 height 8
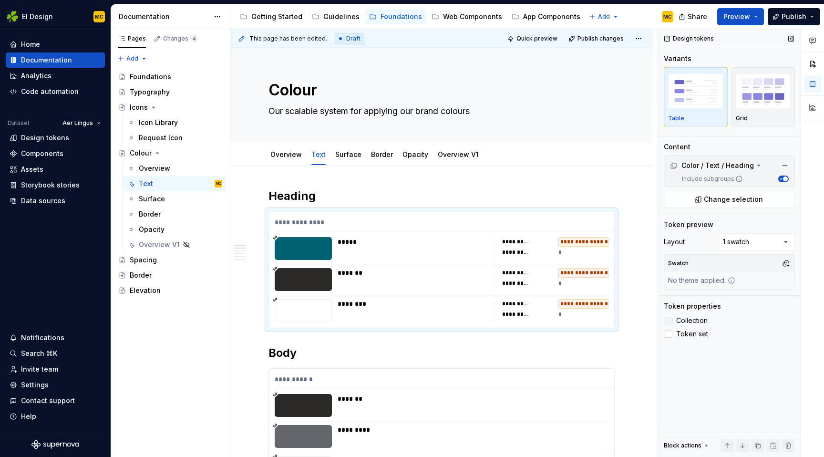
click at [669, 321] on polyline at bounding box center [669, 321] width 0 height 0
click at [668, 329] on label "Token set" at bounding box center [729, 333] width 131 height 11
click at [753, 308] on div "Token properties" at bounding box center [729, 306] width 131 height 10
click at [787, 264] on button "button" at bounding box center [785, 263] width 13 height 13
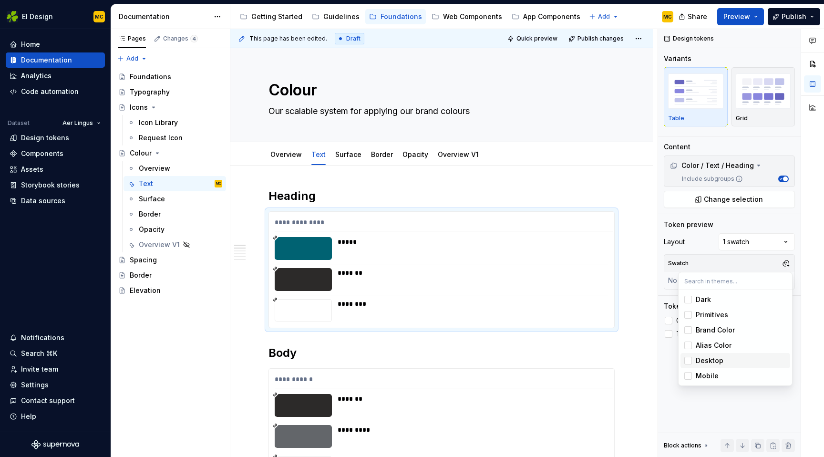
click at [711, 360] on div "Desktop" at bounding box center [710, 361] width 28 height 10
click at [707, 301] on div "Dark" at bounding box center [703, 300] width 15 height 10
click at [710, 394] on div "Comments Open comments No comments yet Select ‘Comment’ from the block context …" at bounding box center [741, 243] width 166 height 428
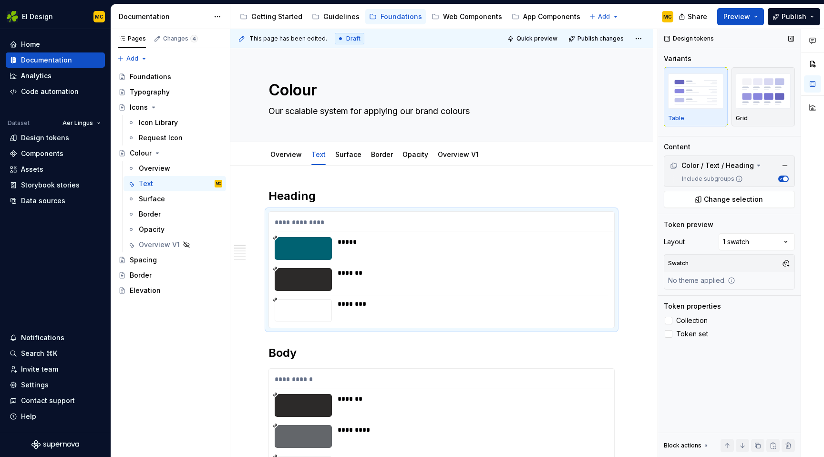
click at [735, 180] on icon at bounding box center [739, 179] width 8 height 8
click at [778, 180] on button "Include subgroups" at bounding box center [783, 179] width 10 height 7
click at [788, 179] on button "Include subgroups" at bounding box center [783, 179] width 10 height 7
click at [737, 178] on icon at bounding box center [739, 179] width 6 height 6
click at [778, 178] on button "Include subgroups" at bounding box center [783, 179] width 10 height 7
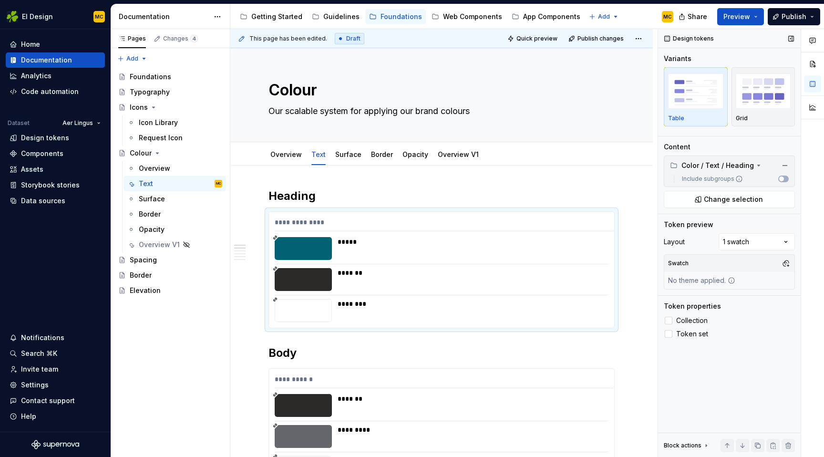
click at [738, 179] on icon at bounding box center [739, 179] width 8 height 8
click at [778, 179] on button "Include subgroups" at bounding box center [783, 179] width 10 height 7
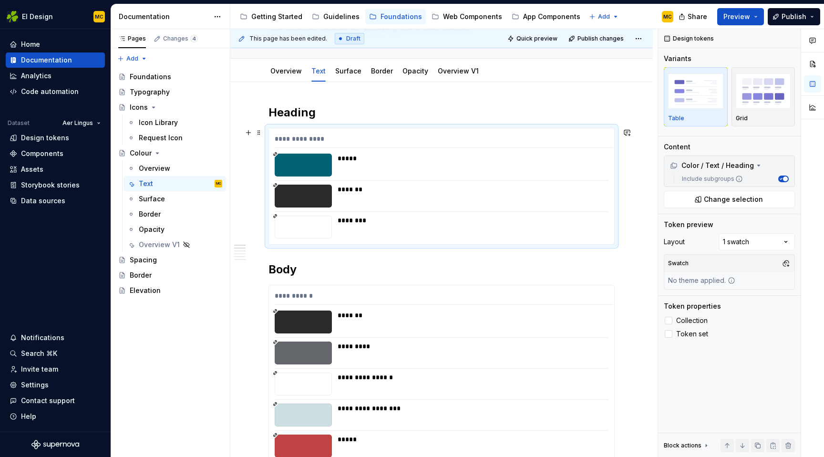
scroll to position [86, 0]
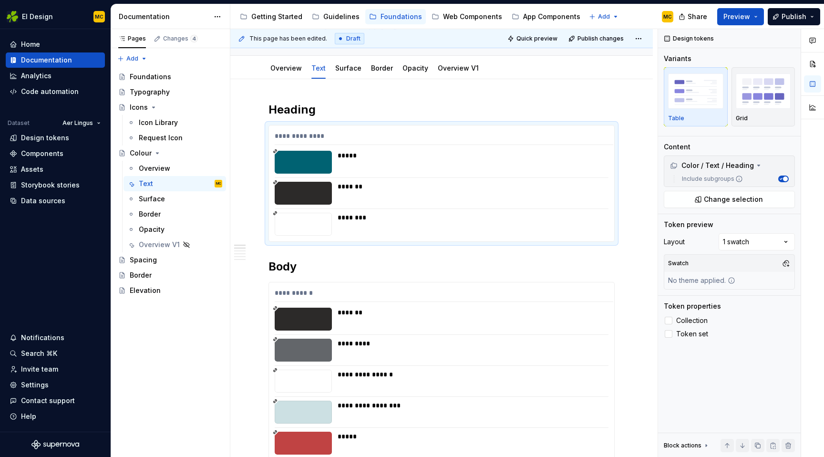
type textarea "*"
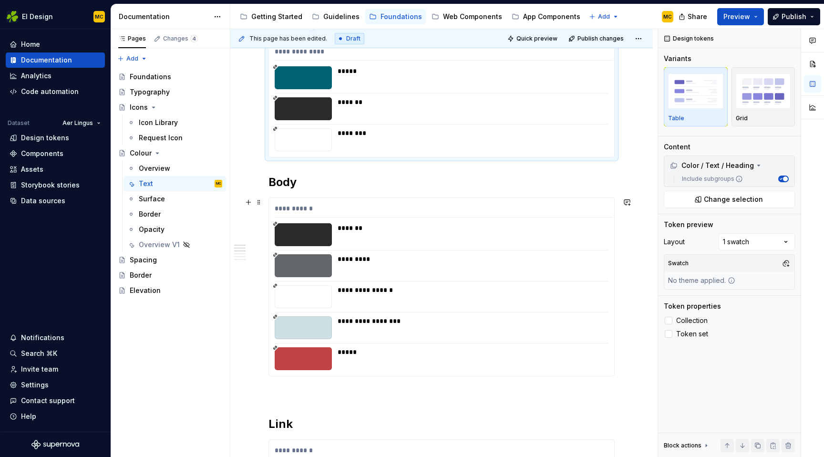
scroll to position [184, 0]
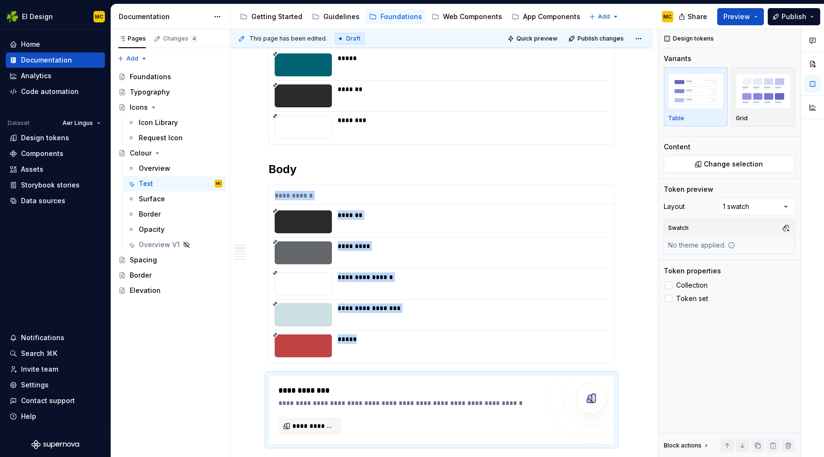
type textarea "*"
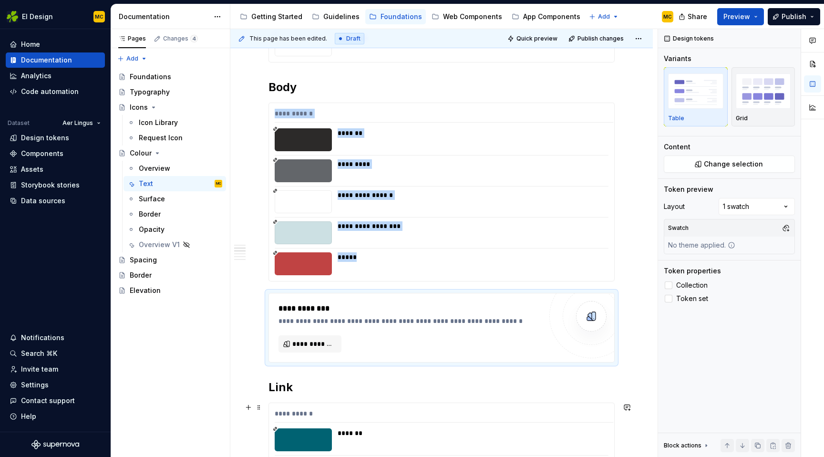
scroll to position [270, 0]
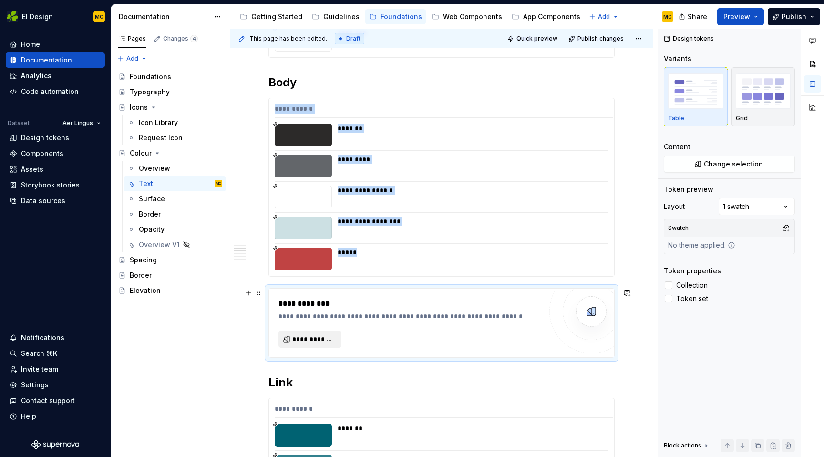
click at [328, 337] on span "**********" at bounding box center [313, 339] width 43 height 10
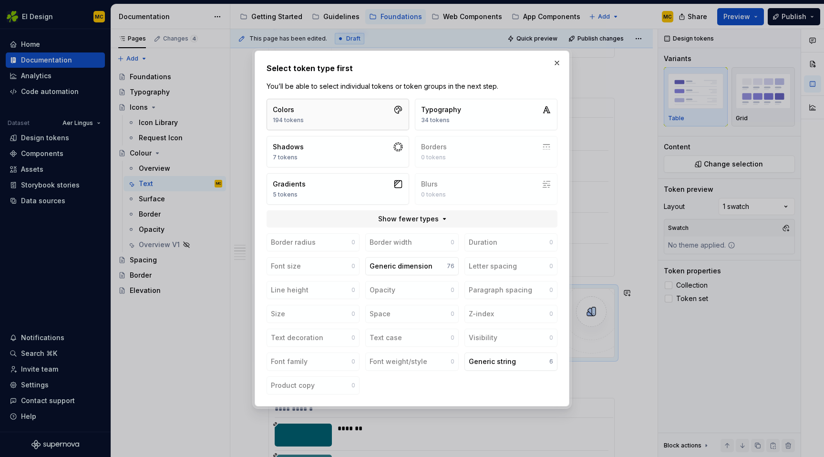
click at [343, 112] on button "Colors 194 tokens" at bounding box center [338, 114] width 143 height 31
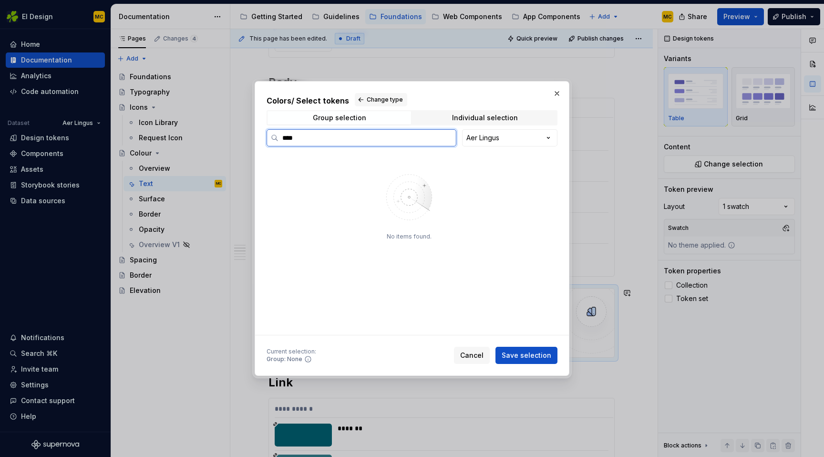
type input "****"
click at [343, 196] on div "Body" at bounding box center [417, 191] width 265 height 15
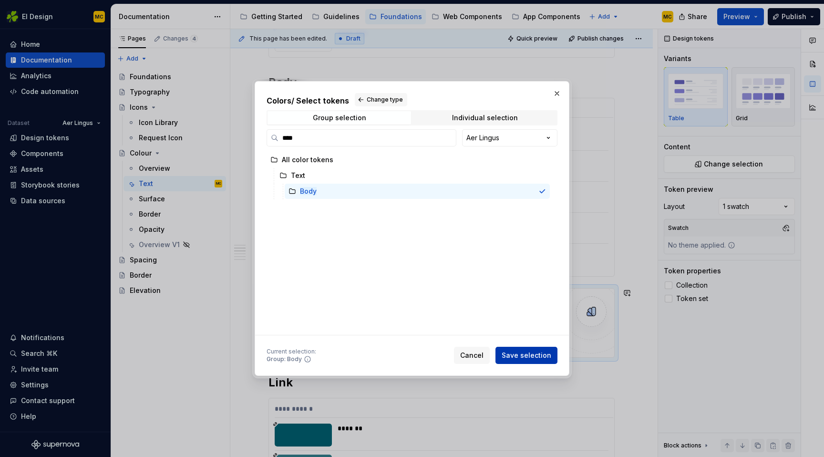
click at [531, 352] on span "Save selection" at bounding box center [527, 356] width 50 height 10
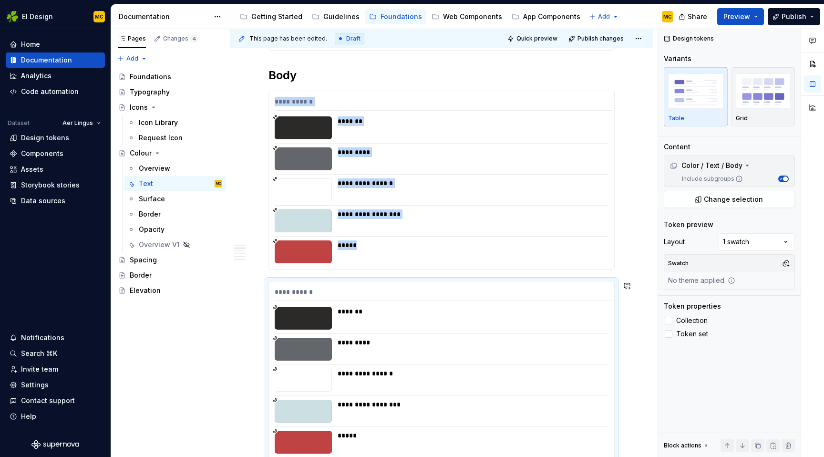
scroll to position [276, 0]
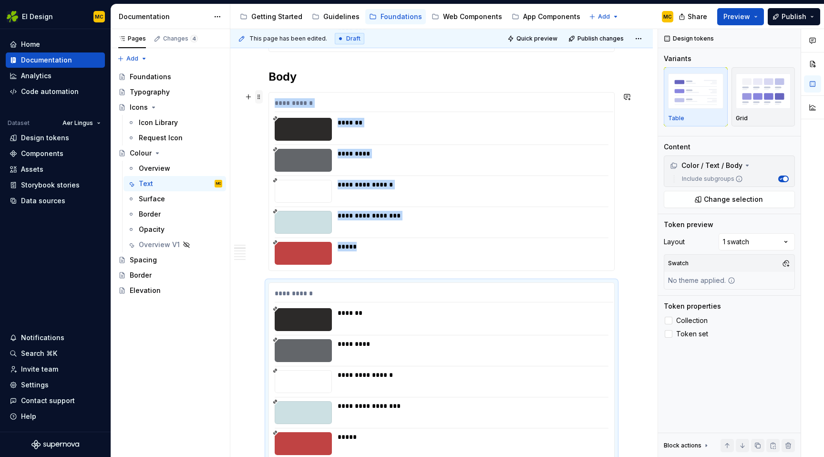
click at [259, 99] on span at bounding box center [259, 96] width 8 height 13
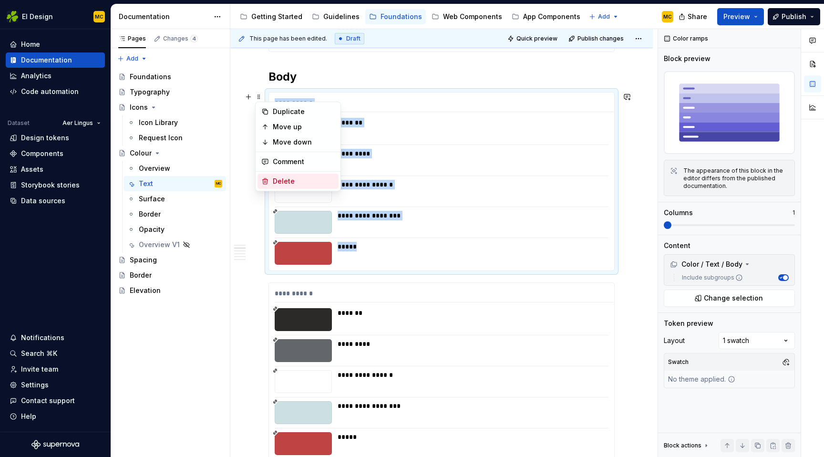
click at [293, 181] on div "Delete" at bounding box center [304, 181] width 62 height 10
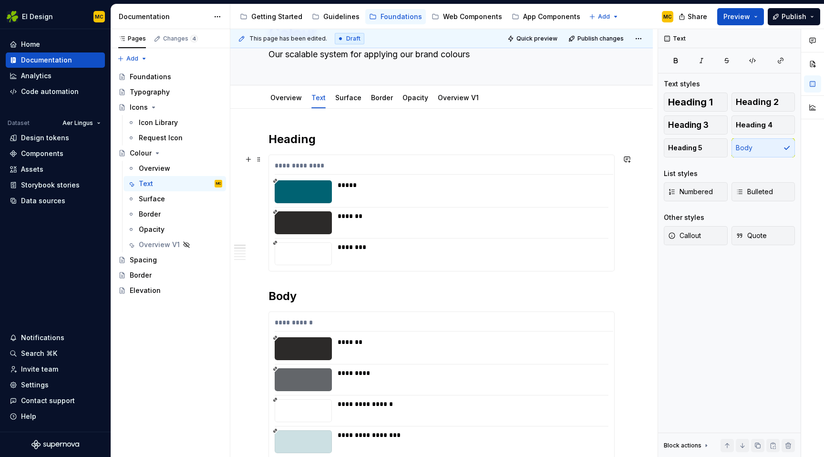
scroll to position [52, 0]
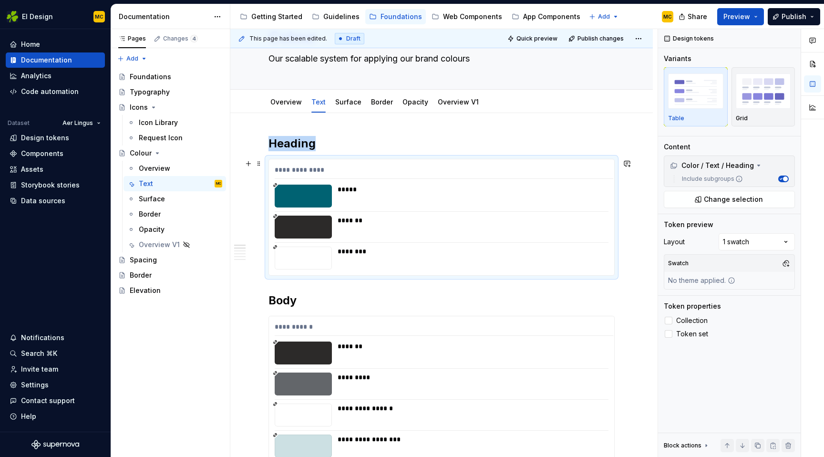
click at [436, 264] on div "********" at bounding box center [470, 258] width 265 height 23
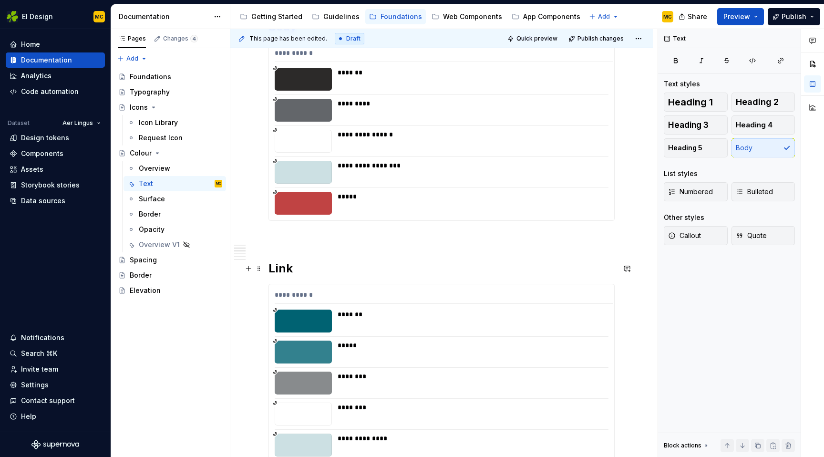
scroll to position [396, 0]
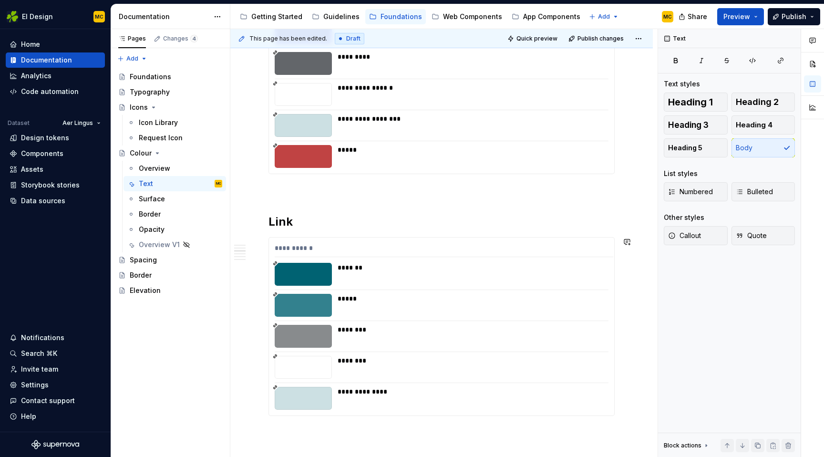
click at [286, 428] on p at bounding box center [442, 432] width 346 height 11
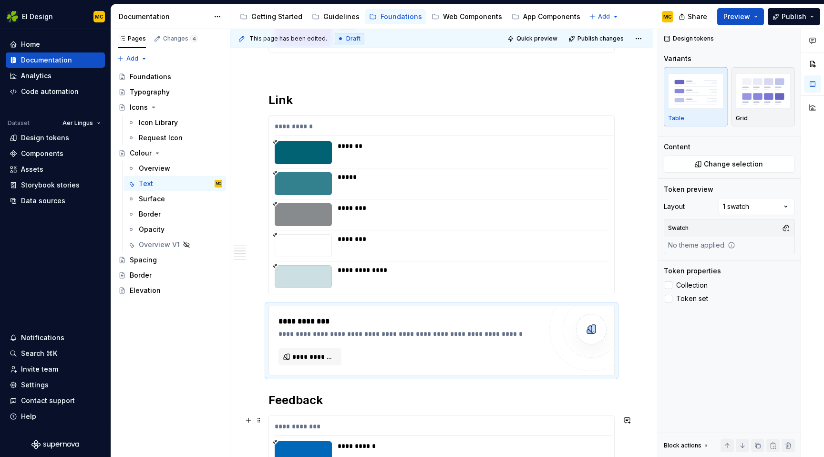
scroll to position [519, 0]
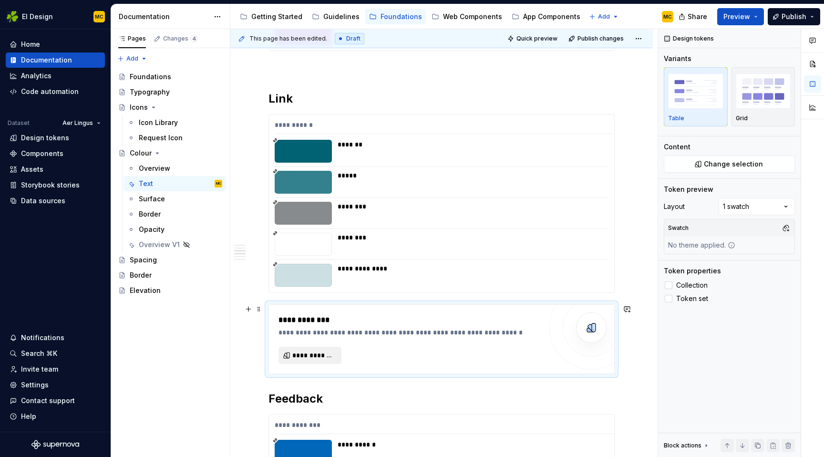
click at [311, 352] on span "**********" at bounding box center [313, 356] width 43 height 10
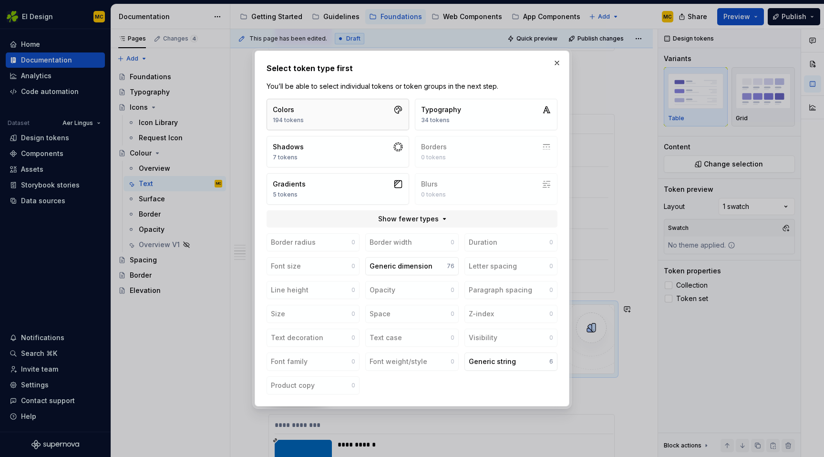
click at [370, 110] on button "Colors 194 tokens" at bounding box center [338, 114] width 143 height 31
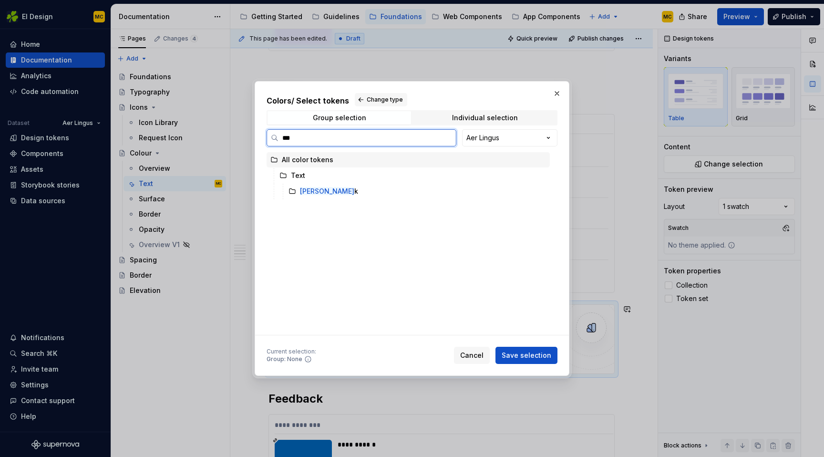
type input "****"
click at [342, 183] on div "Text" at bounding box center [413, 175] width 274 height 15
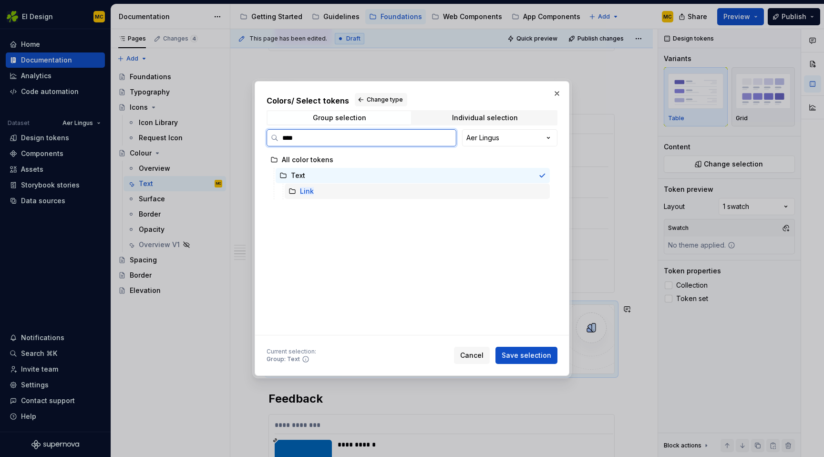
click at [339, 195] on div "Link" at bounding box center [417, 191] width 265 height 15
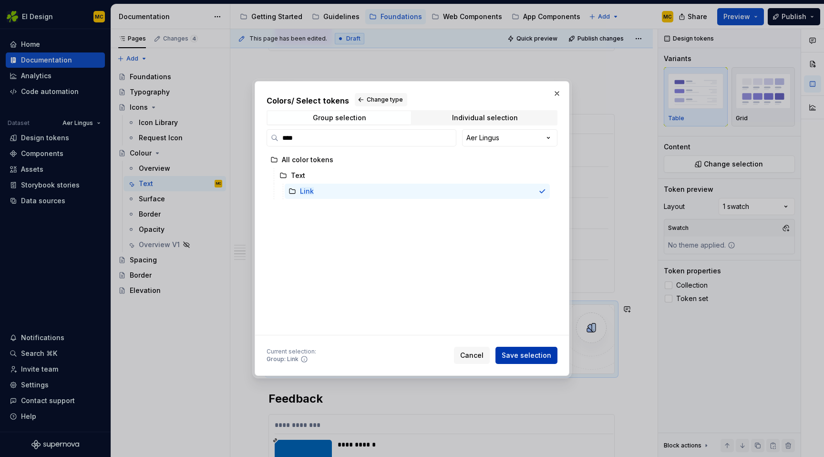
click at [538, 356] on span "Save selection" at bounding box center [527, 356] width 50 height 10
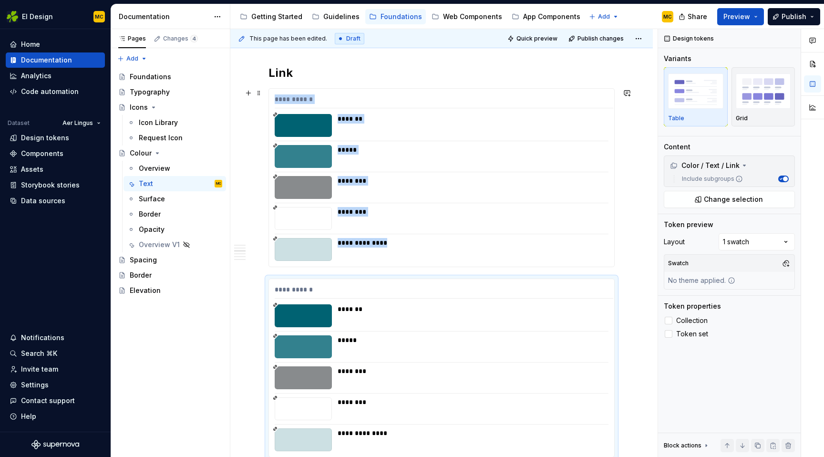
scroll to position [549, 0]
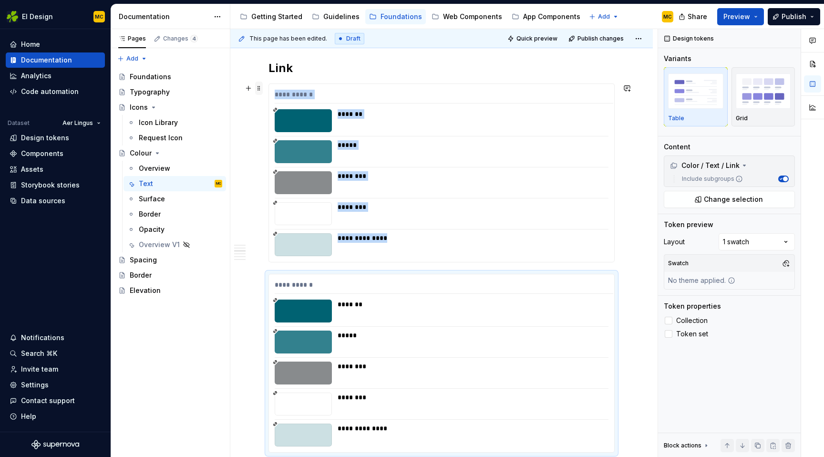
click at [259, 89] on span at bounding box center [259, 88] width 8 height 13
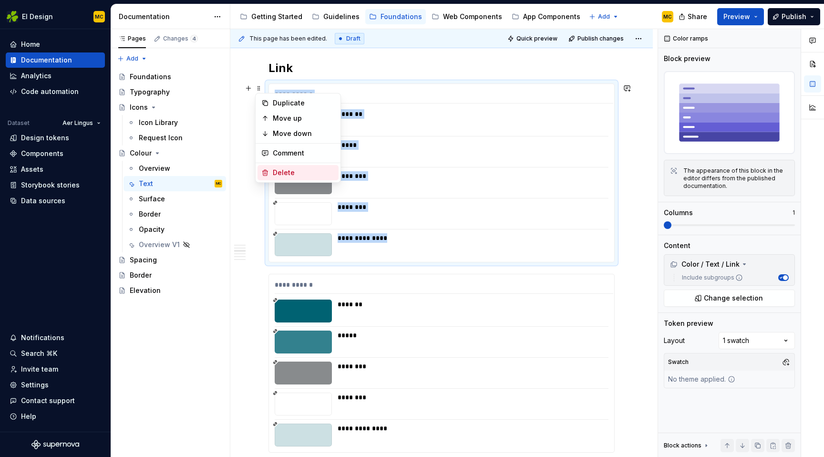
click at [283, 173] on div "Delete" at bounding box center [304, 173] width 62 height 10
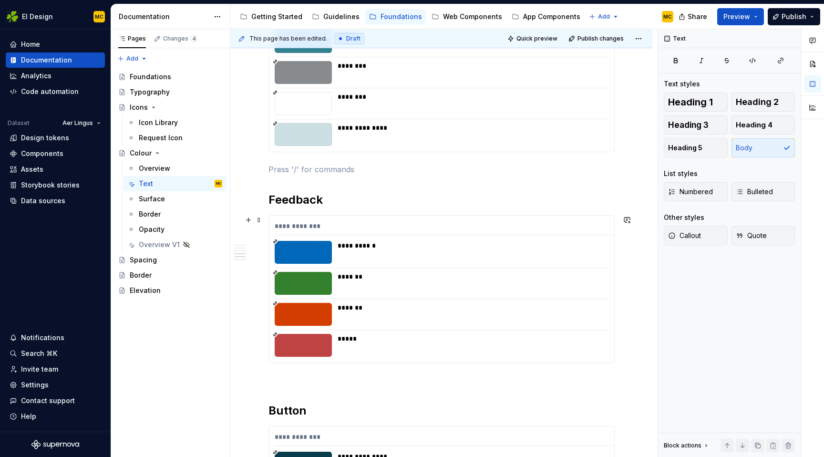
scroll to position [661, 0]
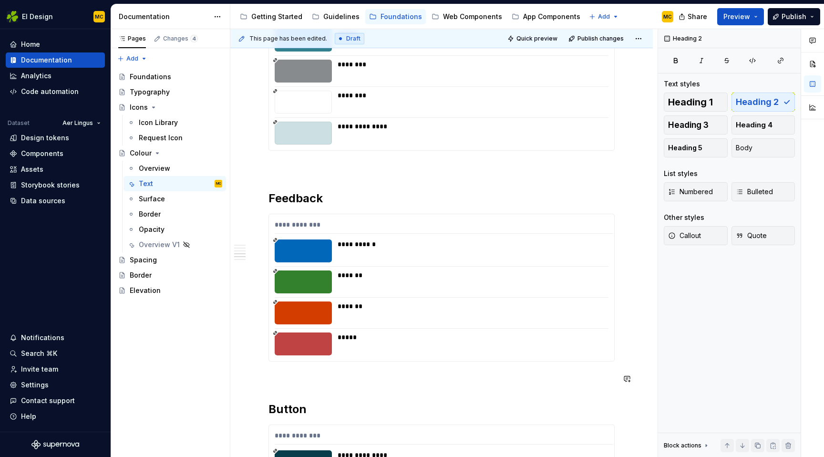
click at [279, 391] on div "**********" at bounding box center [442, 182] width 346 height 1310
click at [285, 378] on p at bounding box center [442, 378] width 346 height 11
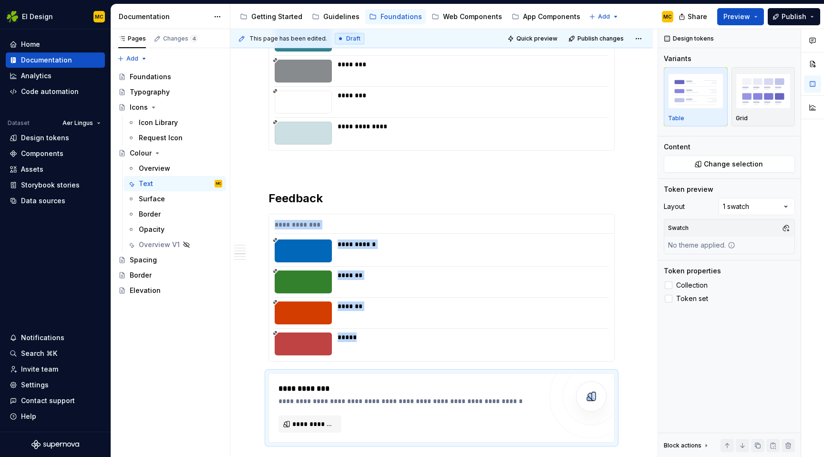
type textarea "*"
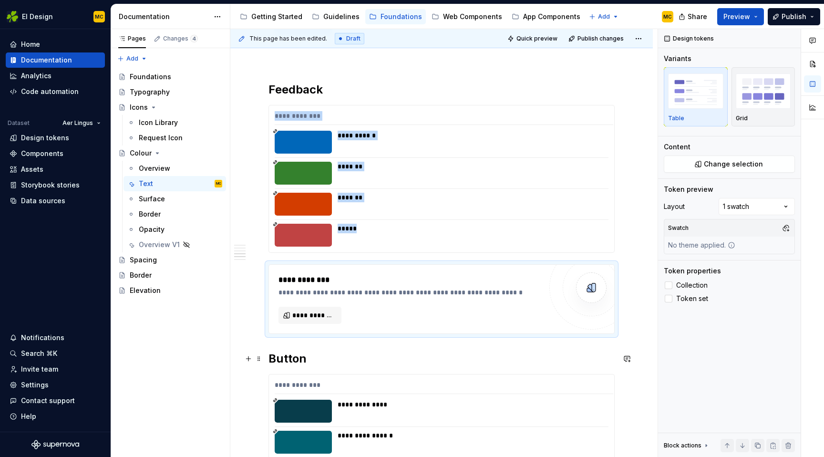
scroll to position [774, 0]
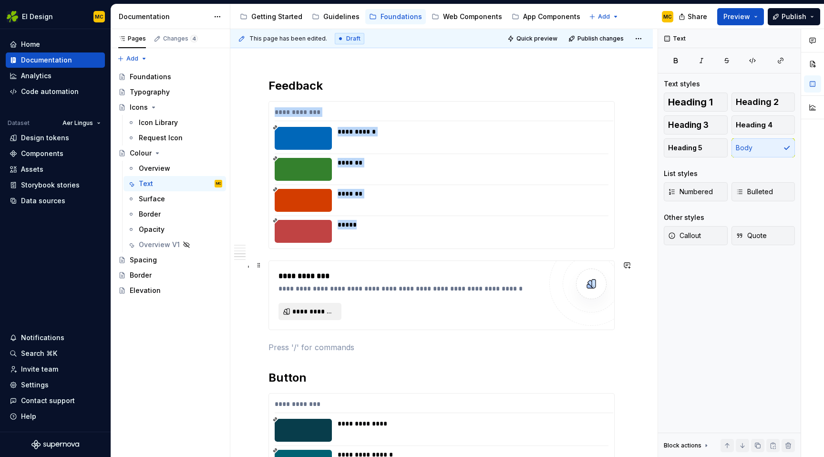
click at [334, 309] on span "**********" at bounding box center [313, 312] width 43 height 10
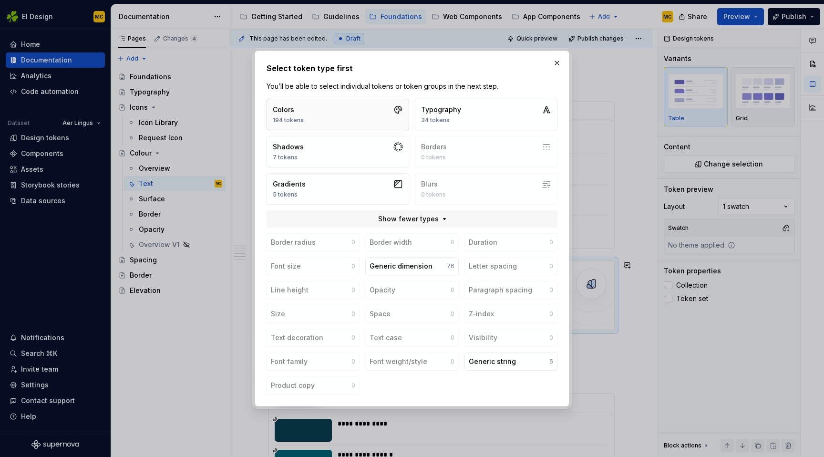
click at [354, 109] on button "Colors 194 tokens" at bounding box center [338, 114] width 143 height 31
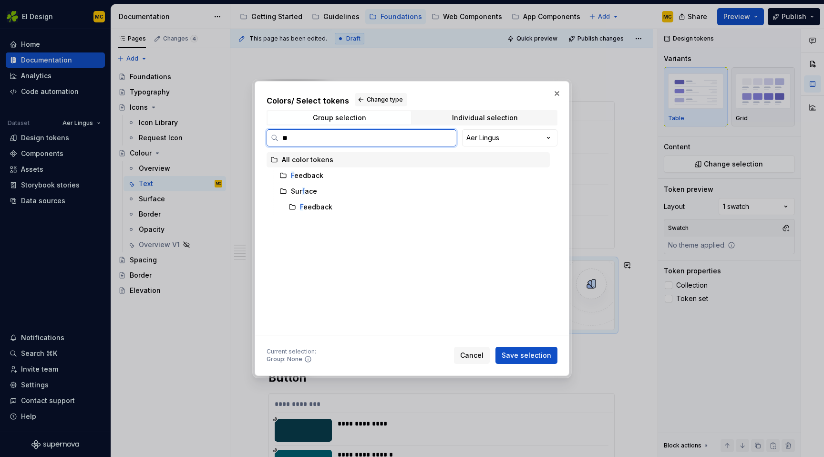
type input "***"
click at [342, 208] on div "Fee dback" at bounding box center [417, 206] width 265 height 15
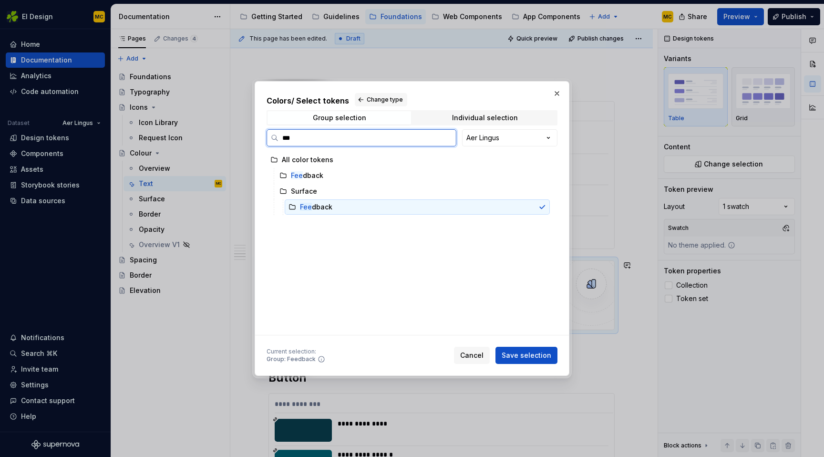
click at [335, 202] on div "Fee dback" at bounding box center [417, 206] width 265 height 15
click at [341, 180] on div "Fee dback" at bounding box center [413, 175] width 274 height 15
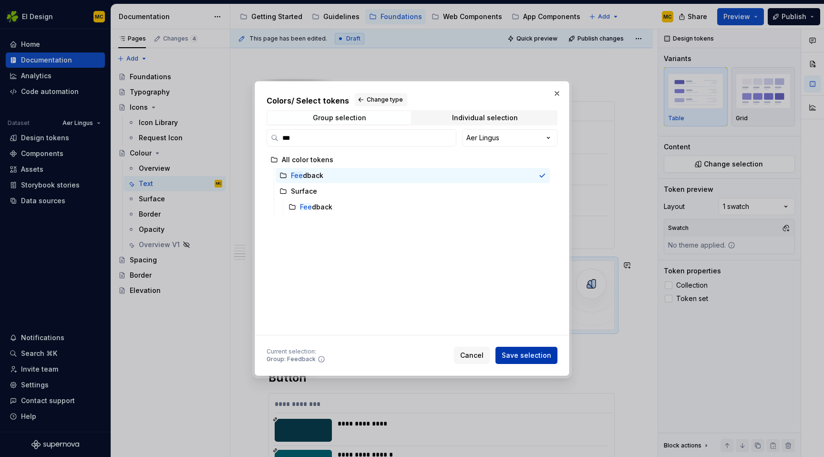
click at [544, 357] on span "Save selection" at bounding box center [527, 356] width 50 height 10
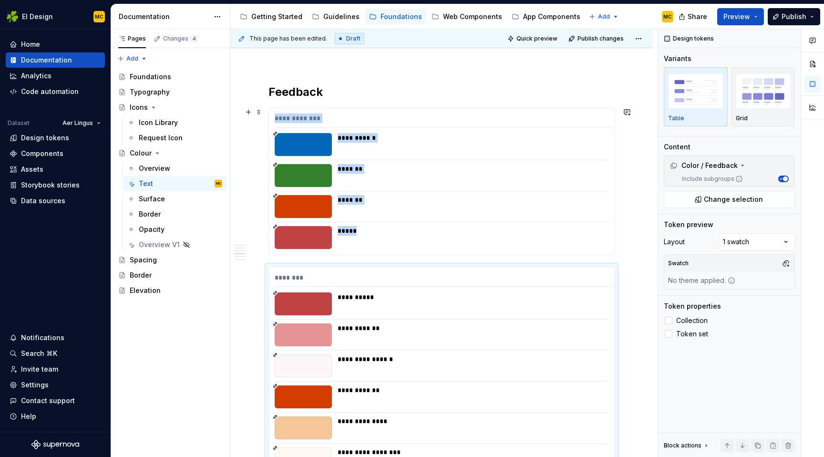
scroll to position [764, 0]
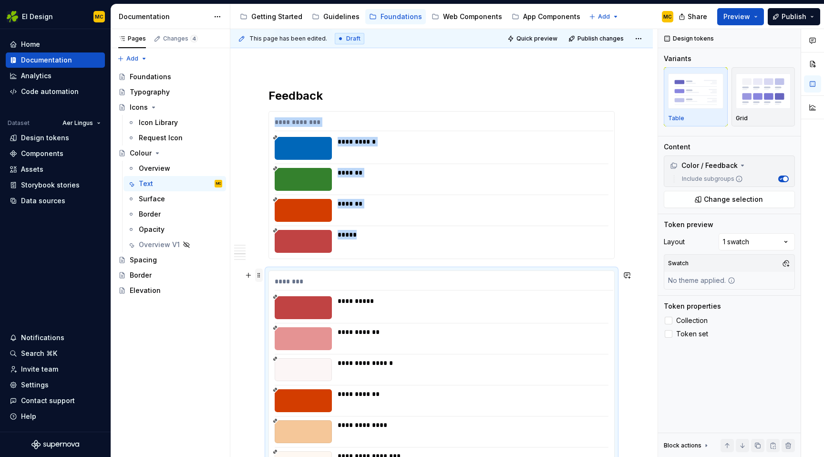
click at [261, 276] on span at bounding box center [259, 275] width 8 height 13
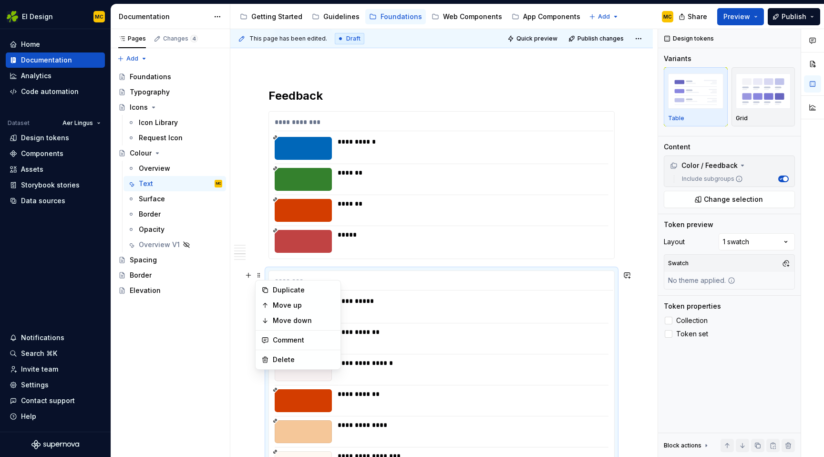
click at [404, 280] on div "********" at bounding box center [444, 284] width 339 height 14
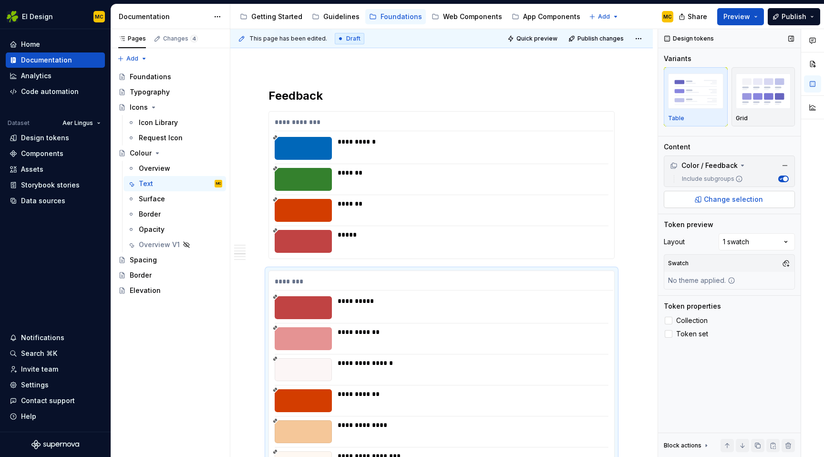
click at [722, 200] on span "Change selection" at bounding box center [733, 200] width 59 height 10
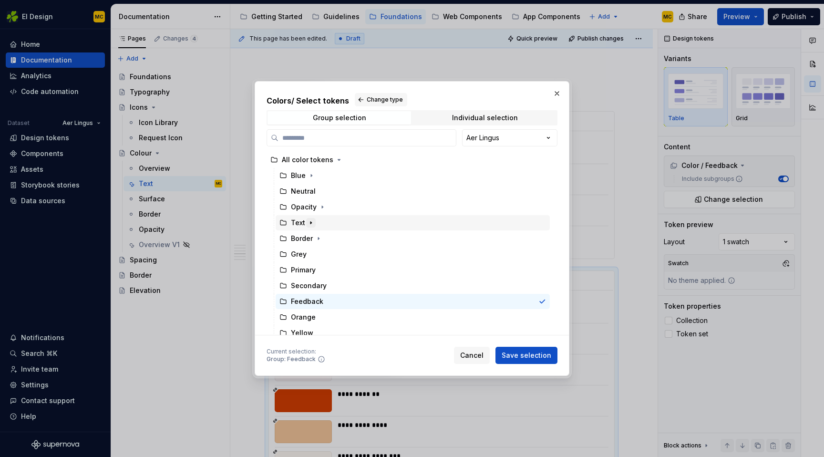
click at [311, 222] on icon "button" at bounding box center [311, 223] width 8 height 8
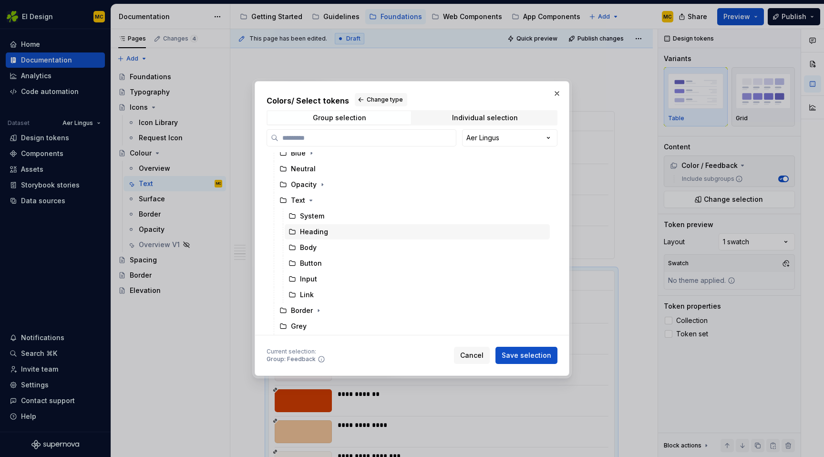
scroll to position [34, 0]
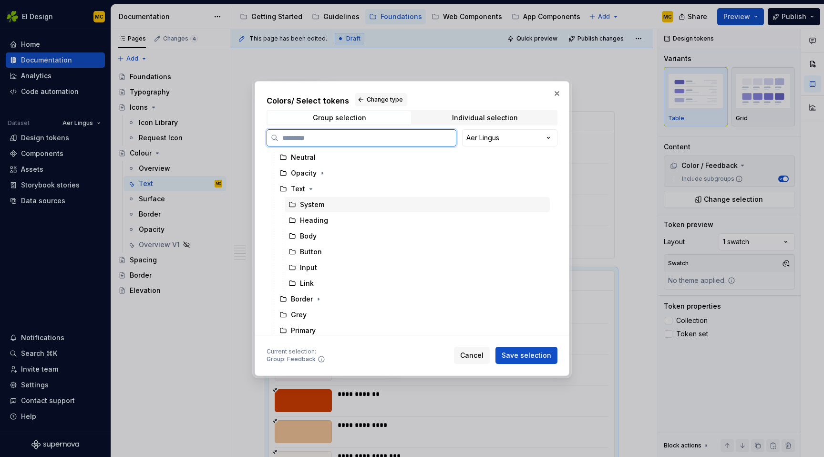
click at [332, 204] on div "System" at bounding box center [417, 204] width 265 height 15
click at [520, 352] on span "Save selection" at bounding box center [527, 356] width 50 height 10
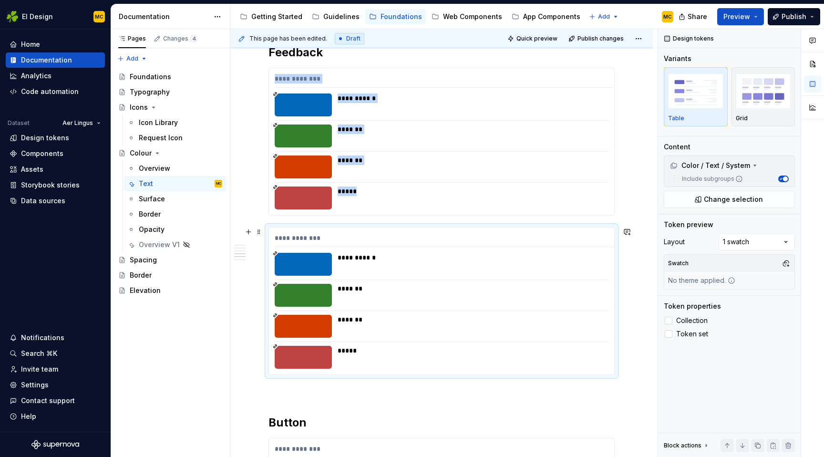
scroll to position [810, 0]
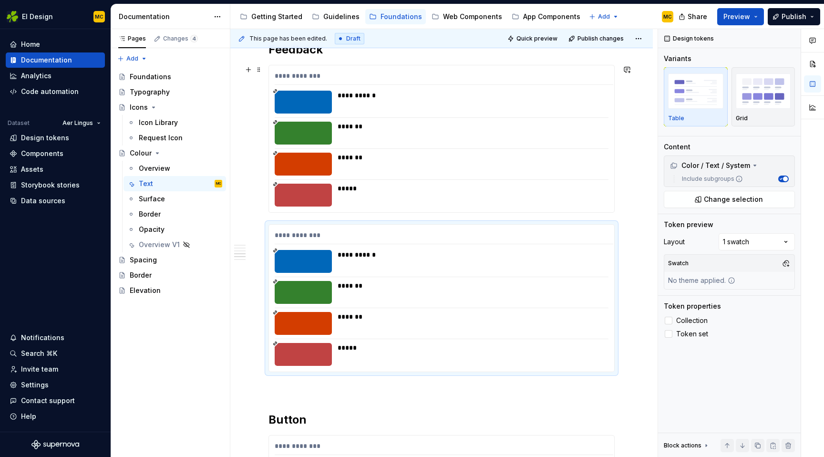
click at [299, 76] on div "**********" at bounding box center [444, 78] width 339 height 14
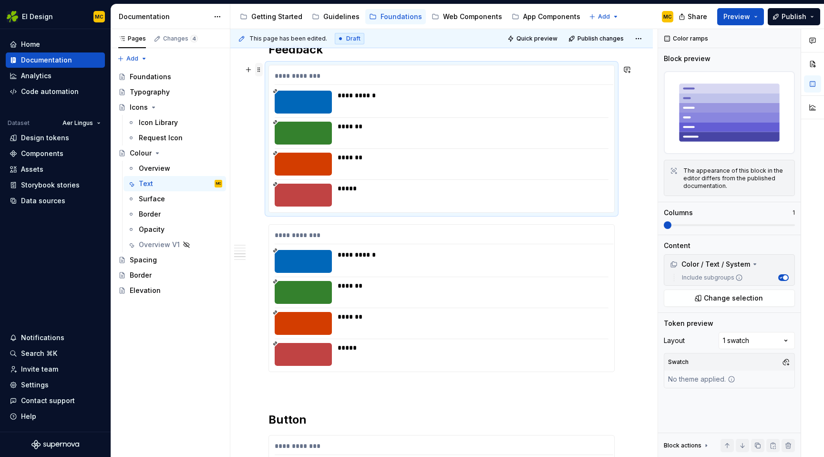
click at [260, 66] on span at bounding box center [259, 69] width 8 height 13
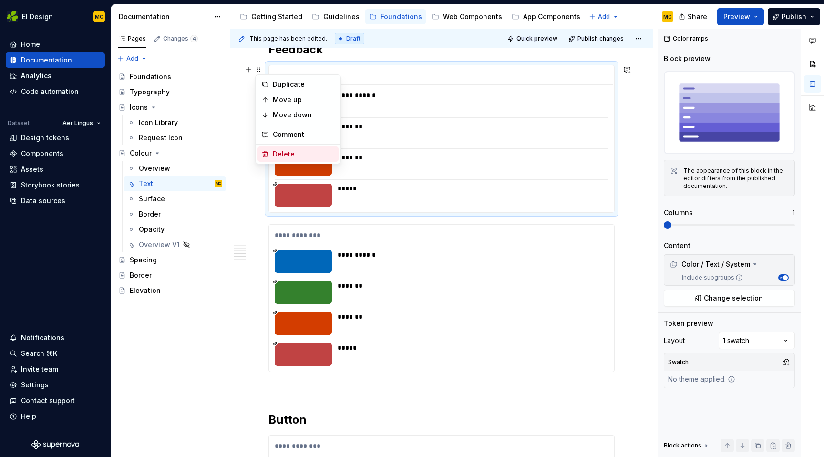
click at [293, 153] on div "Delete" at bounding box center [304, 154] width 62 height 10
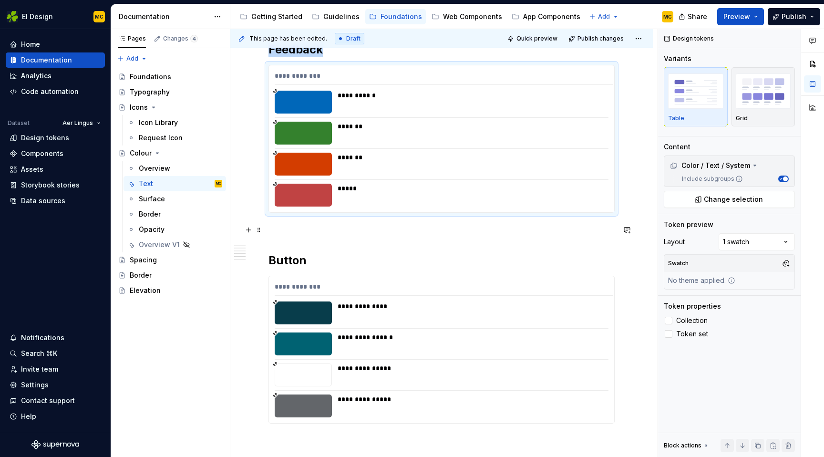
click at [291, 231] on p at bounding box center [442, 229] width 346 height 11
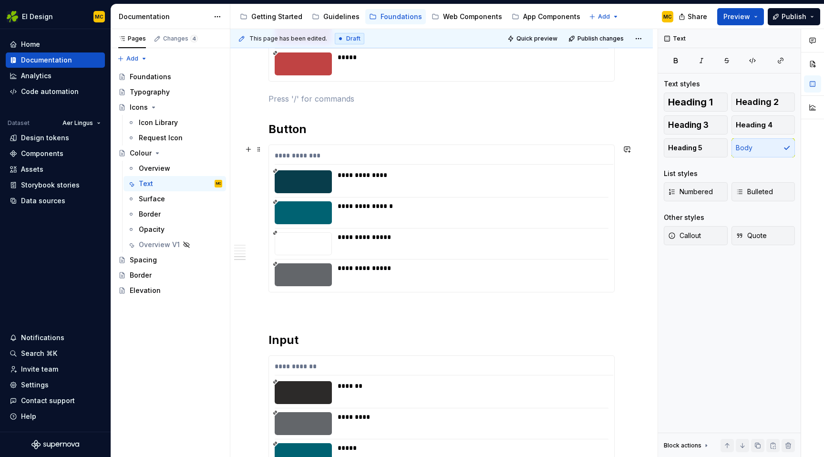
scroll to position [944, 0]
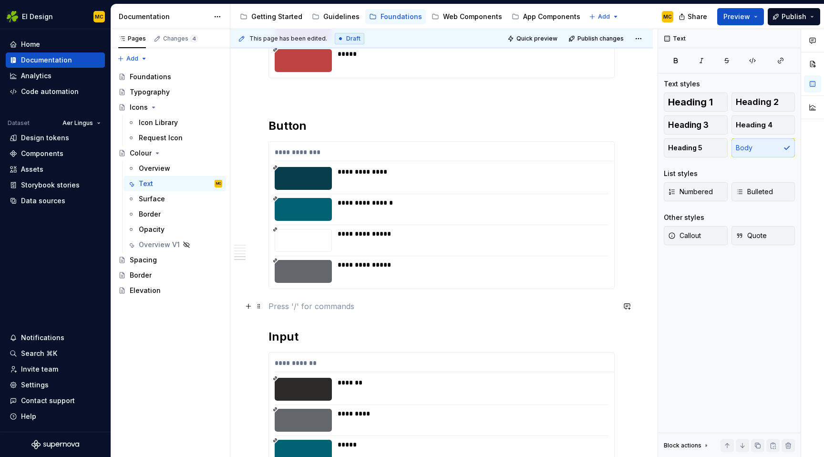
click at [296, 306] on p at bounding box center [442, 305] width 346 height 11
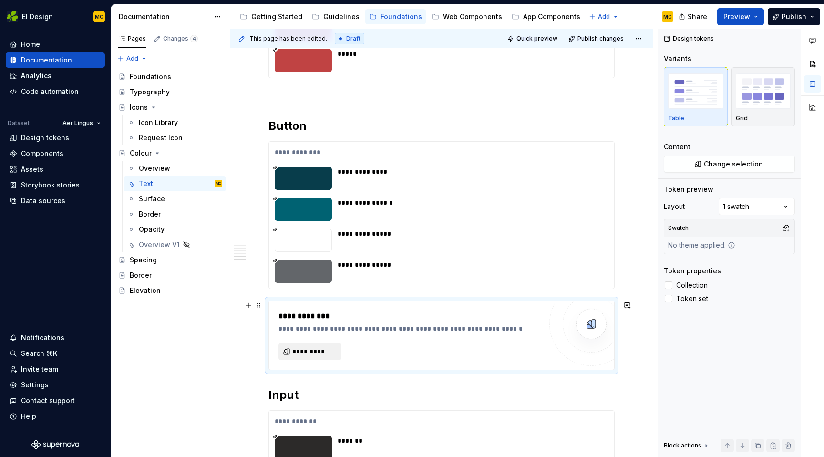
click at [312, 355] on span "**********" at bounding box center [313, 352] width 43 height 10
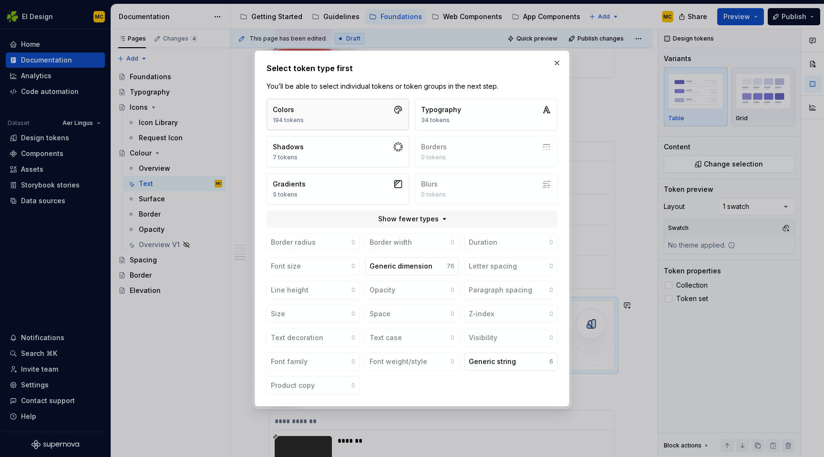
click at [335, 118] on button "Colors 194 tokens" at bounding box center [338, 114] width 143 height 31
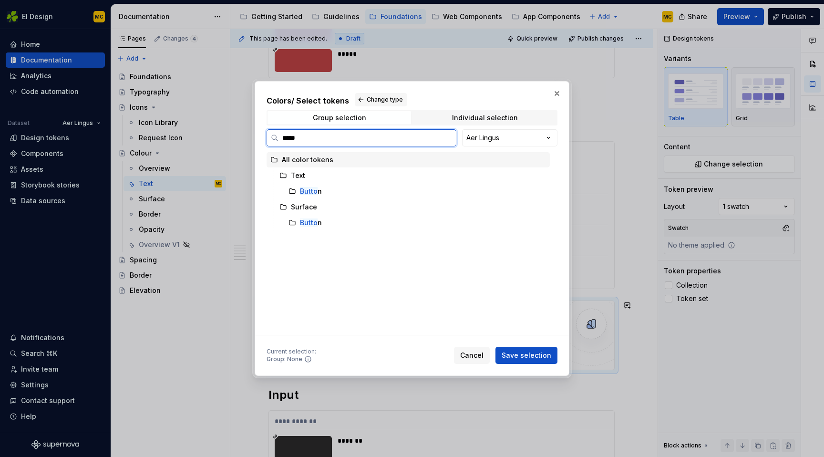
type input "******"
click at [319, 193] on mark "Button" at bounding box center [311, 191] width 22 height 8
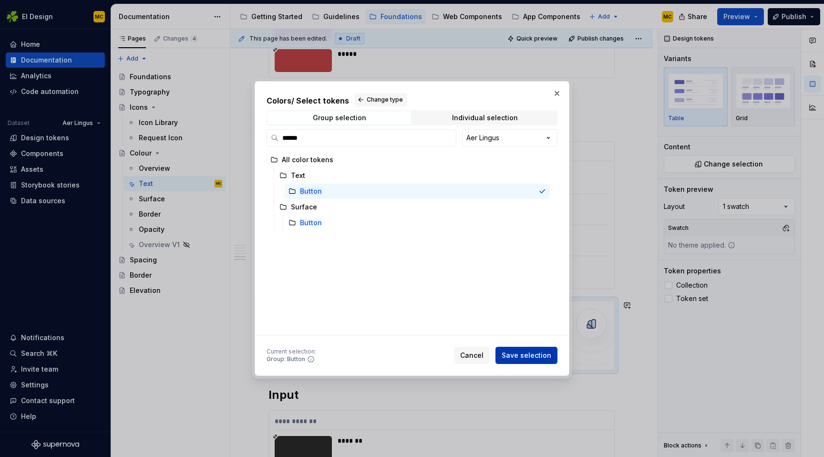
click at [539, 355] on span "Save selection" at bounding box center [527, 356] width 50 height 10
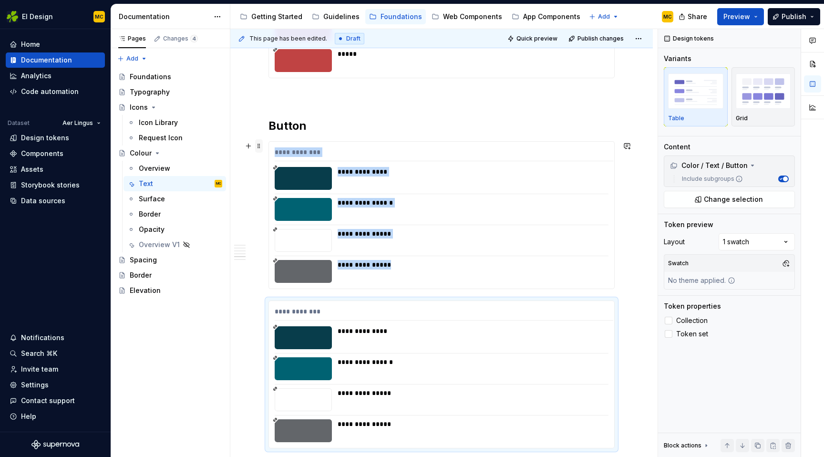
click at [258, 146] on span at bounding box center [259, 145] width 8 height 13
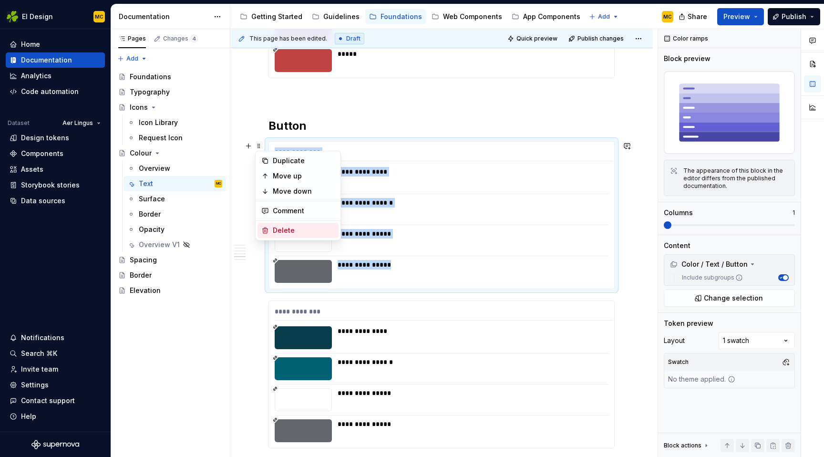
click at [279, 225] on div "Delete" at bounding box center [298, 230] width 81 height 15
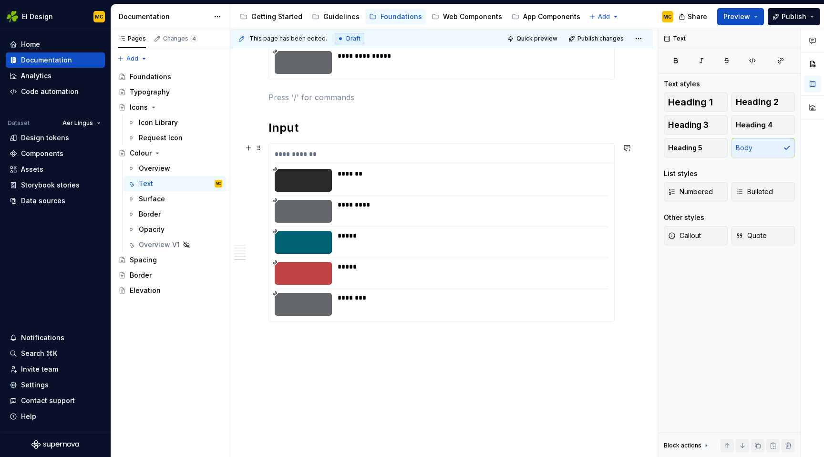
scroll to position [1159, 0]
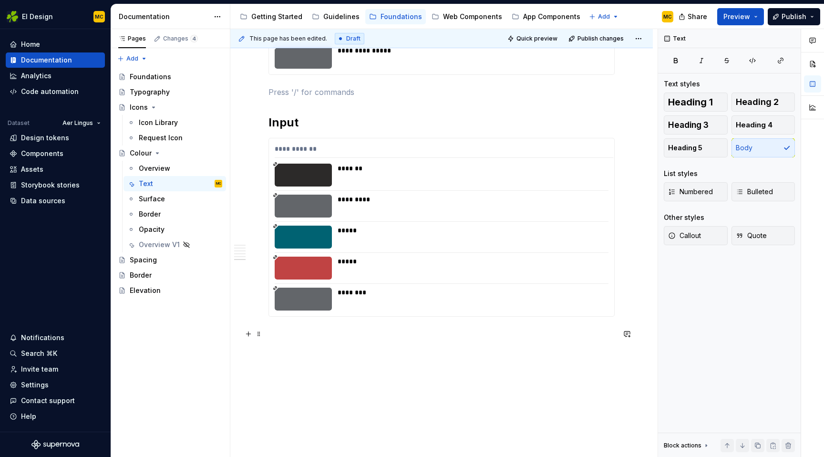
click at [290, 334] on p at bounding box center [442, 333] width 346 height 11
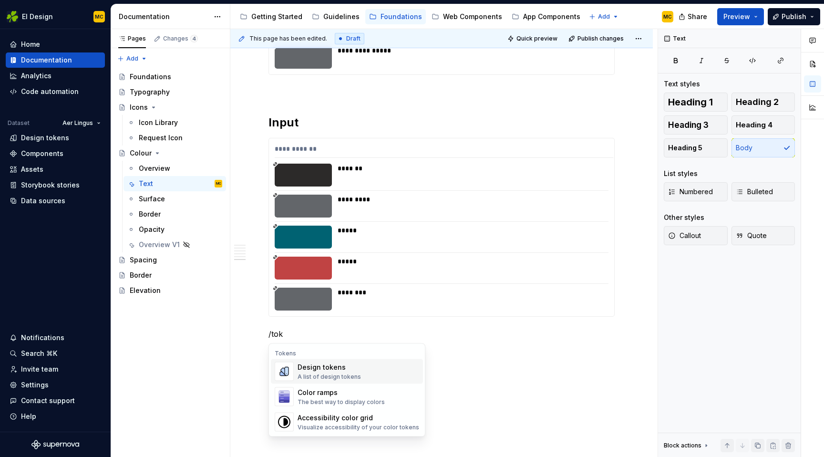
type textarea "*"
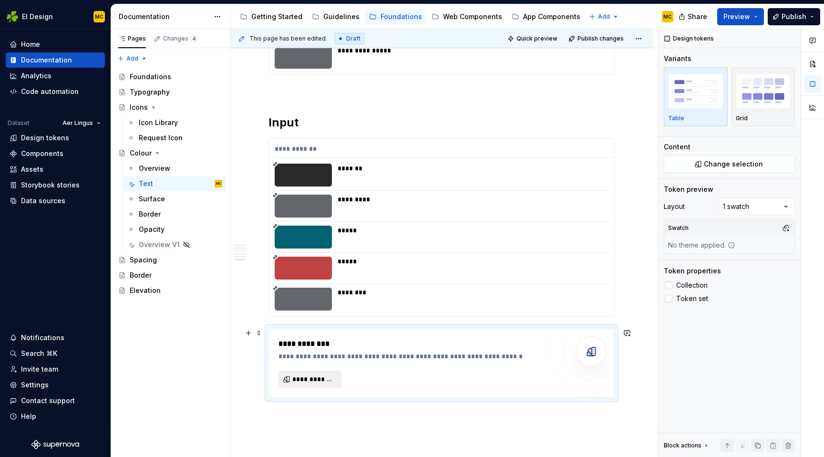
click at [319, 381] on span "**********" at bounding box center [313, 379] width 43 height 10
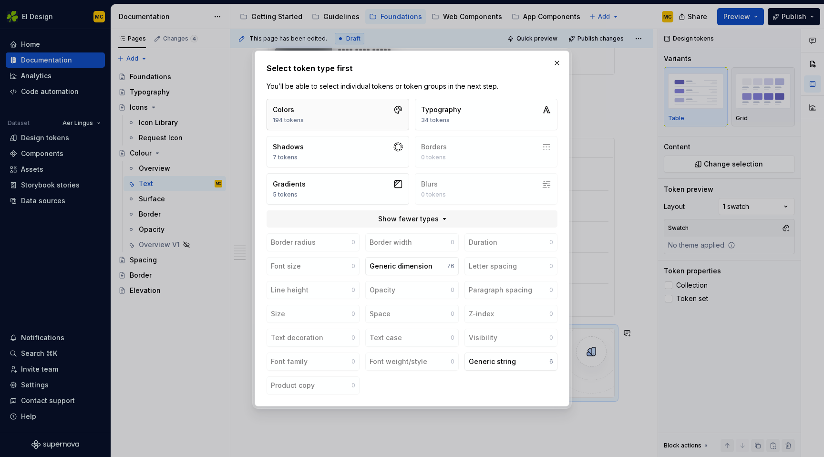
click at [345, 119] on button "Colors 194 tokens" at bounding box center [338, 114] width 143 height 31
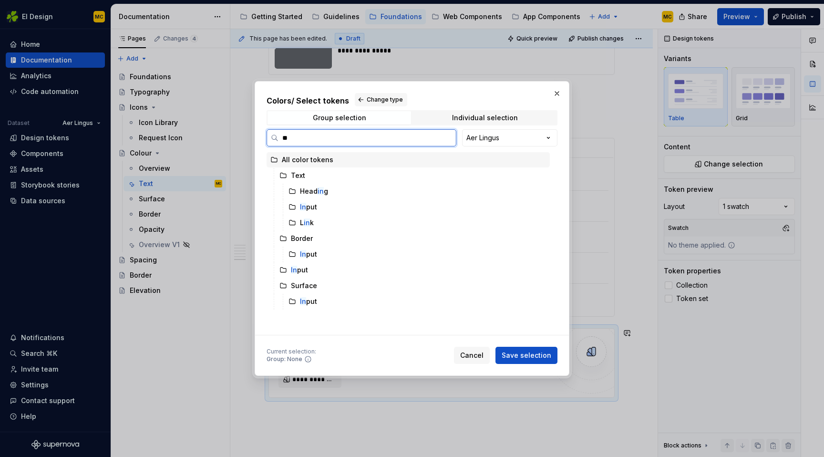
type input "***"
type input "****"
click at [353, 189] on div "Inpu t" at bounding box center [417, 191] width 265 height 15
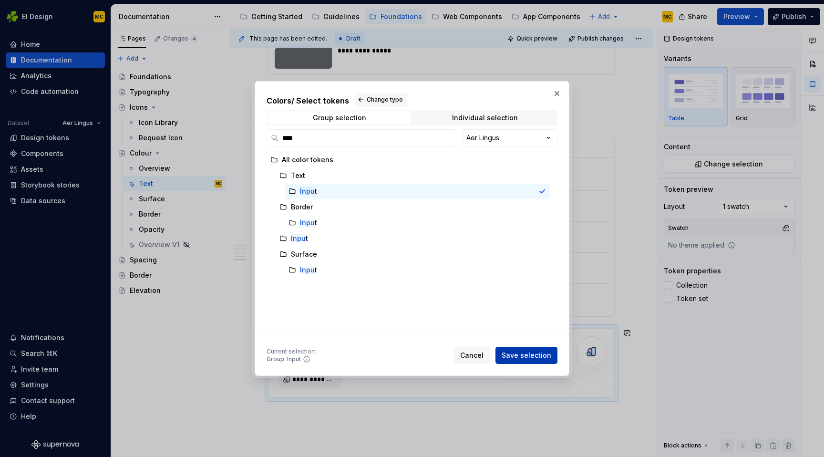
click at [532, 358] on span "Save selection" at bounding box center [527, 356] width 50 height 10
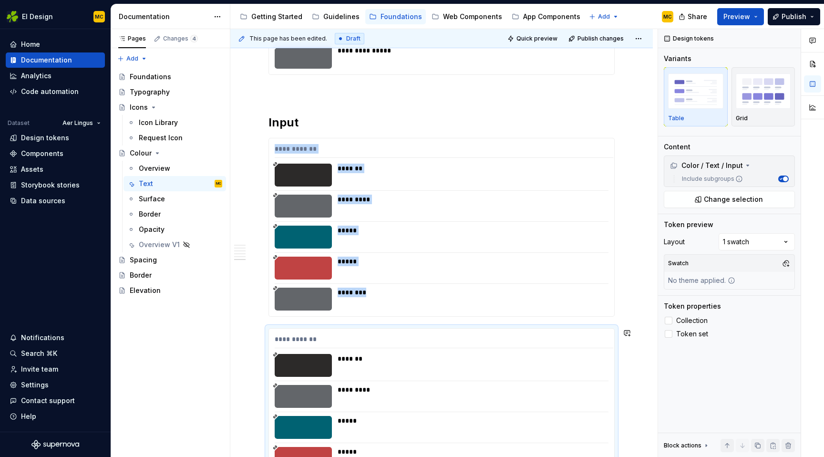
scroll to position [1208, 0]
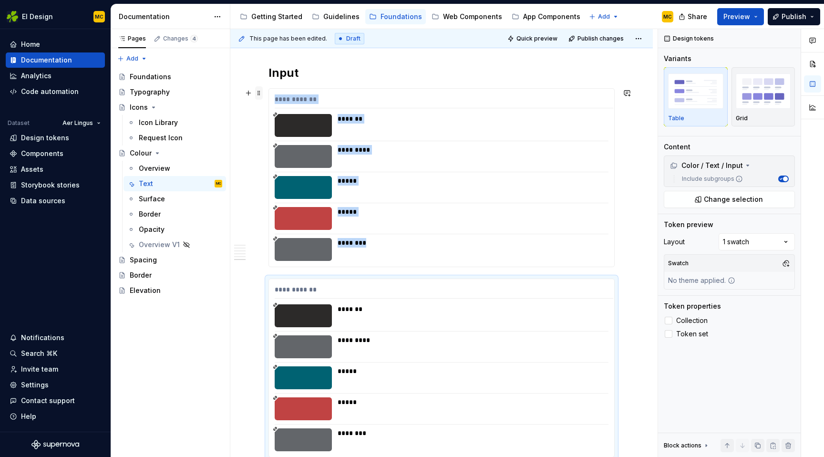
click at [259, 90] on span at bounding box center [259, 92] width 8 height 13
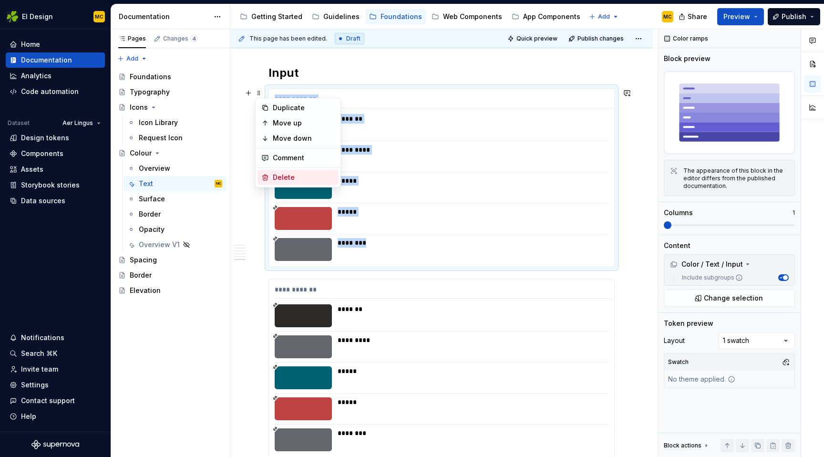
click at [280, 178] on div "Delete" at bounding box center [304, 178] width 62 height 10
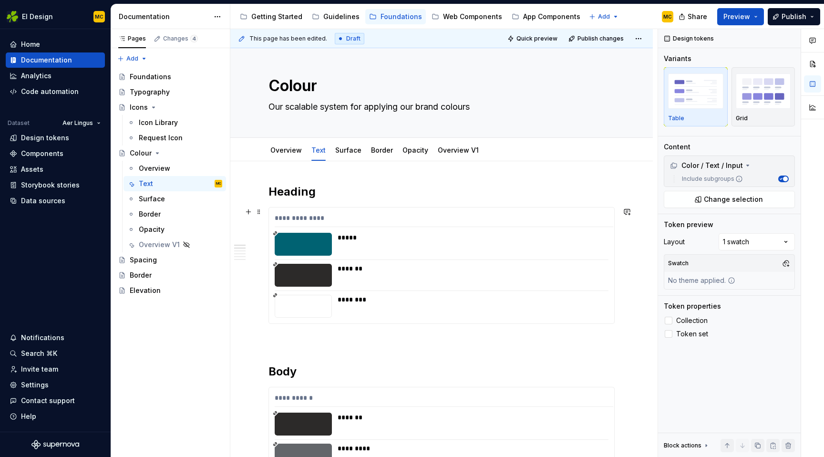
scroll to position [0, 0]
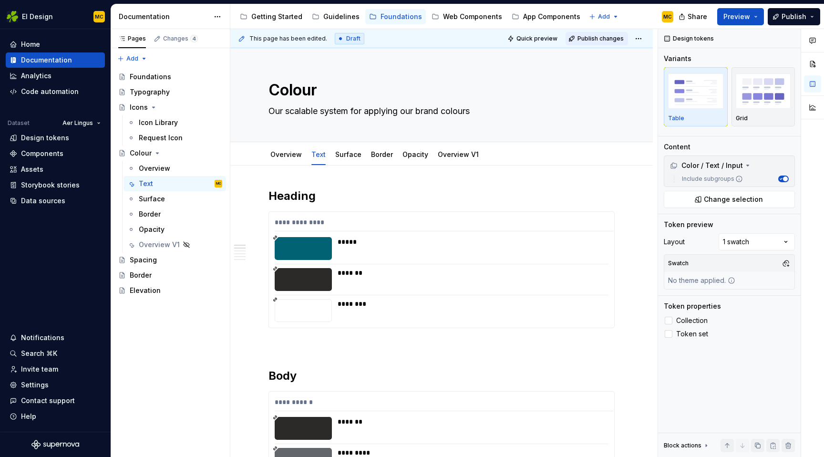
click at [605, 39] on span "Publish changes" at bounding box center [601, 39] width 46 height 8
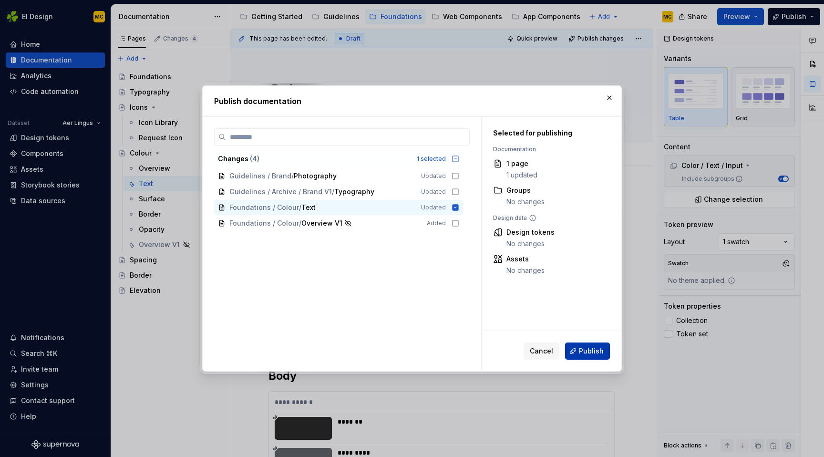
click at [590, 350] on span "Publish" at bounding box center [591, 351] width 25 height 10
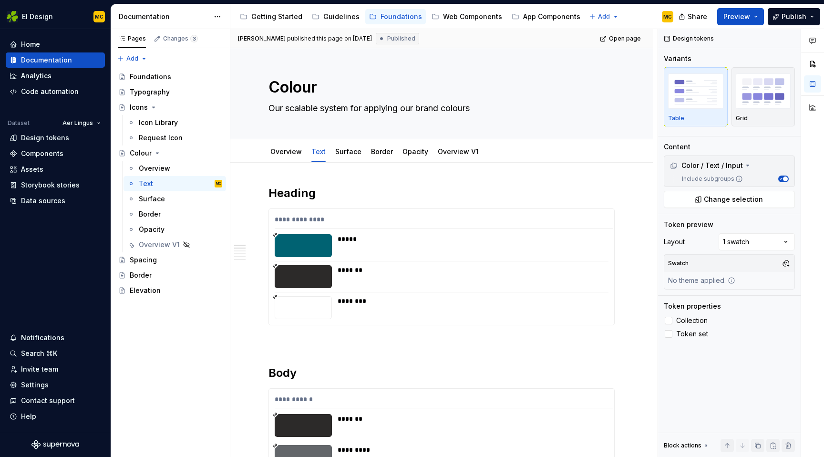
scroll to position [12, 0]
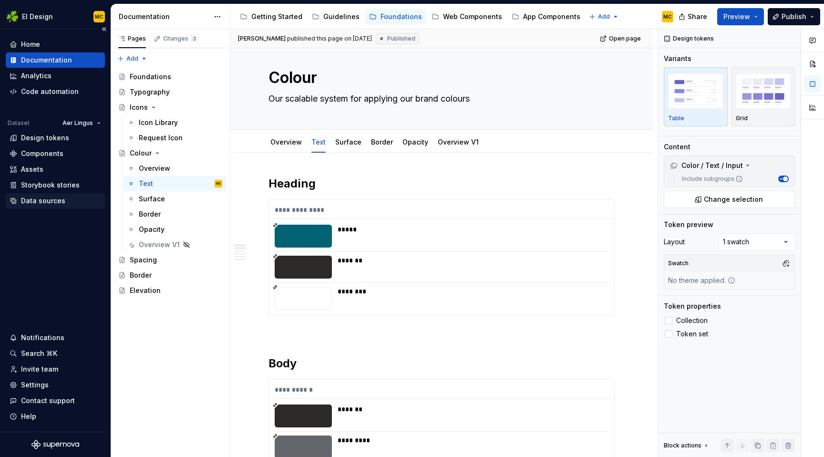
click at [39, 196] on div "Data sources" at bounding box center [43, 201] width 44 height 10
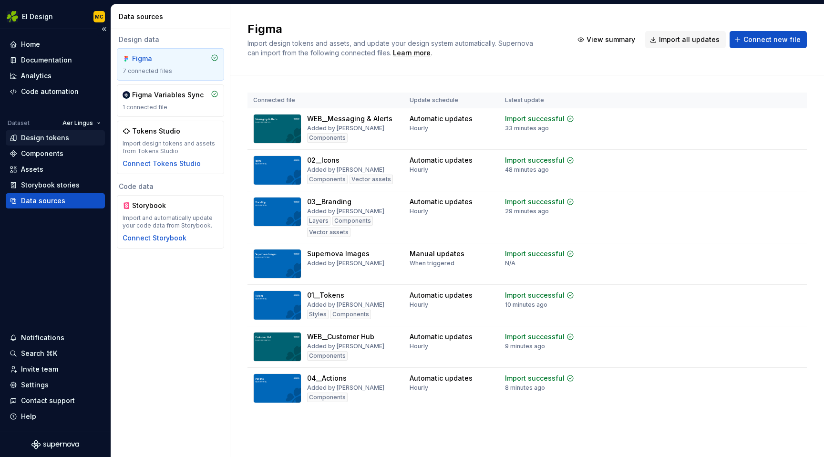
click at [33, 135] on div "Design tokens" at bounding box center [45, 138] width 48 height 10
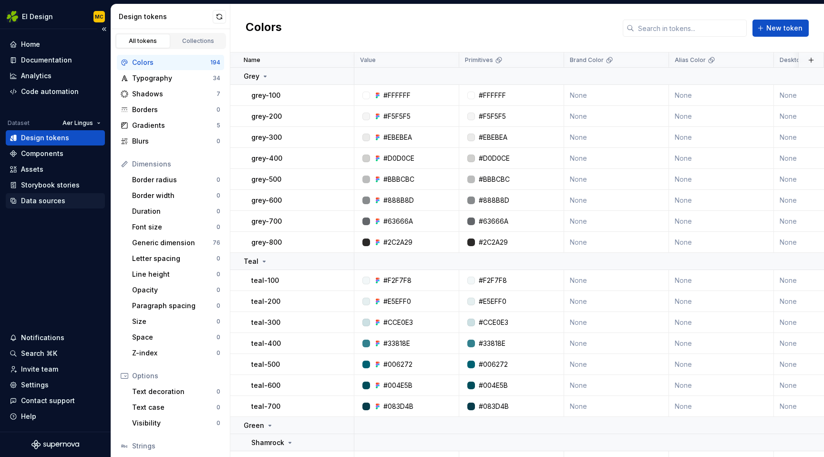
click at [53, 202] on div "Data sources" at bounding box center [43, 201] width 44 height 10
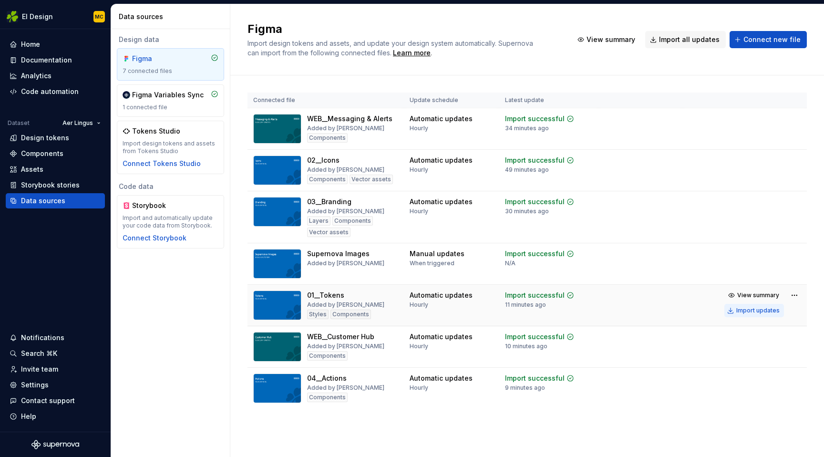
click at [754, 312] on div "Import updates" at bounding box center [757, 311] width 43 height 8
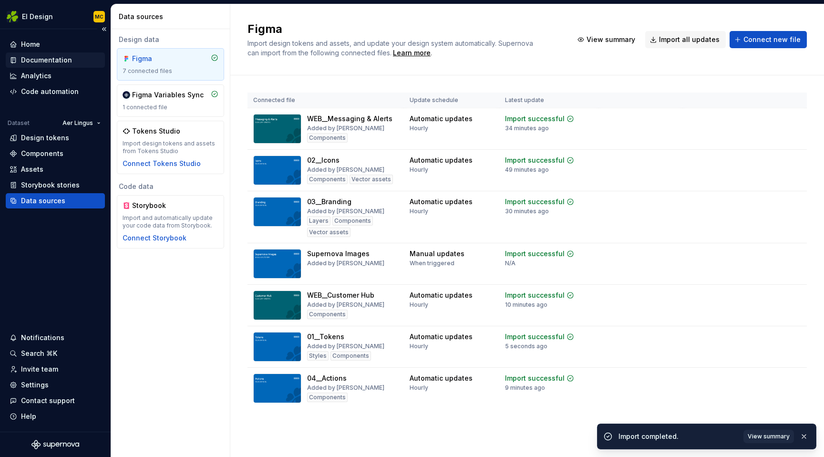
click at [46, 60] on div "Documentation" at bounding box center [46, 60] width 51 height 10
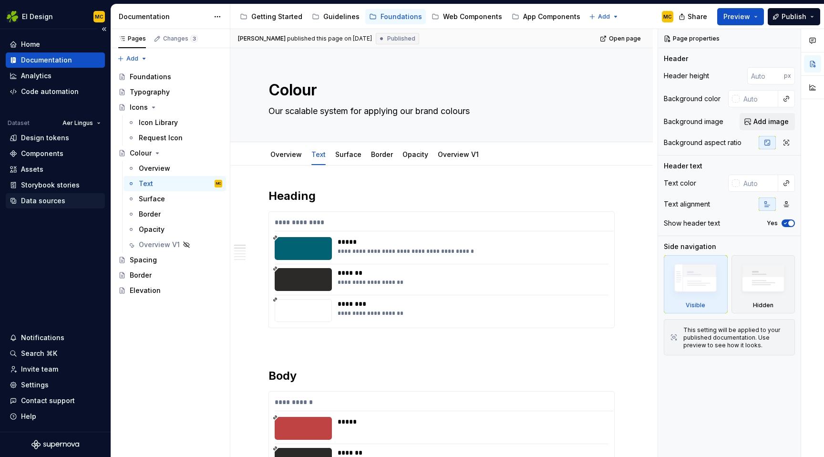
click at [55, 199] on div "Data sources" at bounding box center [43, 201] width 44 height 10
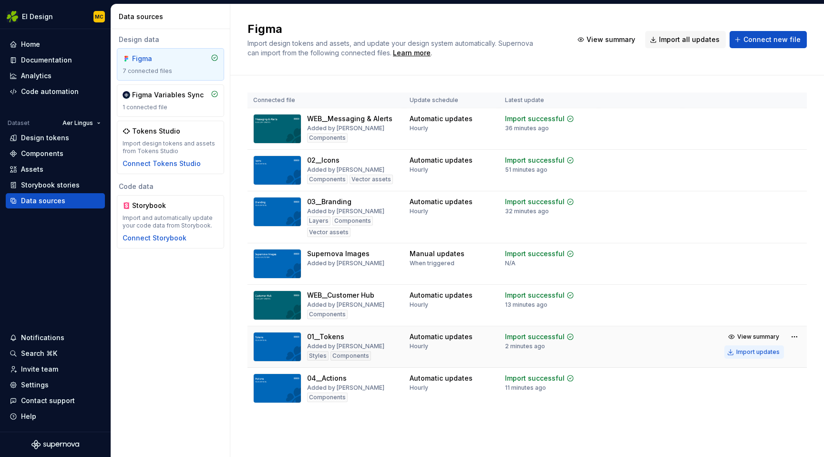
click at [740, 351] on div "Import updates" at bounding box center [757, 352] width 43 height 8
click at [57, 60] on div "Documentation" at bounding box center [46, 60] width 51 height 10
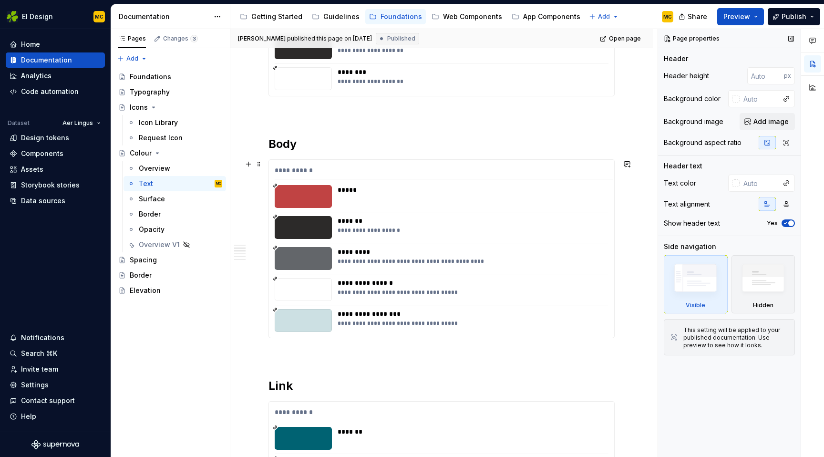
scroll to position [235, 0]
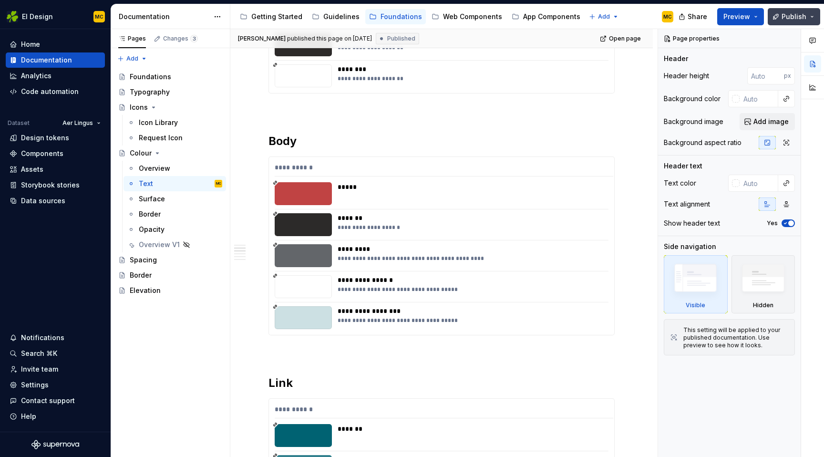
click at [791, 18] on span "Publish" at bounding box center [794, 17] width 25 height 10
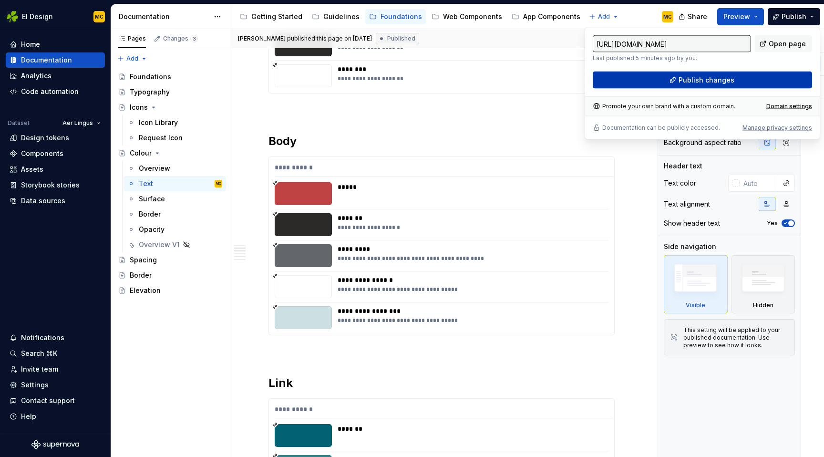
click at [731, 81] on span "Publish changes" at bounding box center [707, 80] width 56 height 10
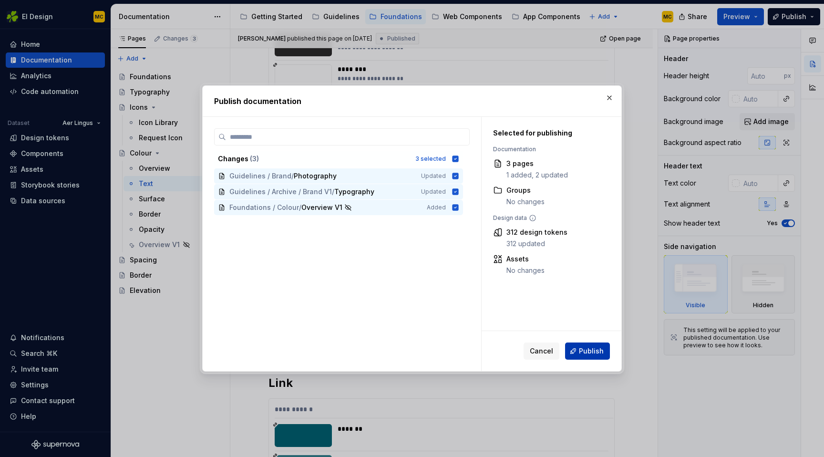
click at [601, 352] on span "Publish" at bounding box center [591, 351] width 25 height 10
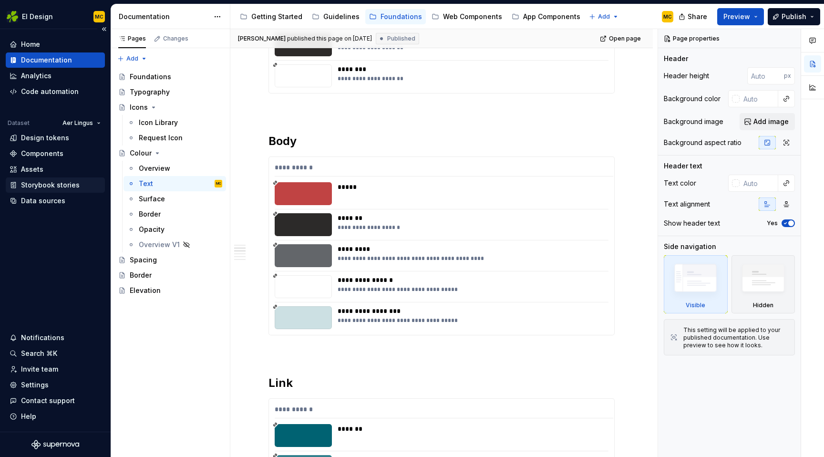
type textarea "*"
click at [41, 136] on div "Design tokens" at bounding box center [45, 138] width 48 height 10
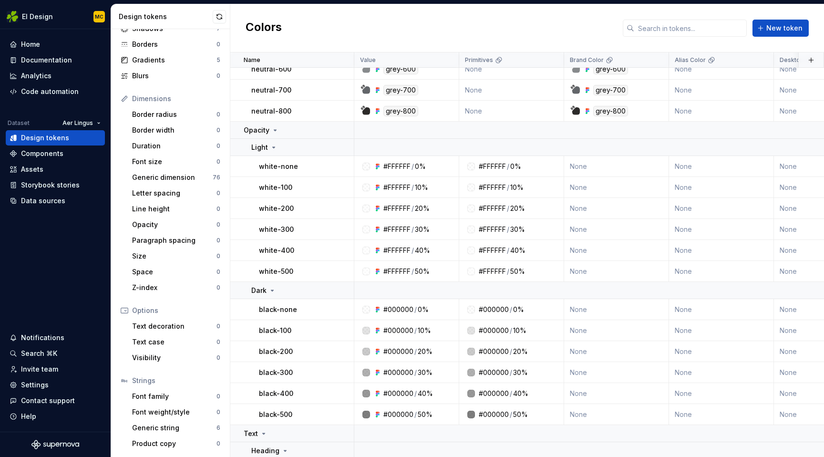
scroll to position [330, 0]
click at [677, 32] on input "text" at bounding box center [690, 28] width 113 height 17
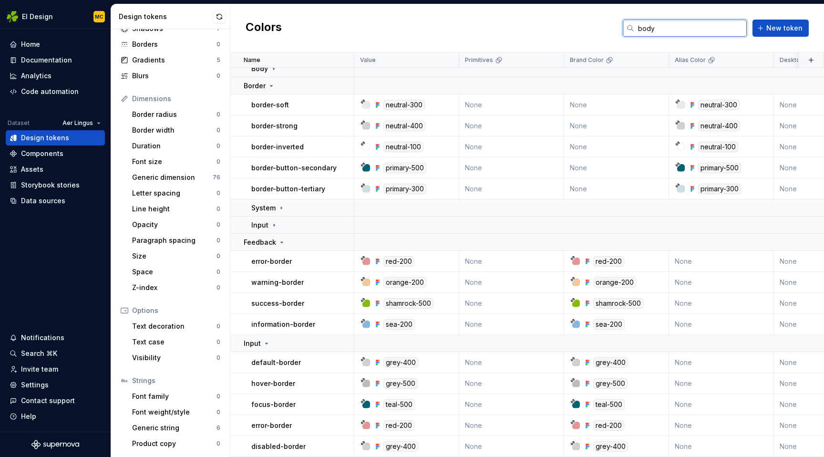
scroll to position [0, 0]
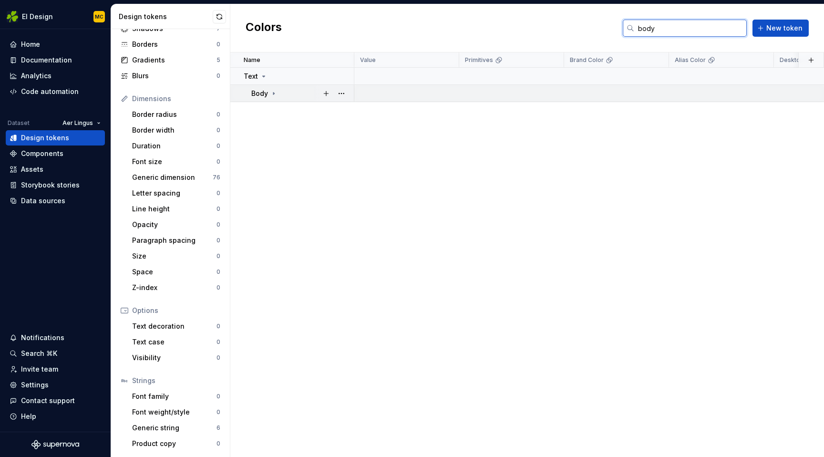
type input "body"
click at [271, 90] on icon at bounding box center [274, 94] width 8 height 8
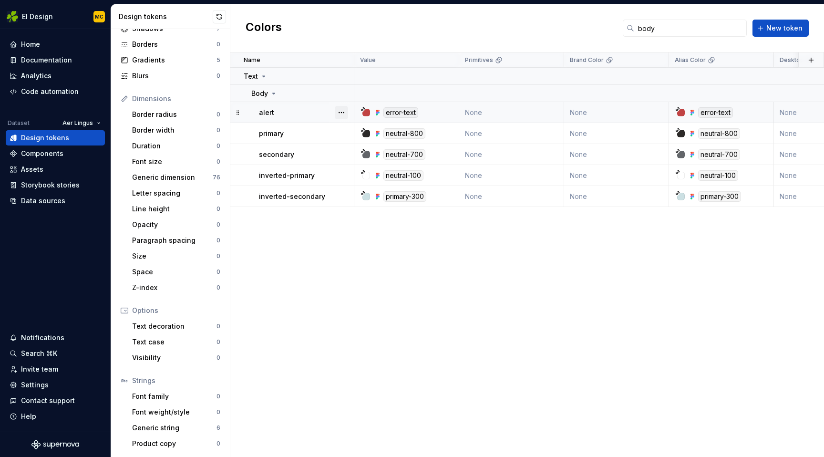
click at [342, 113] on button "button" at bounding box center [341, 112] width 13 height 13
click at [370, 166] on div "Delete token" at bounding box center [383, 166] width 62 height 10
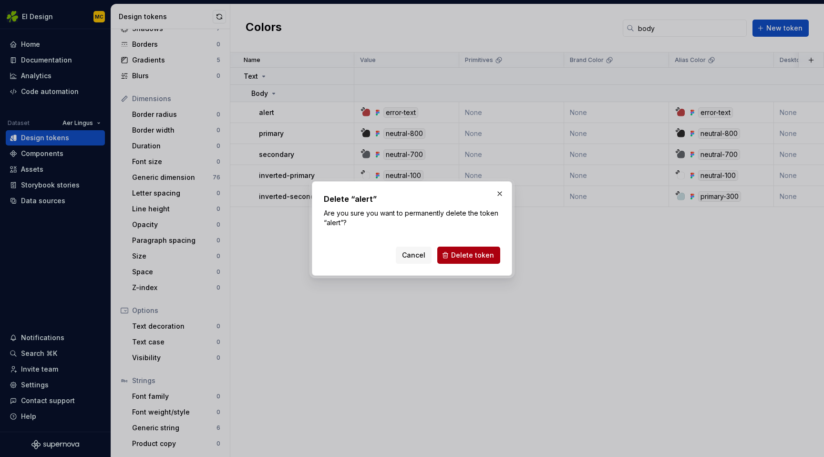
click at [487, 257] on span "Delete token" at bounding box center [472, 255] width 43 height 10
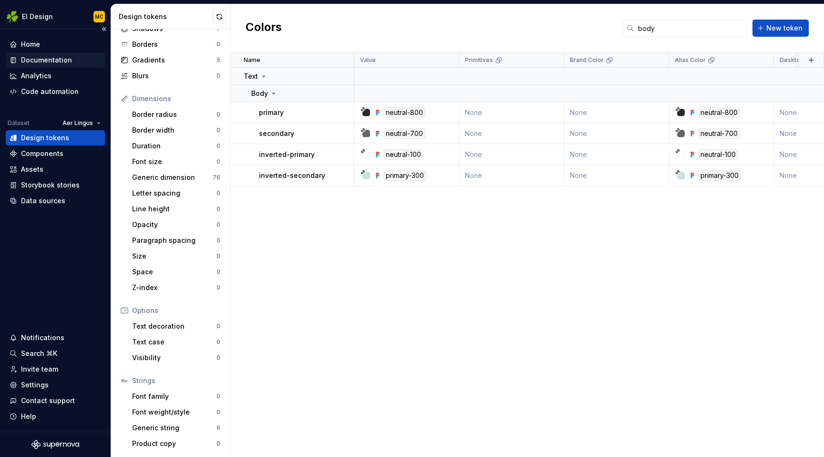
click at [64, 56] on div "Documentation" at bounding box center [46, 60] width 51 height 10
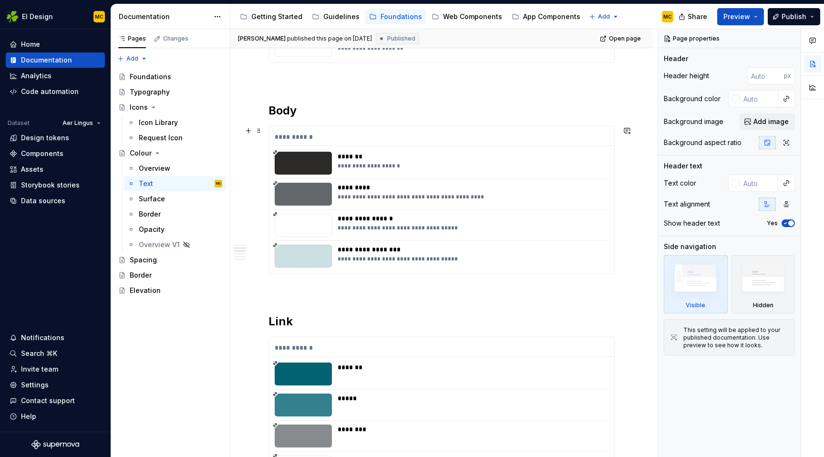
scroll to position [269, 0]
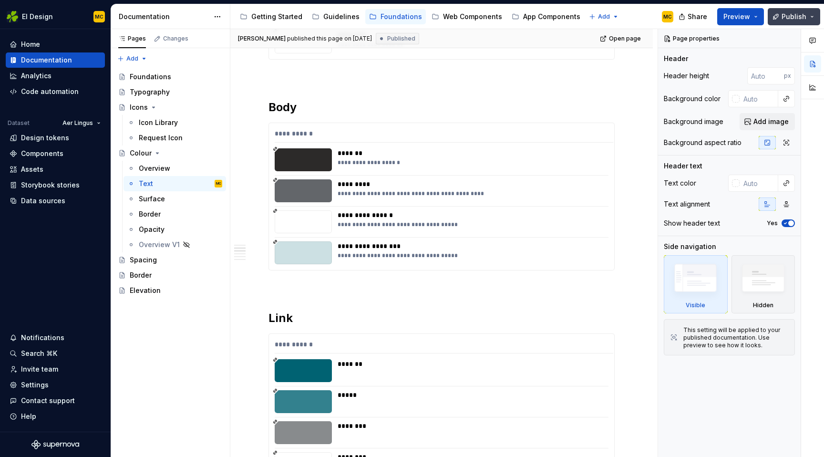
click at [789, 19] on span "Publish" at bounding box center [794, 17] width 25 height 10
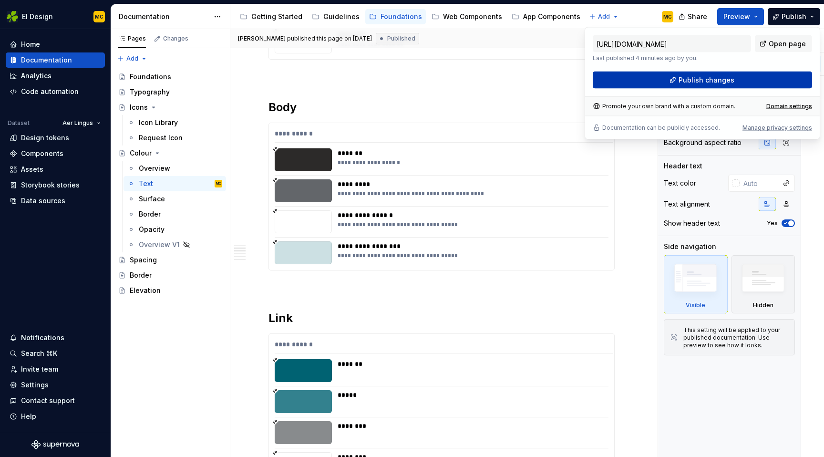
click at [722, 81] on span "Publish changes" at bounding box center [707, 80] width 56 height 10
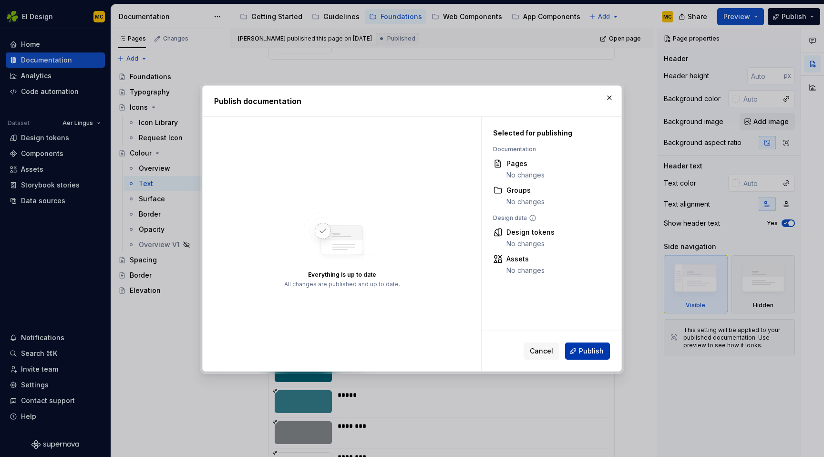
click at [590, 353] on span "Publish" at bounding box center [591, 351] width 25 height 10
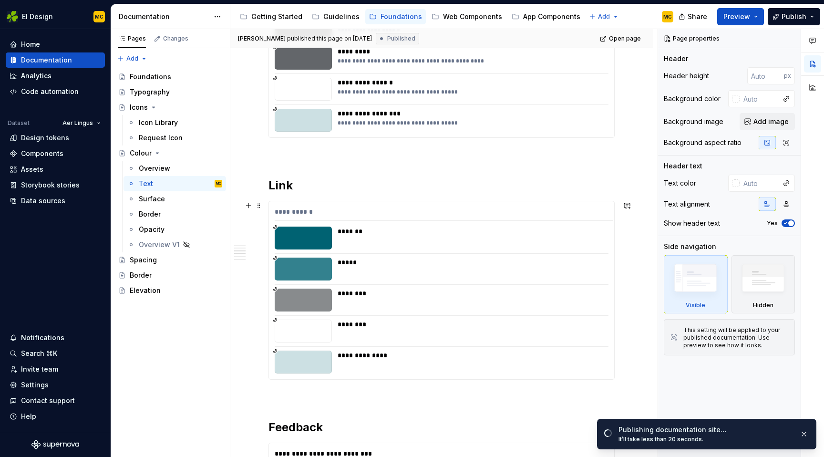
scroll to position [417, 0]
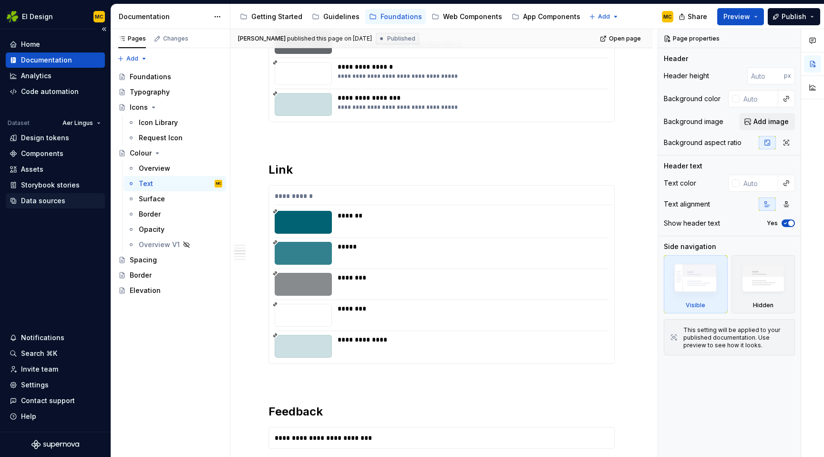
click at [54, 202] on div "Data sources" at bounding box center [43, 201] width 44 height 10
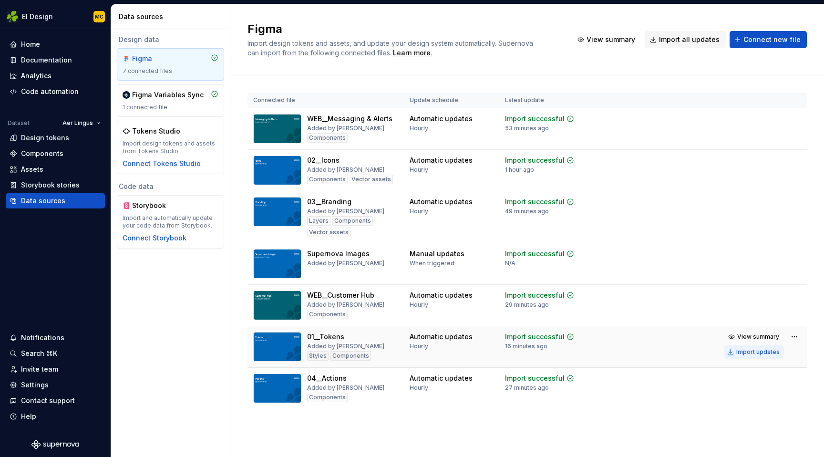
click at [750, 354] on div "Import updates" at bounding box center [757, 352] width 43 height 8
click at [57, 57] on div "Documentation" at bounding box center [46, 60] width 51 height 10
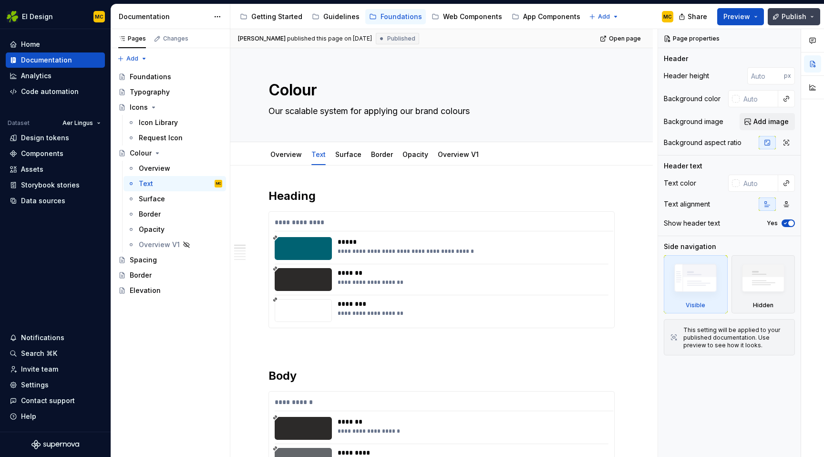
click at [790, 13] on span "Publish" at bounding box center [794, 17] width 25 height 10
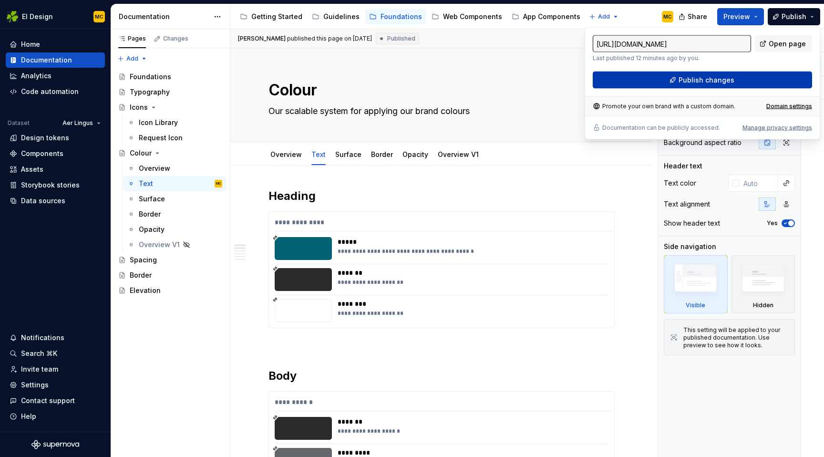
click at [735, 83] on button "Publish changes" at bounding box center [702, 80] width 219 height 17
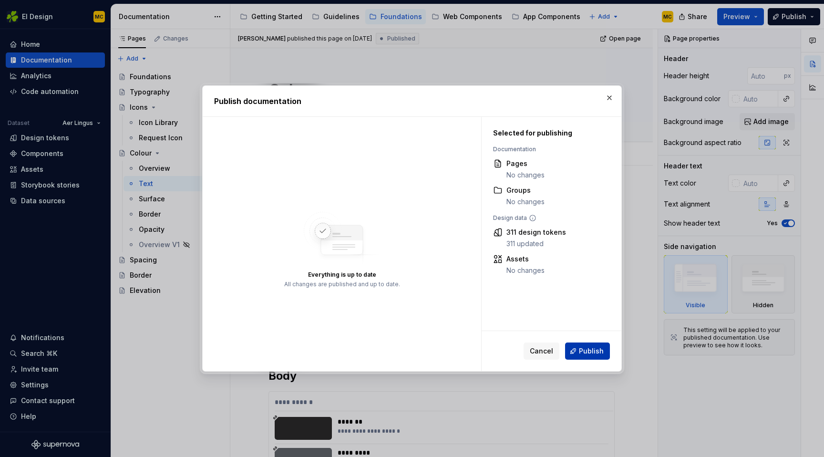
click at [591, 353] on span "Publish" at bounding box center [591, 351] width 25 height 10
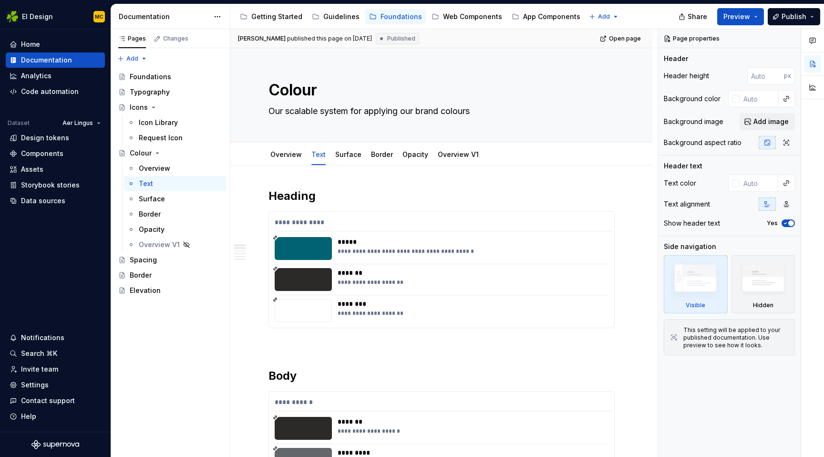
type textarea "*"
